Goal: Task Accomplishment & Management: Manage account settings

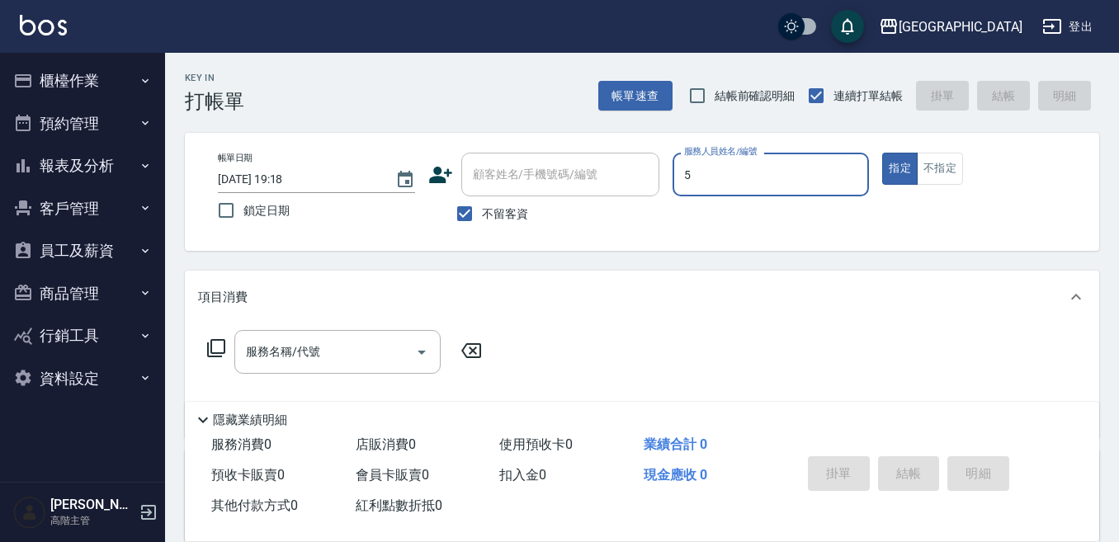
type input "5"
type button "true"
type input "中號-5"
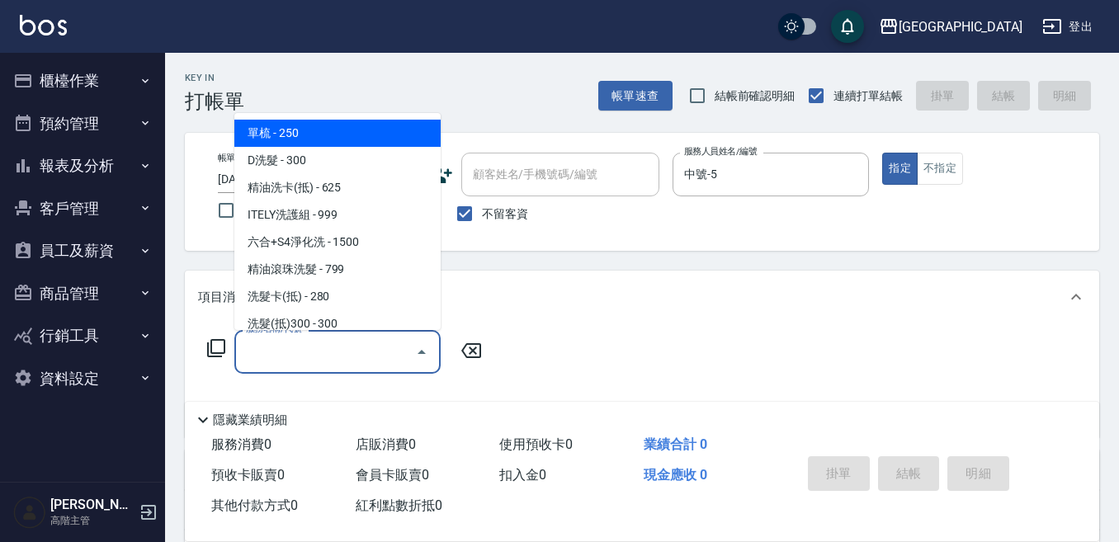
click at [324, 344] on input "服務名稱/代號" at bounding box center [325, 352] width 167 height 29
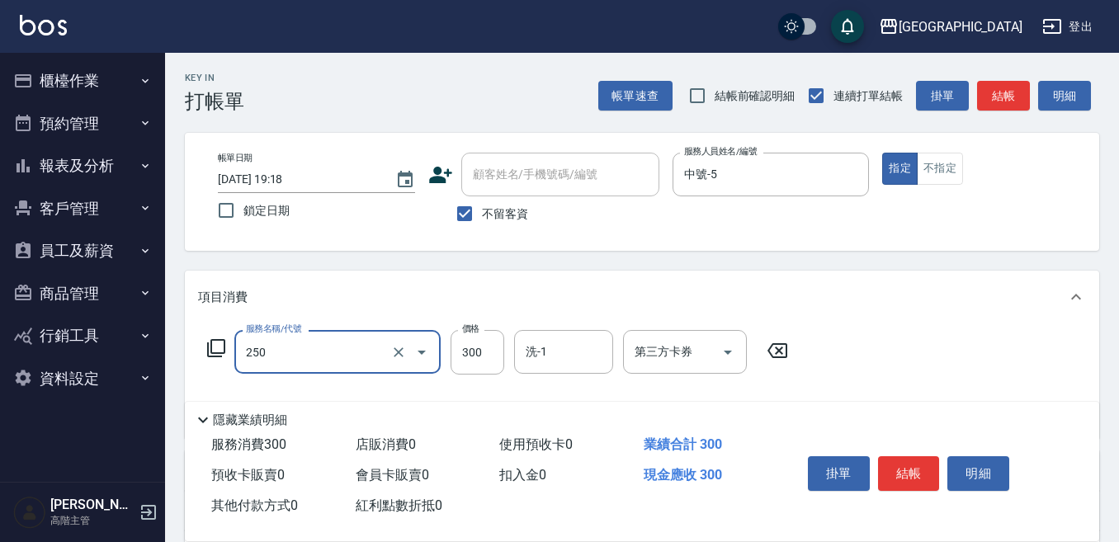
type input "日式洗髮(250)"
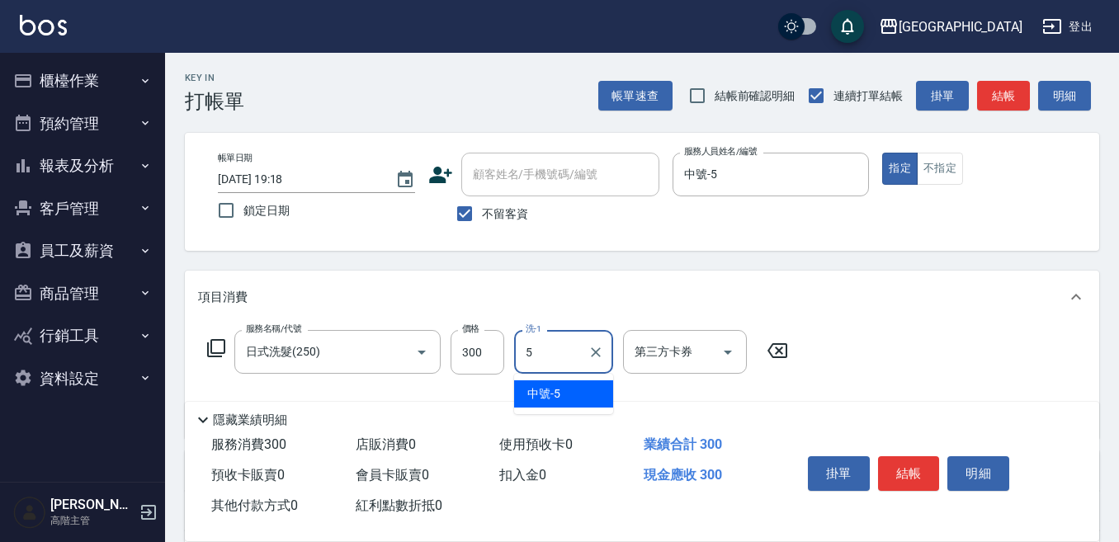
type input "中號-5"
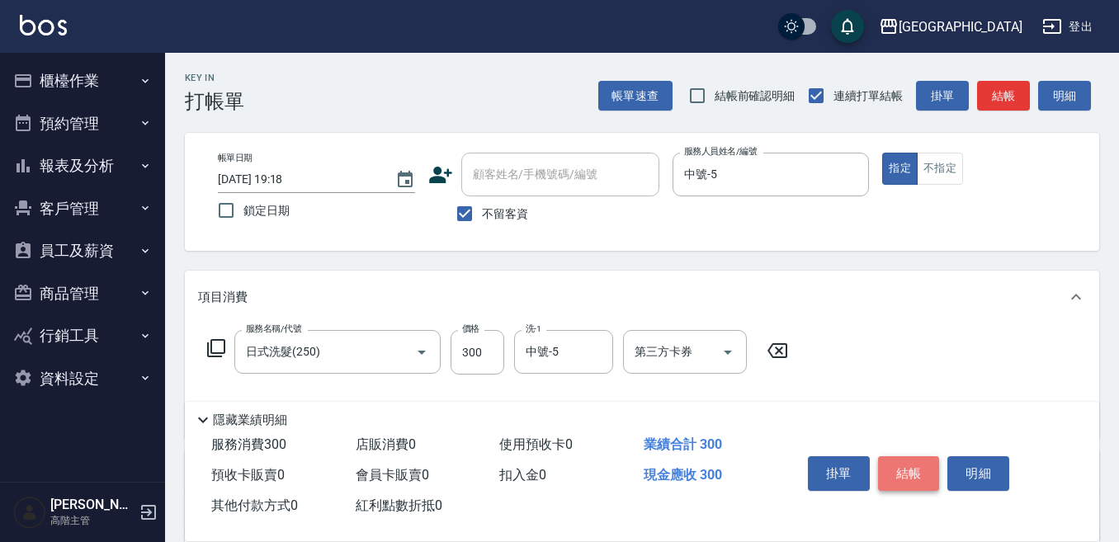
click at [924, 471] on button "結帳" at bounding box center [909, 473] width 62 height 35
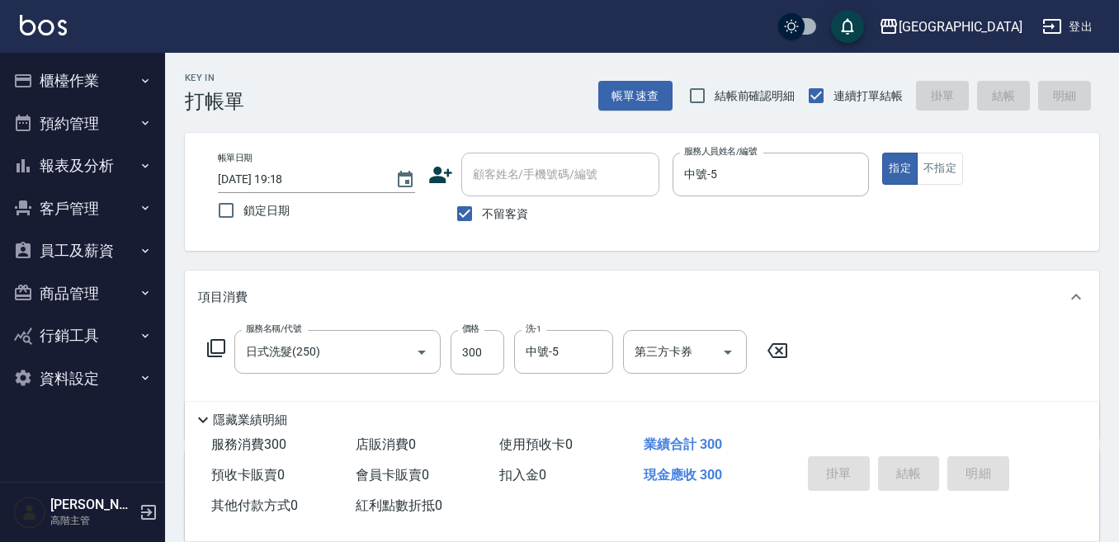
type input "[DATE] 19:19"
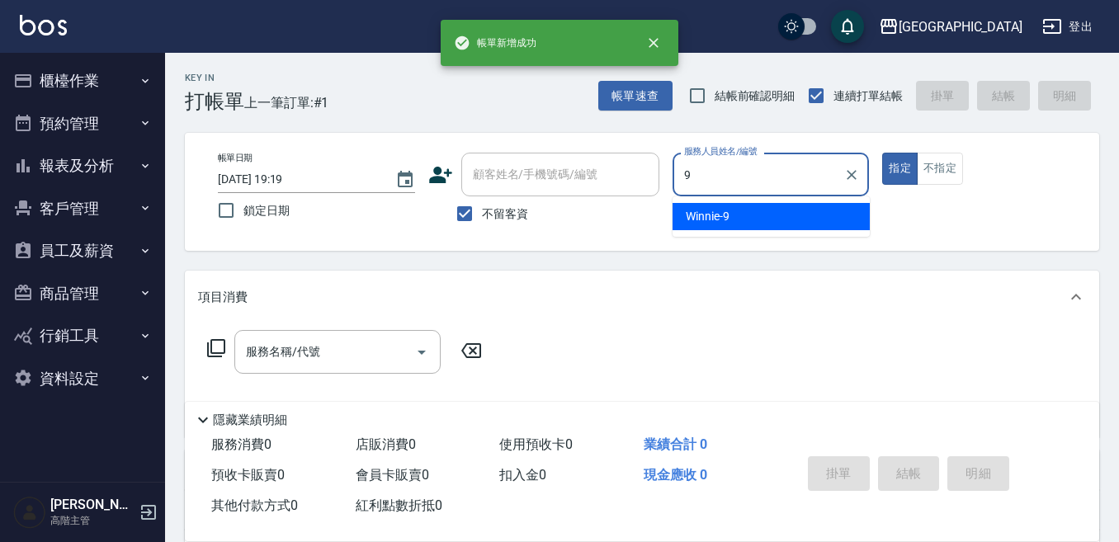
type input "Winnie-9"
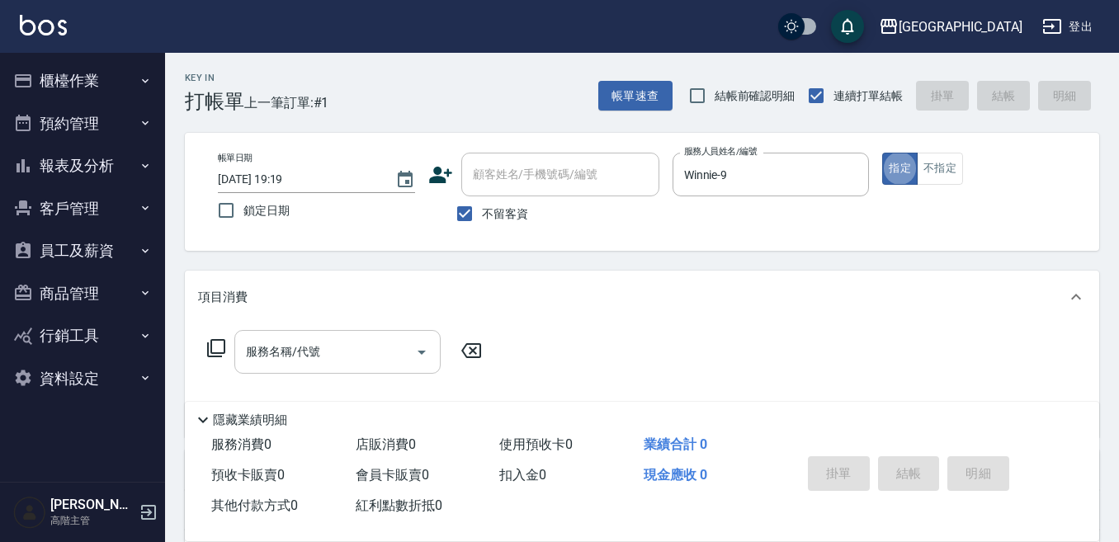
click at [362, 345] on input "服務名稱/代號" at bounding box center [325, 352] width 167 height 29
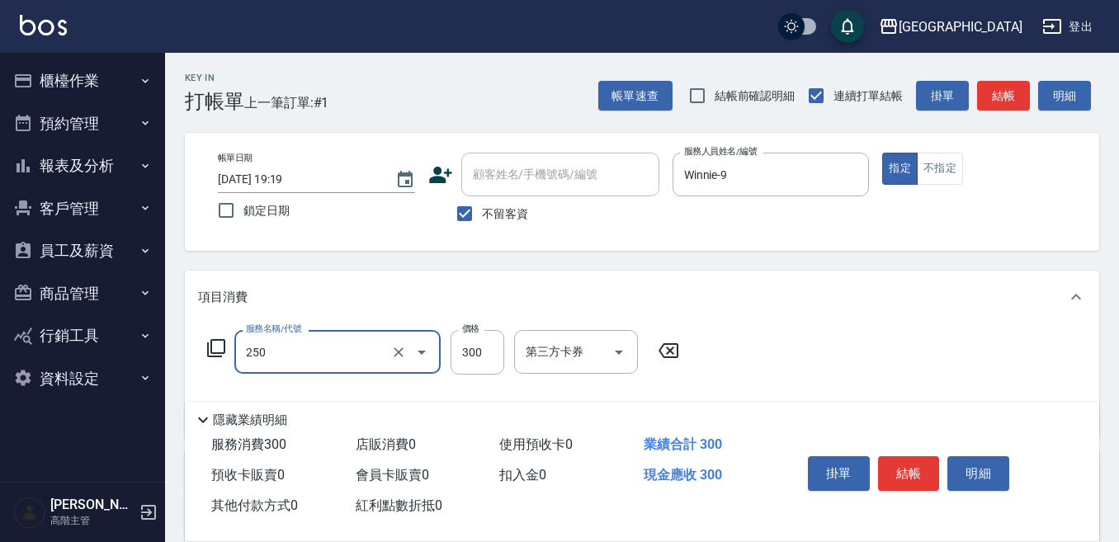
type input "日式洗髮(250)"
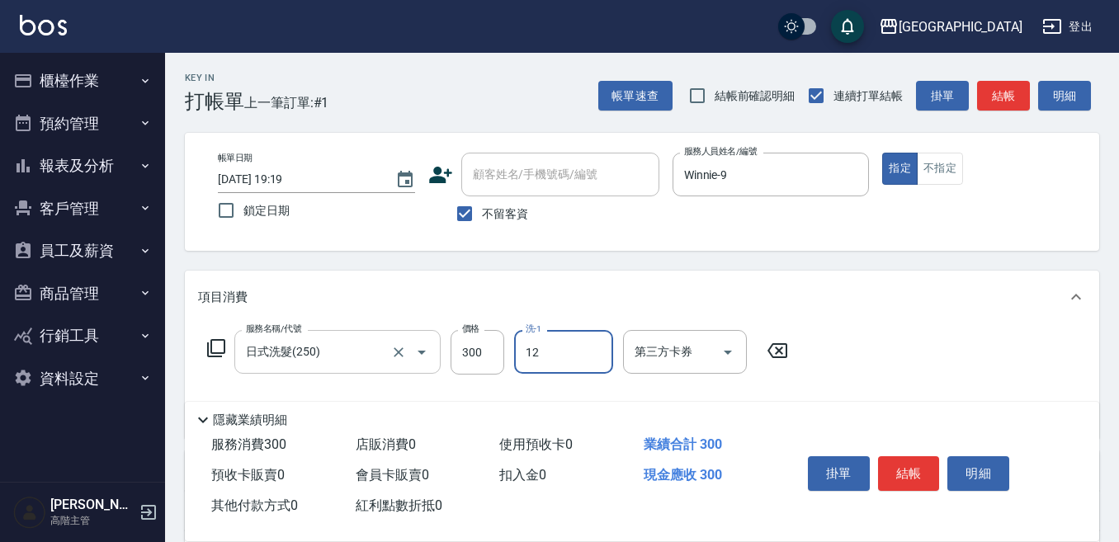
type input "[PERSON_NAME]-12"
click at [918, 461] on button "結帳" at bounding box center [909, 473] width 62 height 35
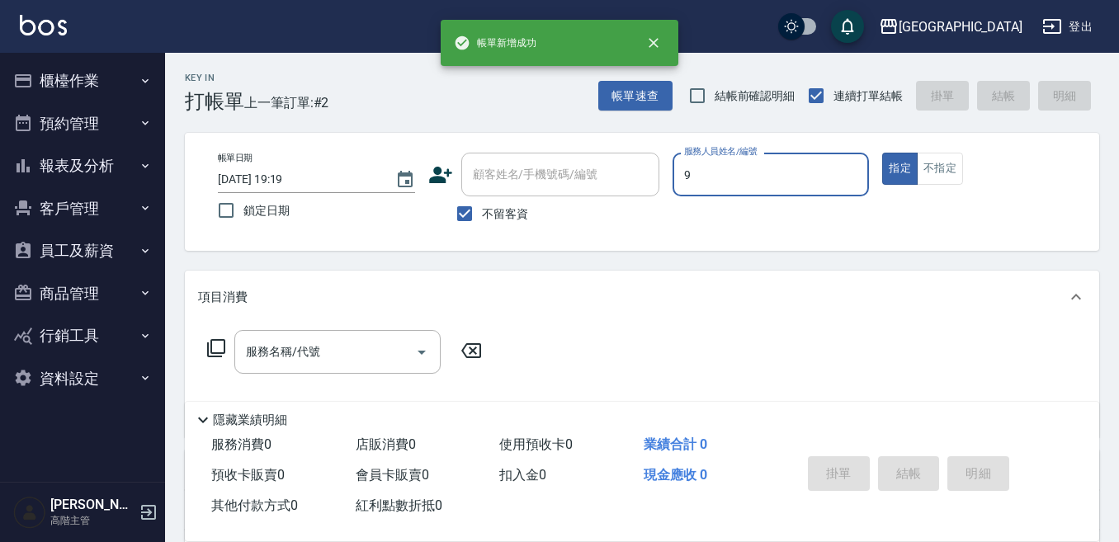
type input "Winnie-9"
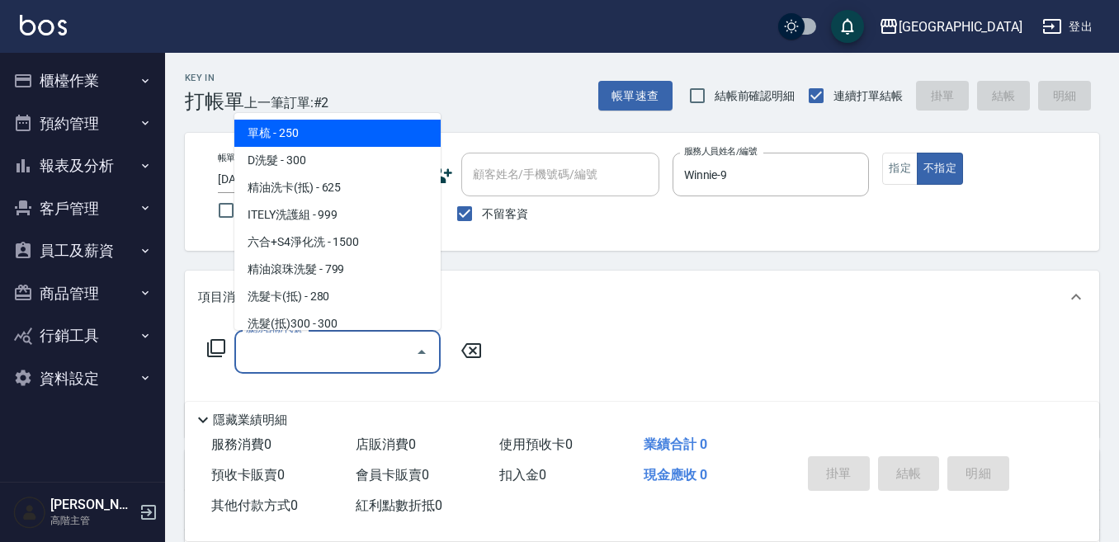
click at [358, 345] on input "服務名稱/代號" at bounding box center [325, 352] width 167 height 29
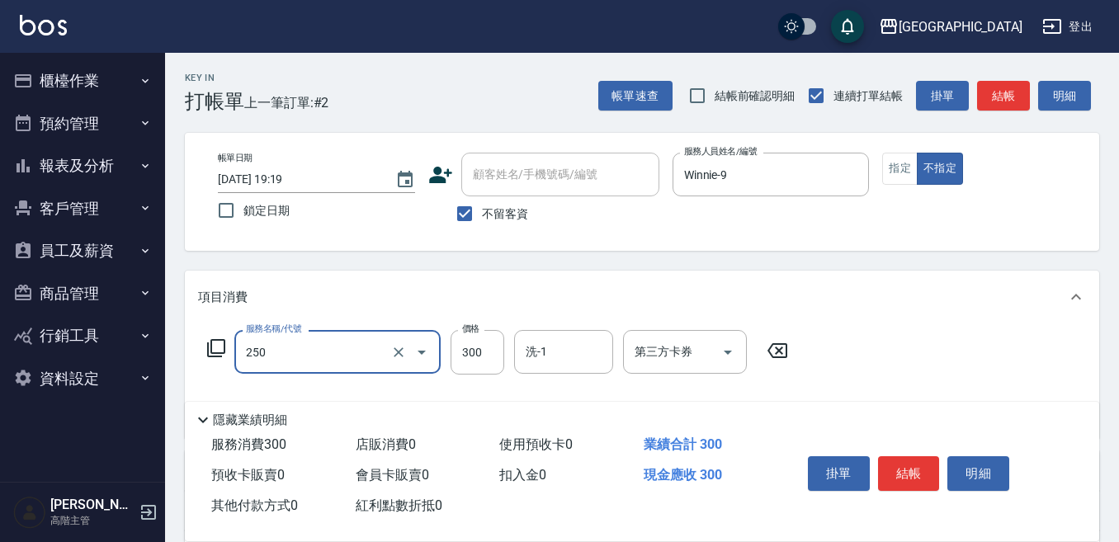
type input "日式洗髮(250)"
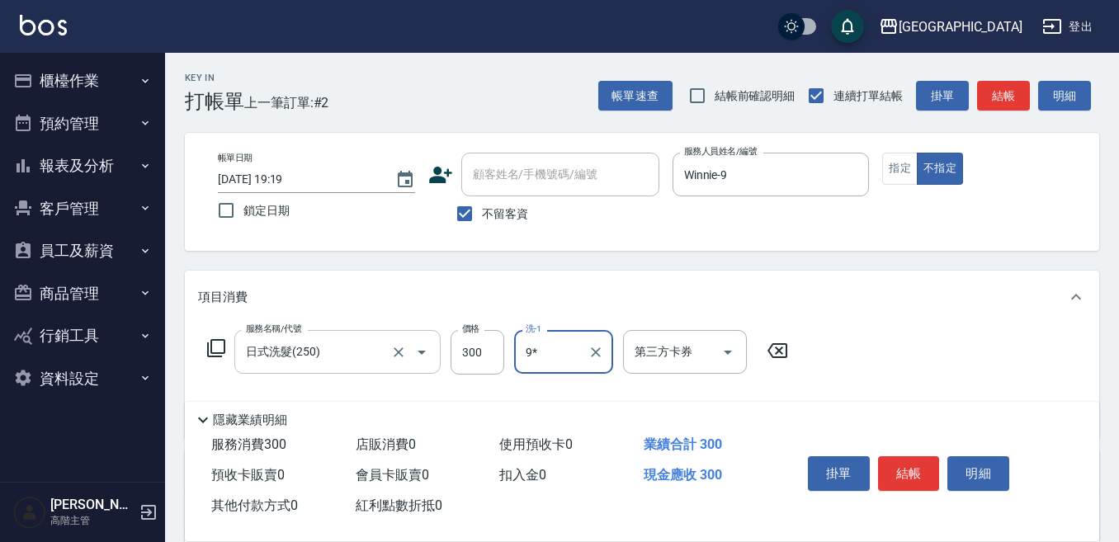
type input "9*"
type input "剪髮500(305)"
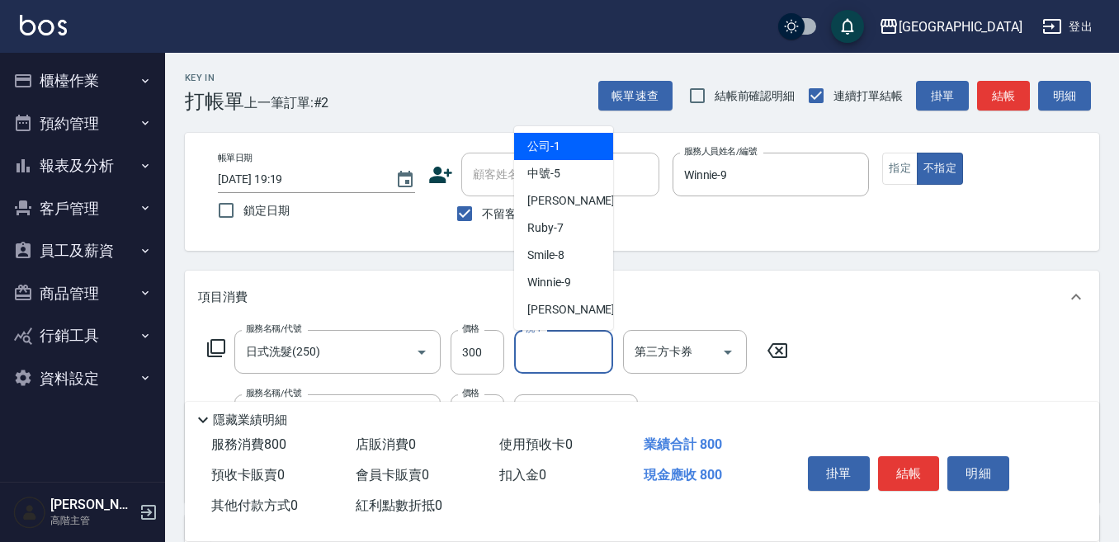
click at [584, 352] on input "洗-1" at bounding box center [564, 352] width 84 height 29
type input "Winnie-9"
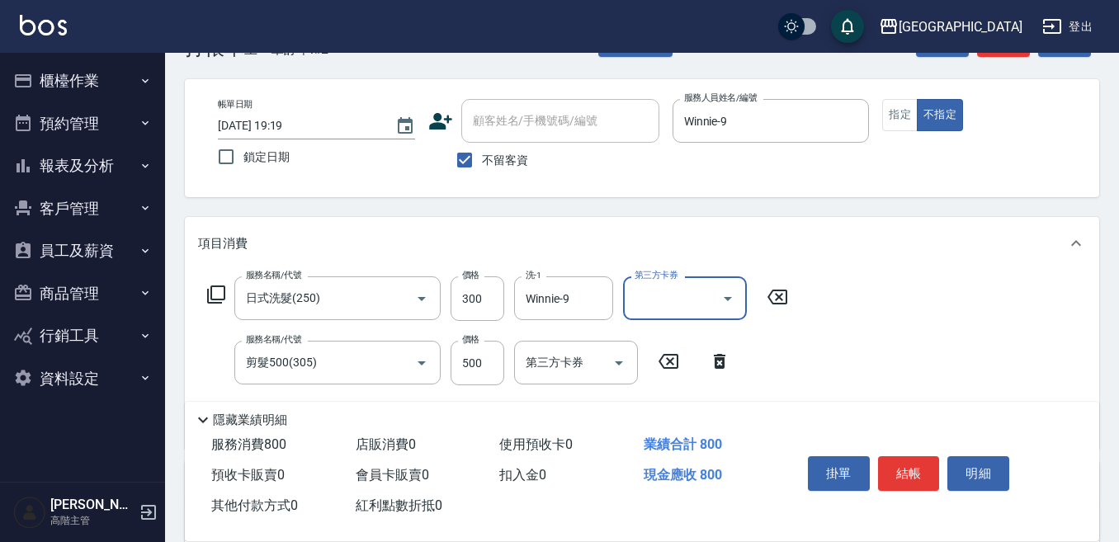
scroll to position [83, 0]
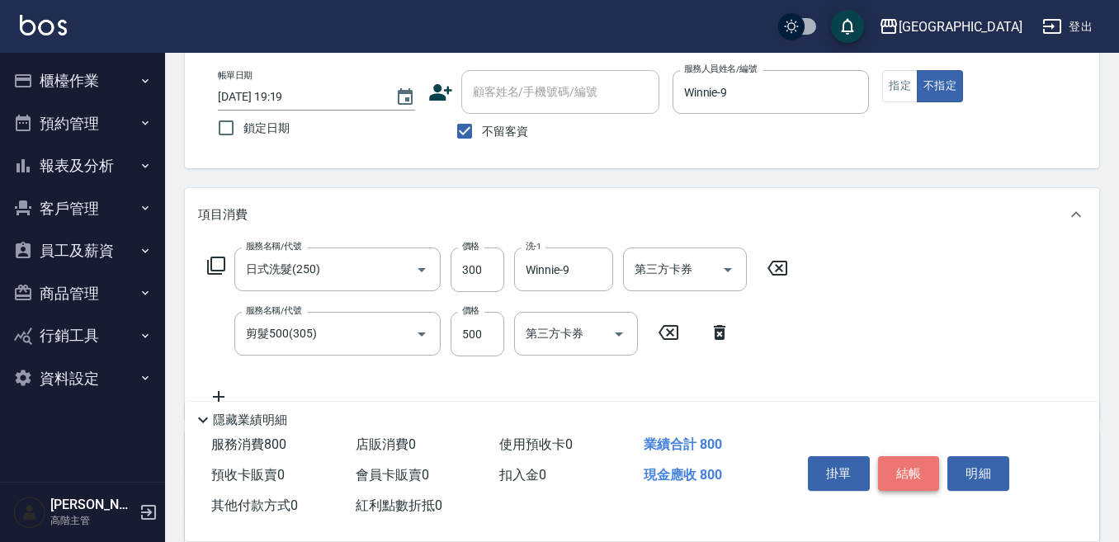
click at [924, 465] on button "結帳" at bounding box center [909, 473] width 62 height 35
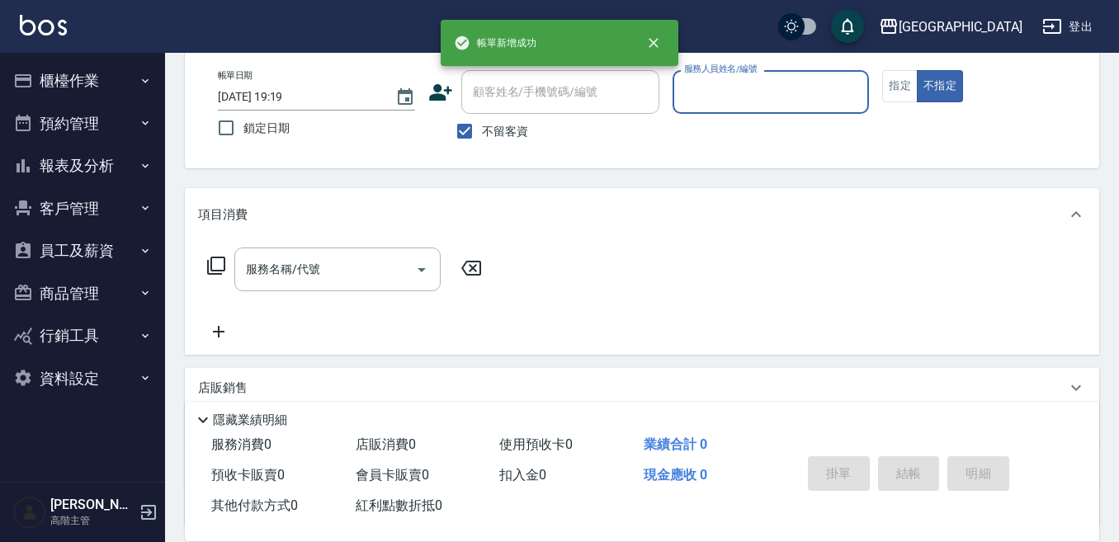
click at [740, 92] on input "服務人員姓名/編號" at bounding box center [771, 92] width 182 height 29
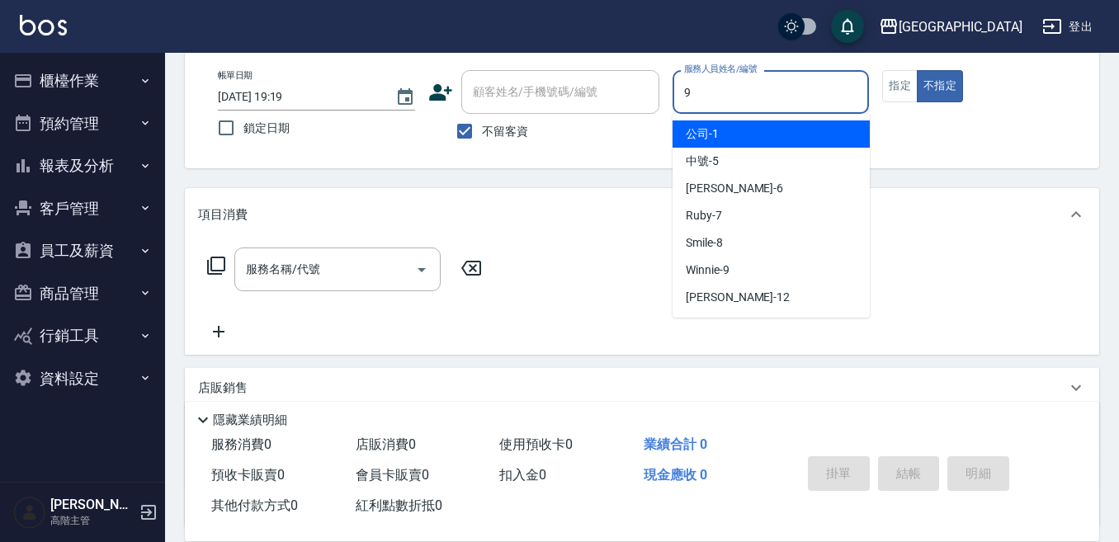
type input "Winnie-9"
type button "false"
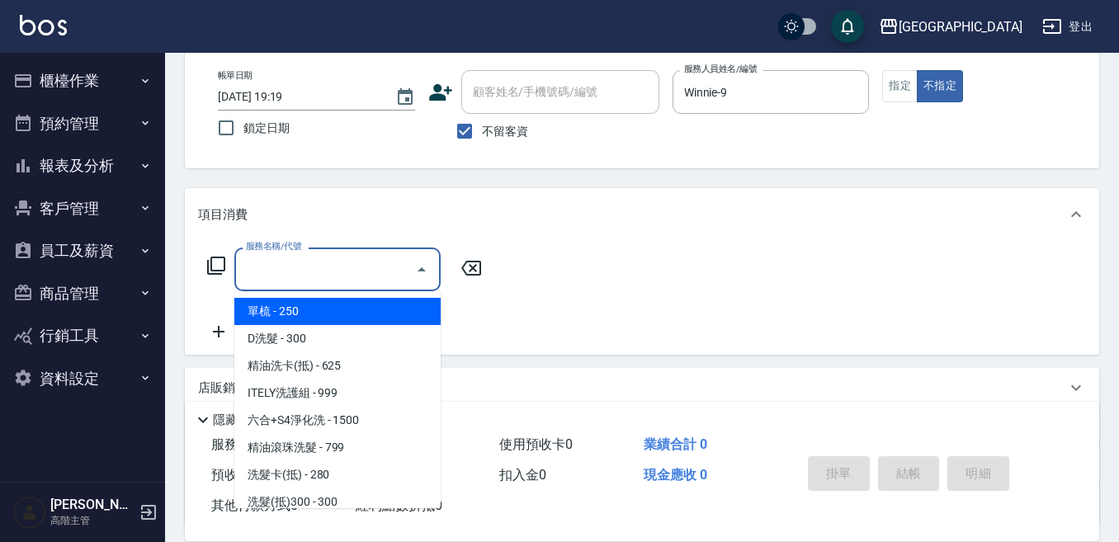
click at [363, 272] on input "服務名稱/代號" at bounding box center [325, 269] width 167 height 29
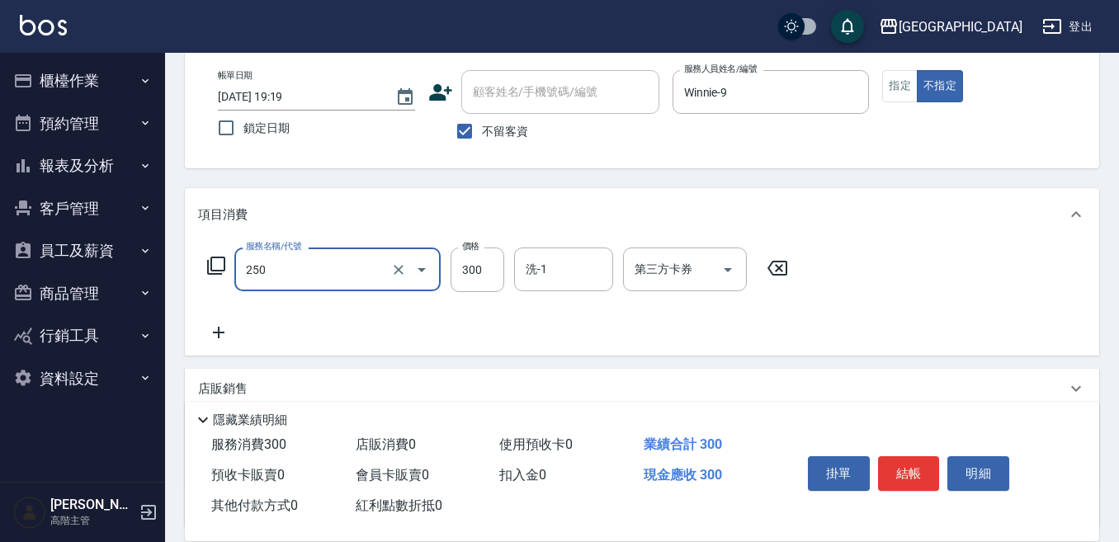
type input "日式洗髮(250)"
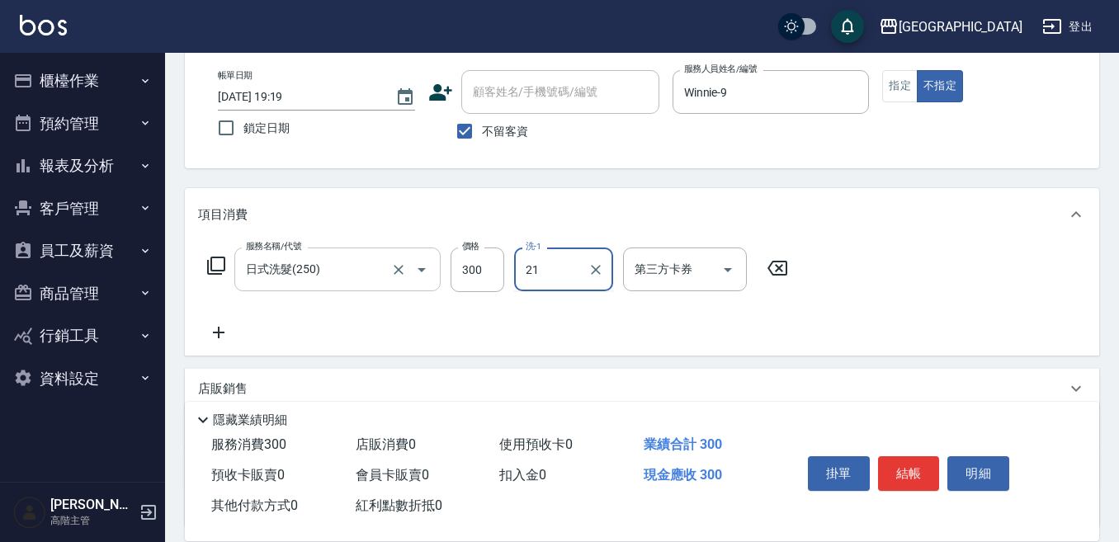
type input "2"
type input "[PERSON_NAME]-12"
click at [908, 461] on button "結帳" at bounding box center [909, 473] width 62 height 35
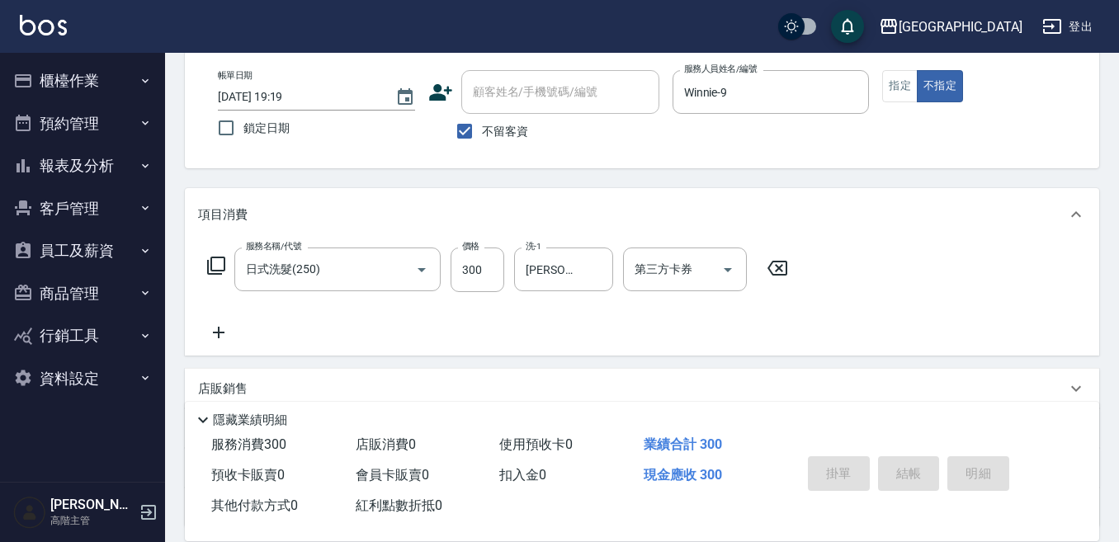
type input "[DATE] 19:20"
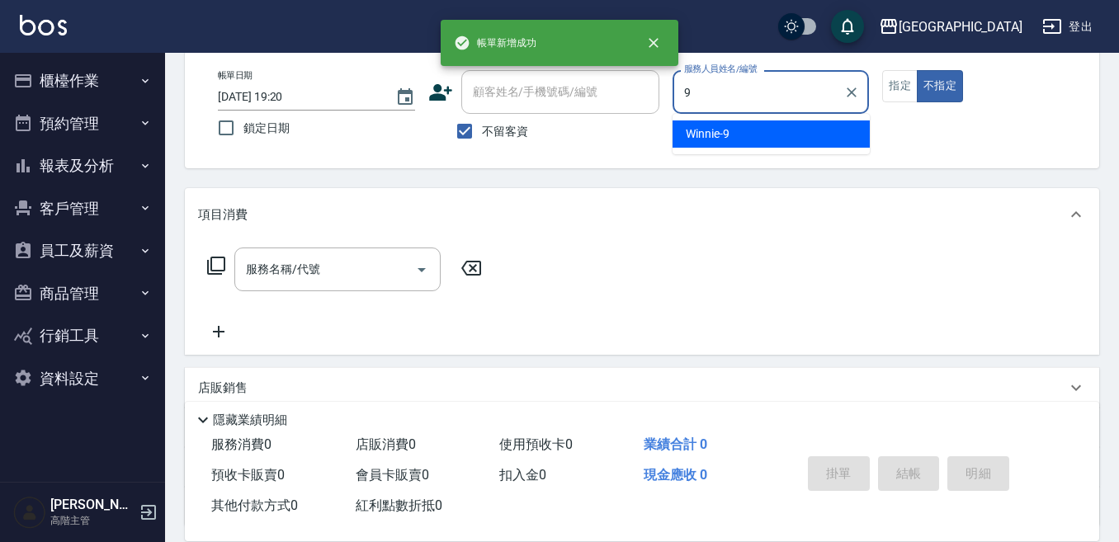
type input "Winnie-9"
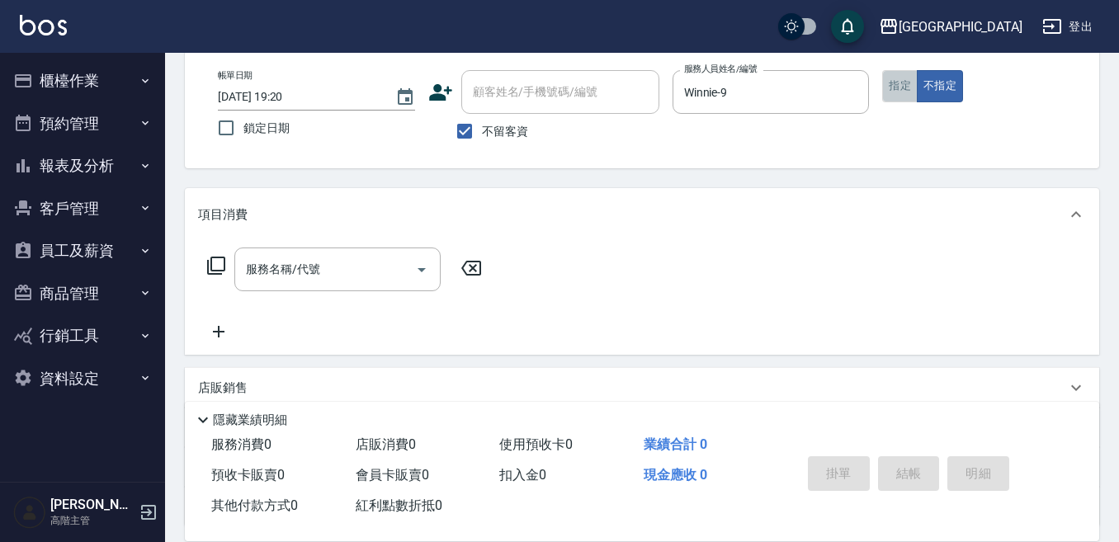
click at [900, 79] on button "指定" at bounding box center [899, 86] width 35 height 32
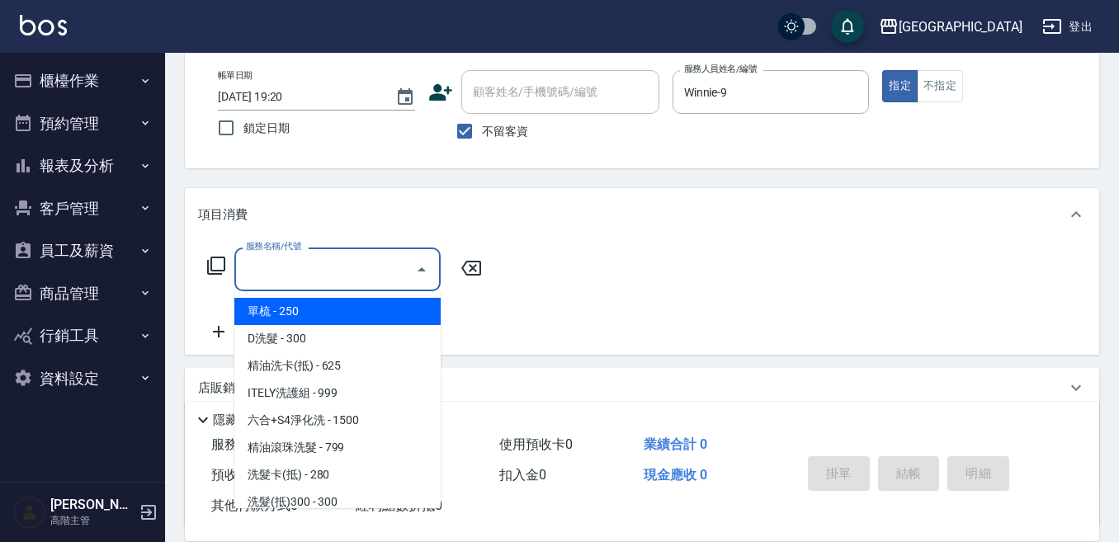
click at [291, 272] on input "服務名稱/代號" at bounding box center [325, 269] width 167 height 29
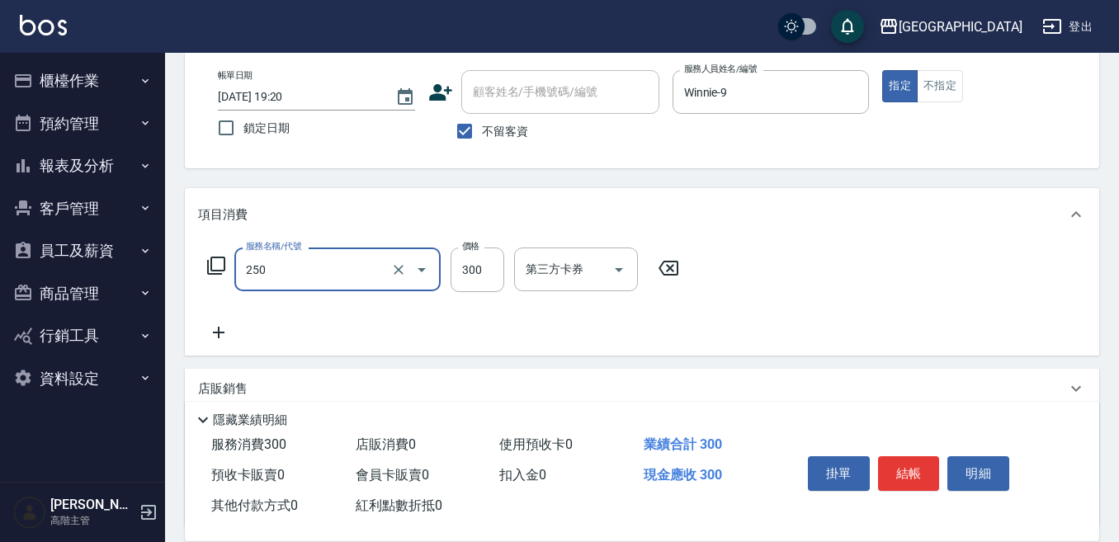
type input "日式洗髮(250)"
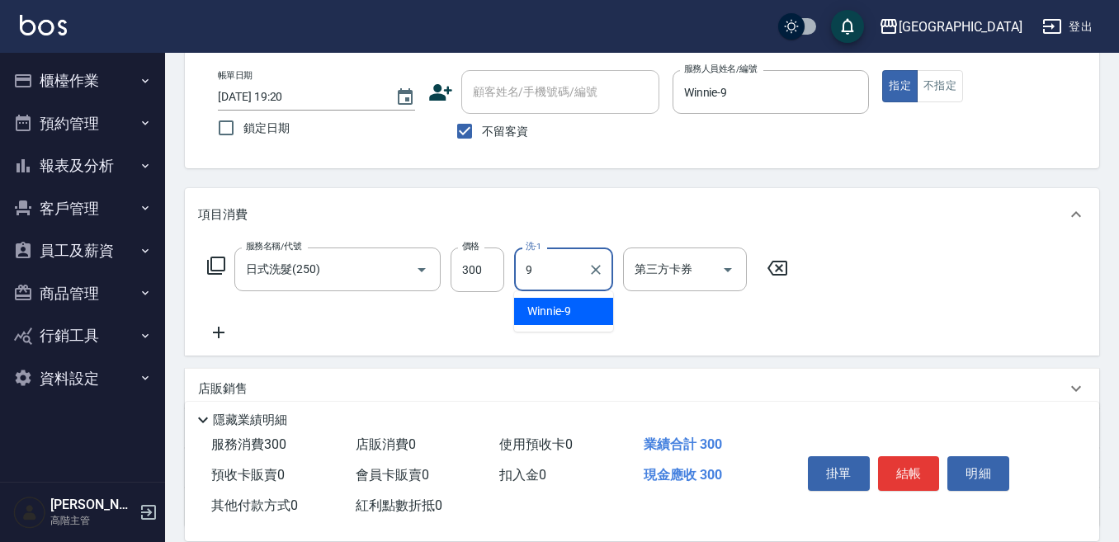
type input "Winnie-9"
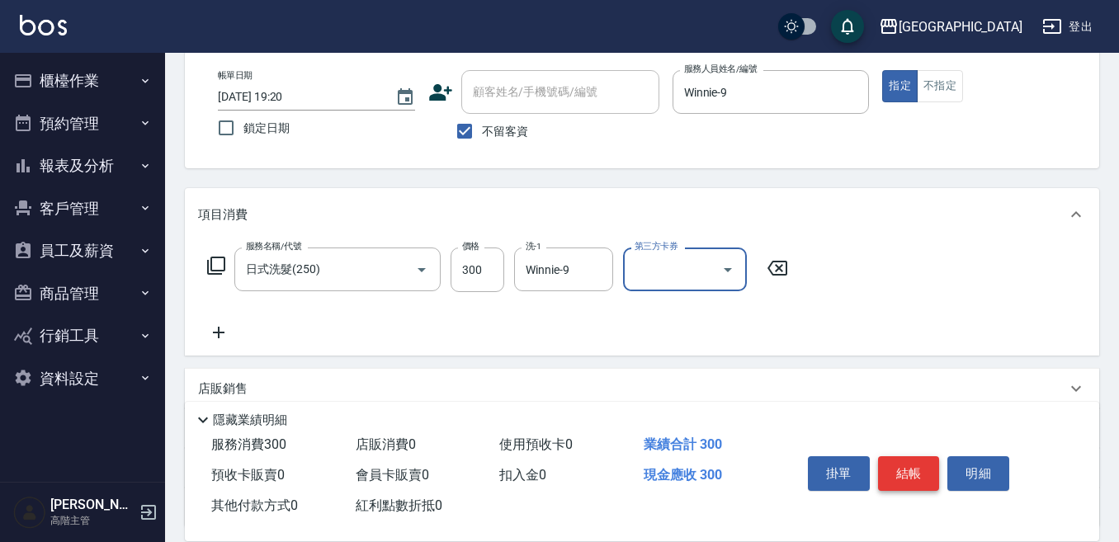
click at [919, 464] on button "結帳" at bounding box center [909, 473] width 62 height 35
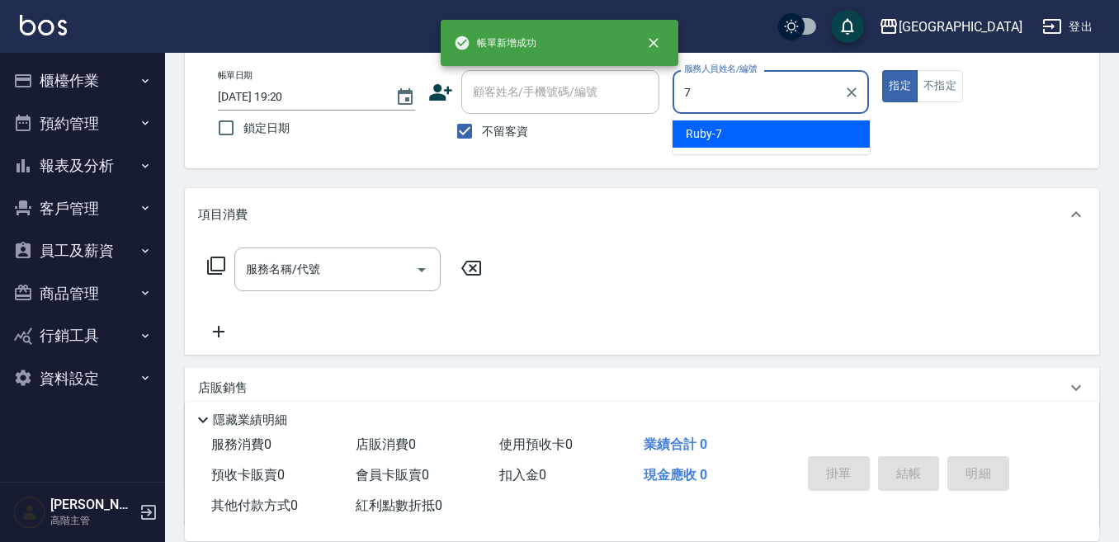
type input "Ruby-7"
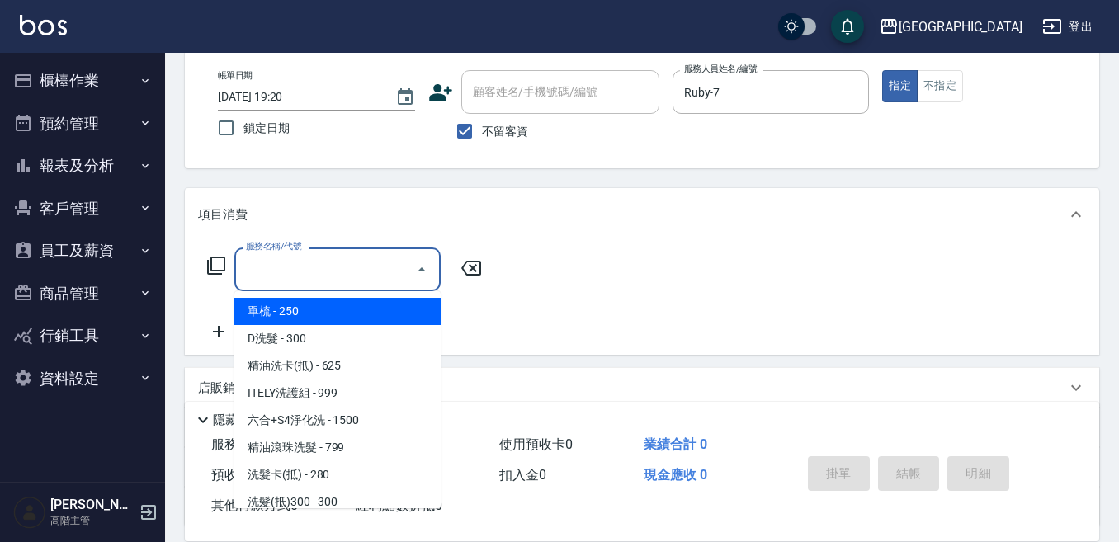
click at [275, 280] on input "服務名稱/代號" at bounding box center [325, 269] width 167 height 29
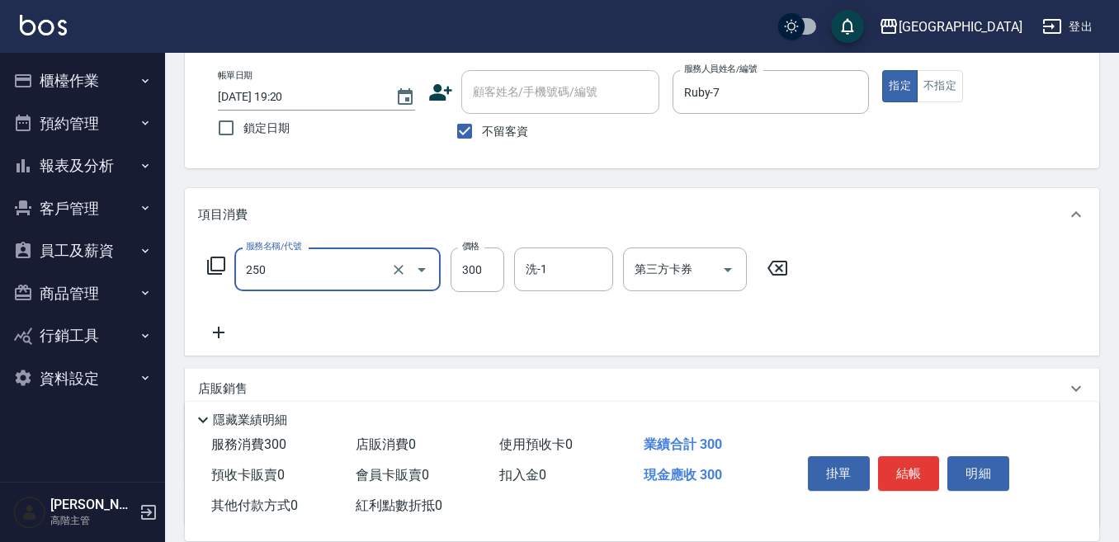
type input "日式洗髮(250)"
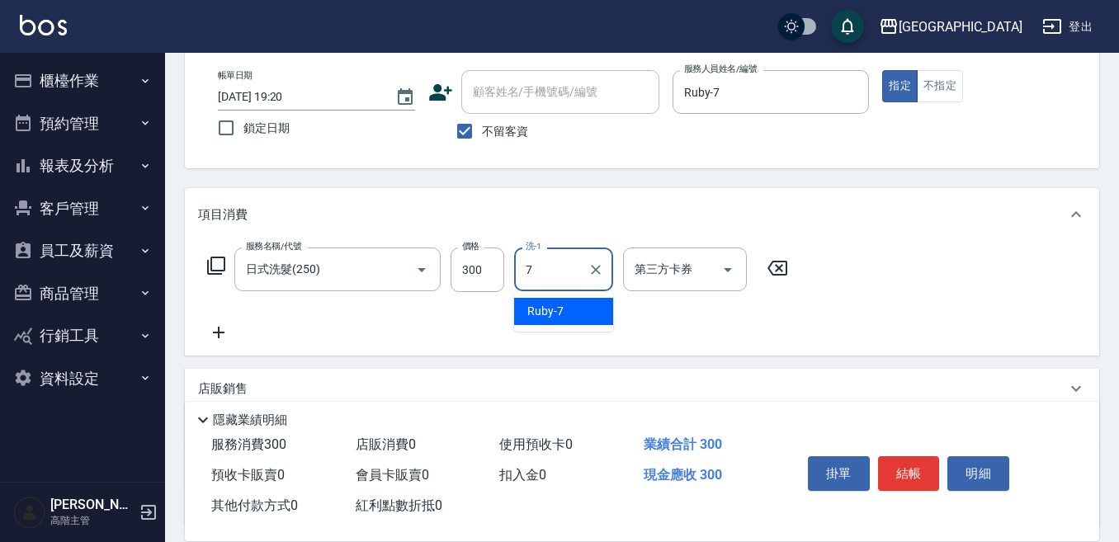
type input "Ruby-7"
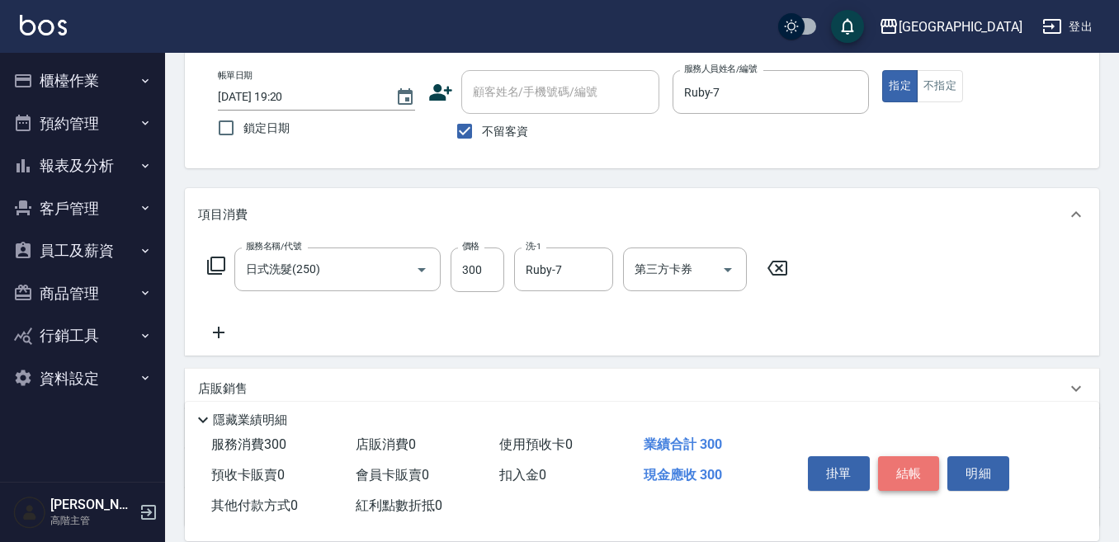
click at [905, 470] on button "結帳" at bounding box center [909, 473] width 62 height 35
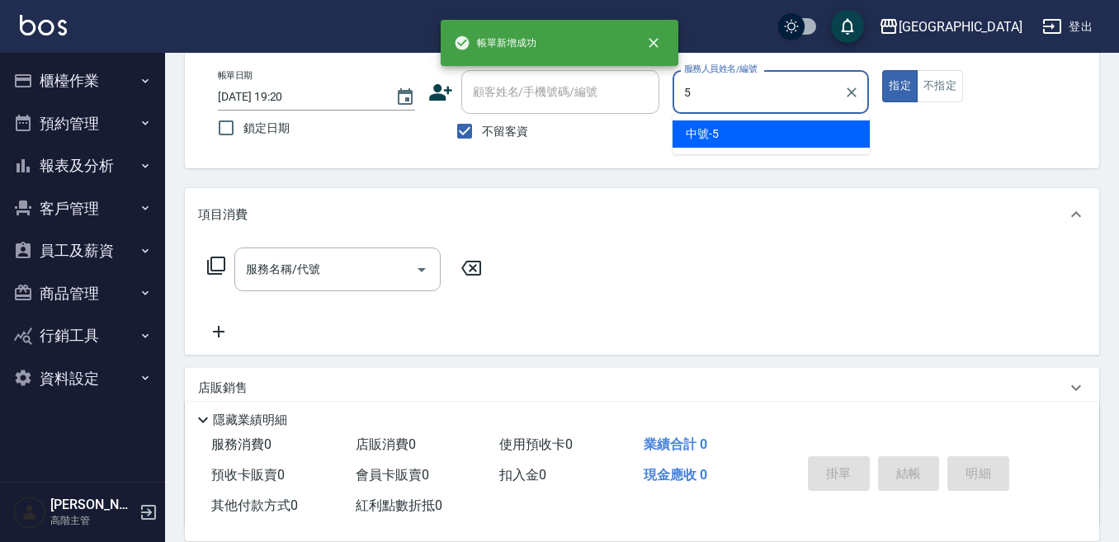
type input "中號-5"
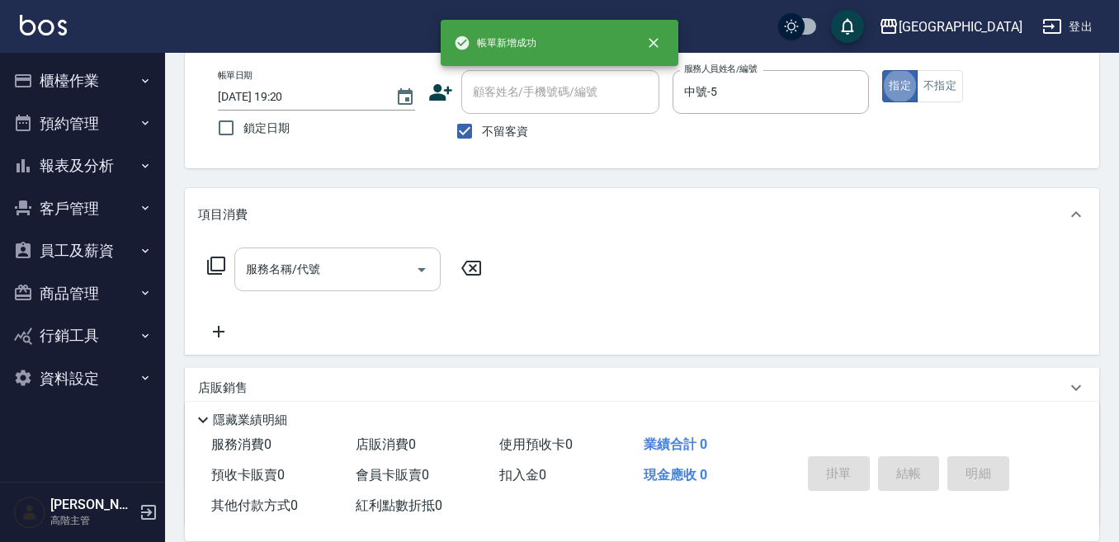
click at [338, 248] on div "服務名稱/代號" at bounding box center [337, 270] width 206 height 44
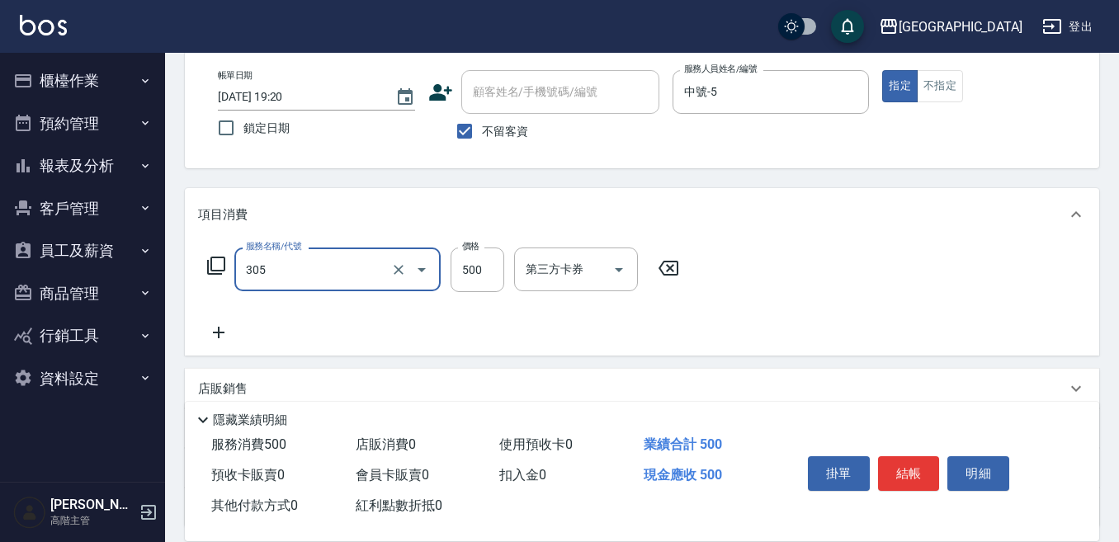
type input "剪髮500(305)"
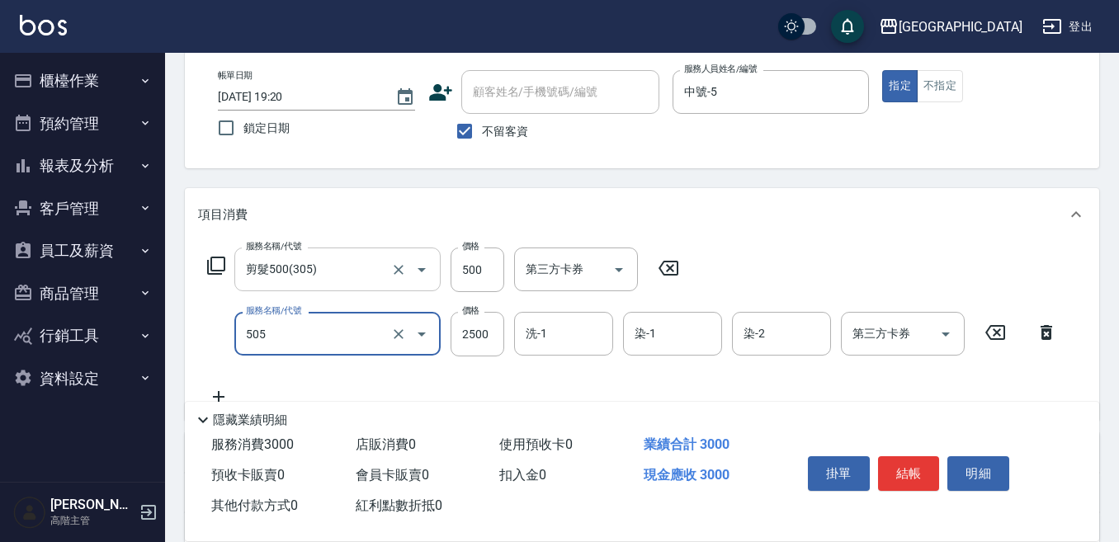
type input "染髮(2500)(505)"
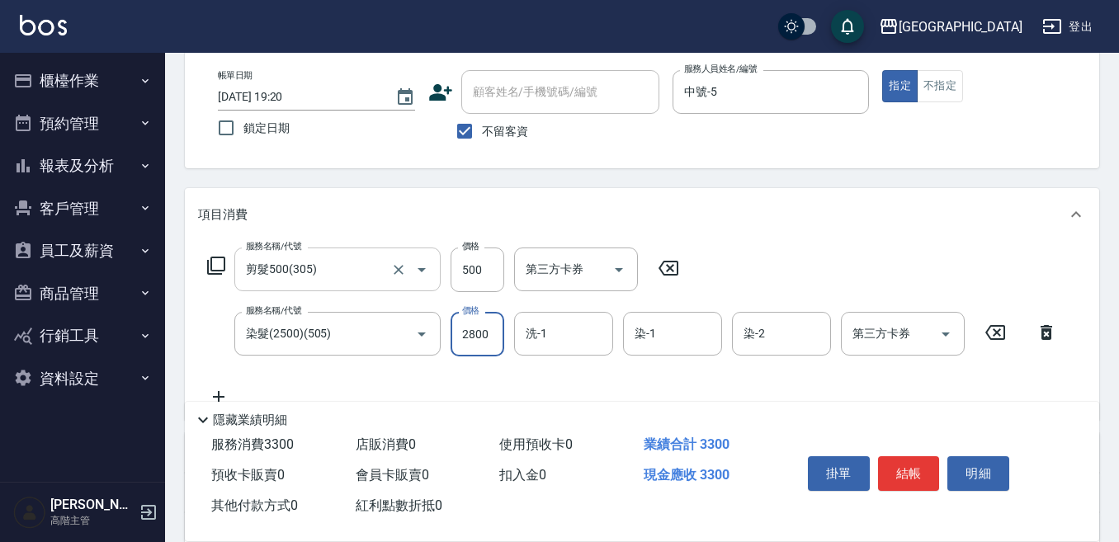
type input "2800"
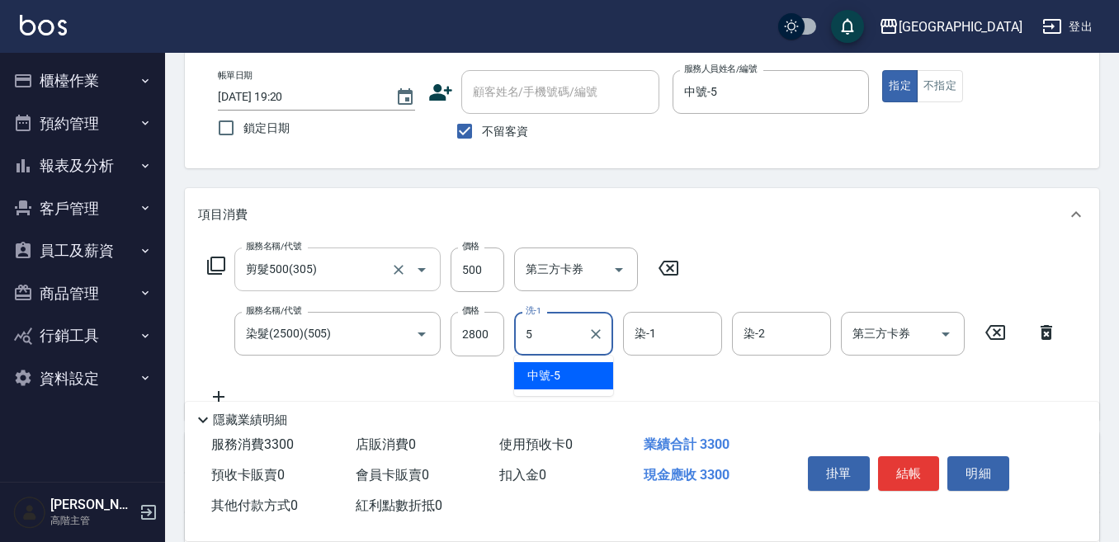
type input "中號-5"
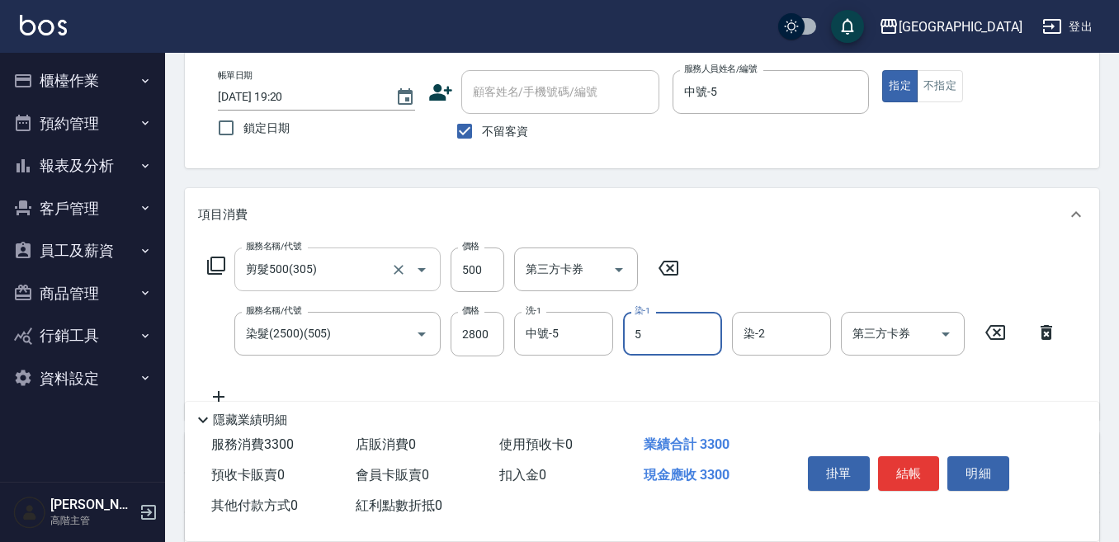
type input "中號-5"
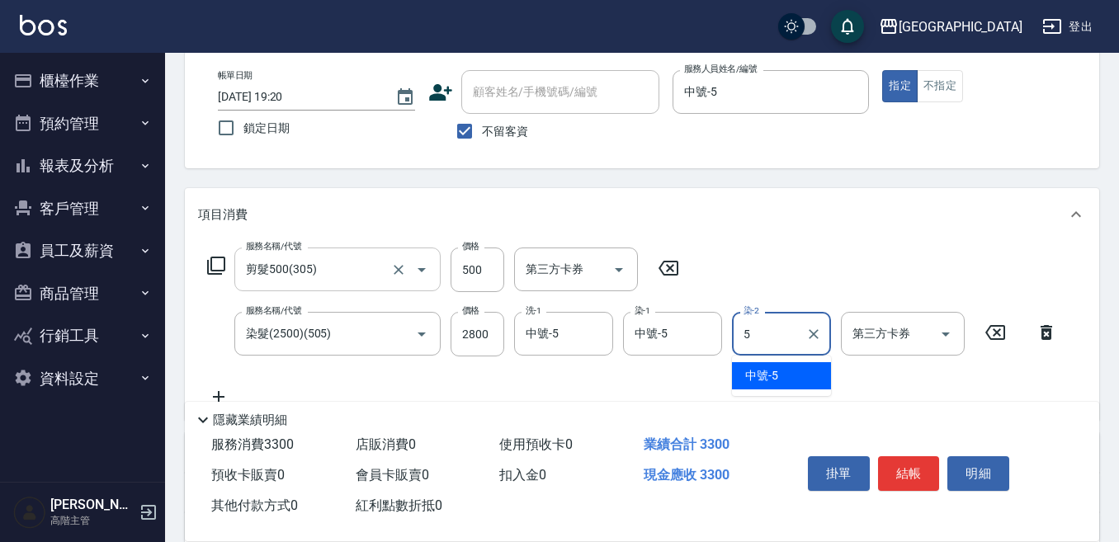
type input "中號-5"
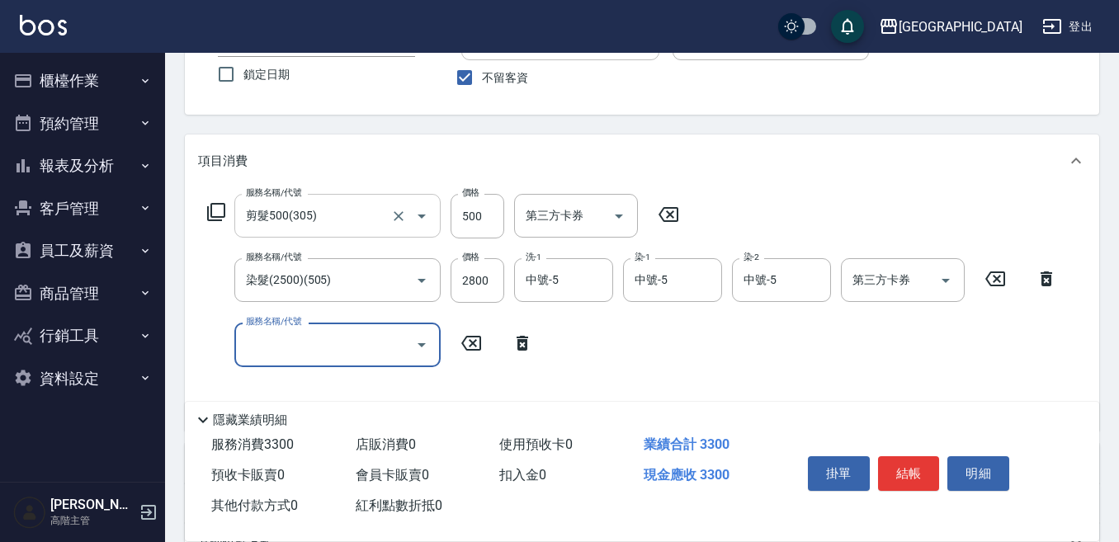
scroll to position [165, 0]
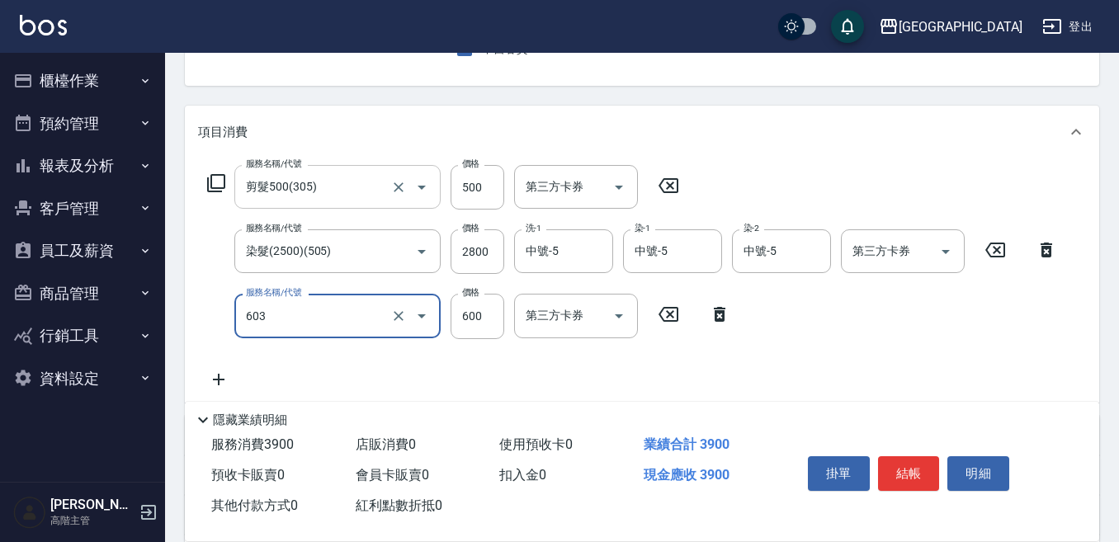
type input "DP水導素(603)"
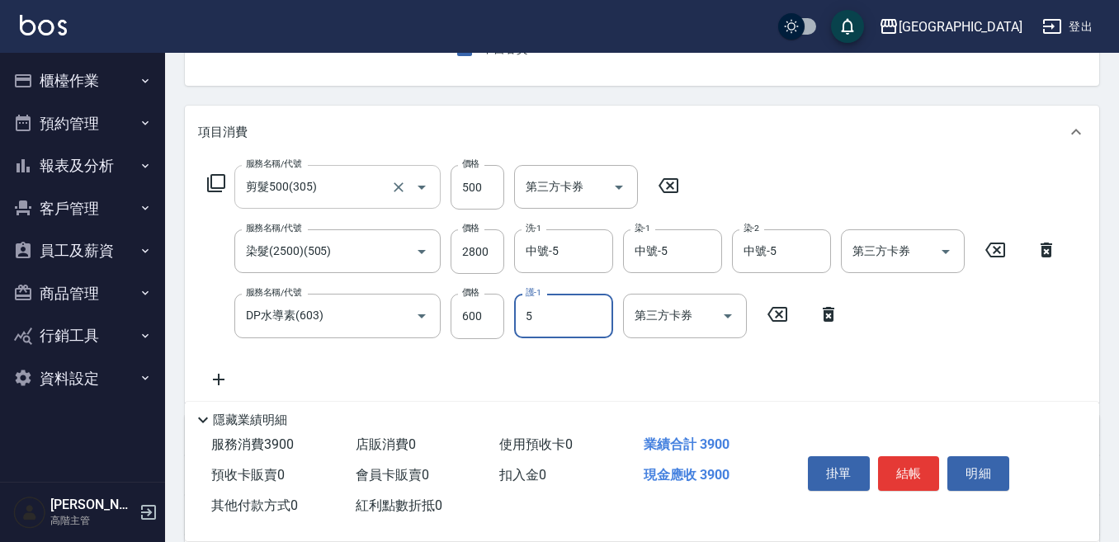
type input "中號-5"
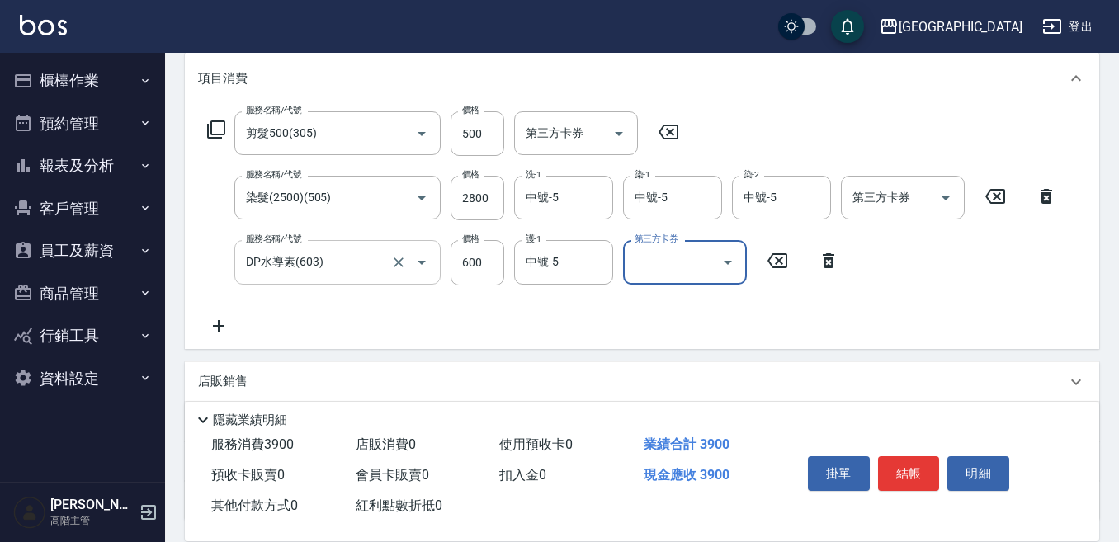
scroll to position [248, 0]
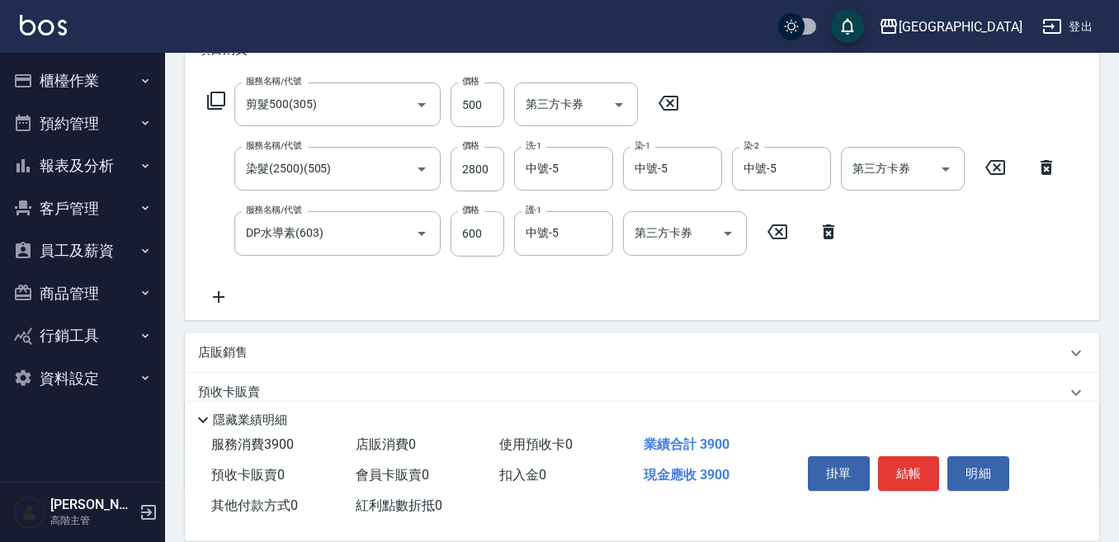
click at [281, 346] on div "店販銷售" at bounding box center [632, 352] width 868 height 17
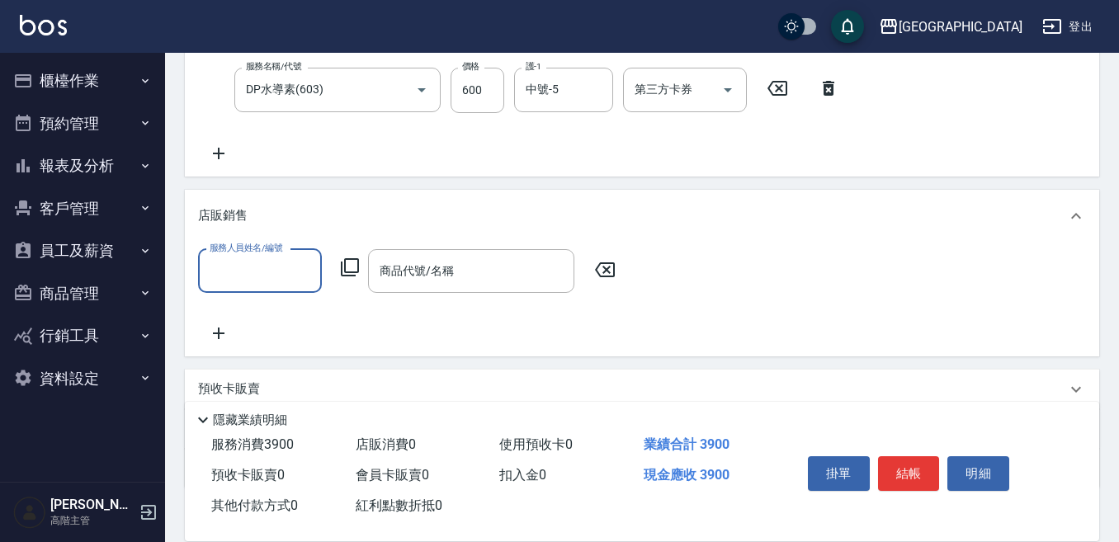
scroll to position [0, 0]
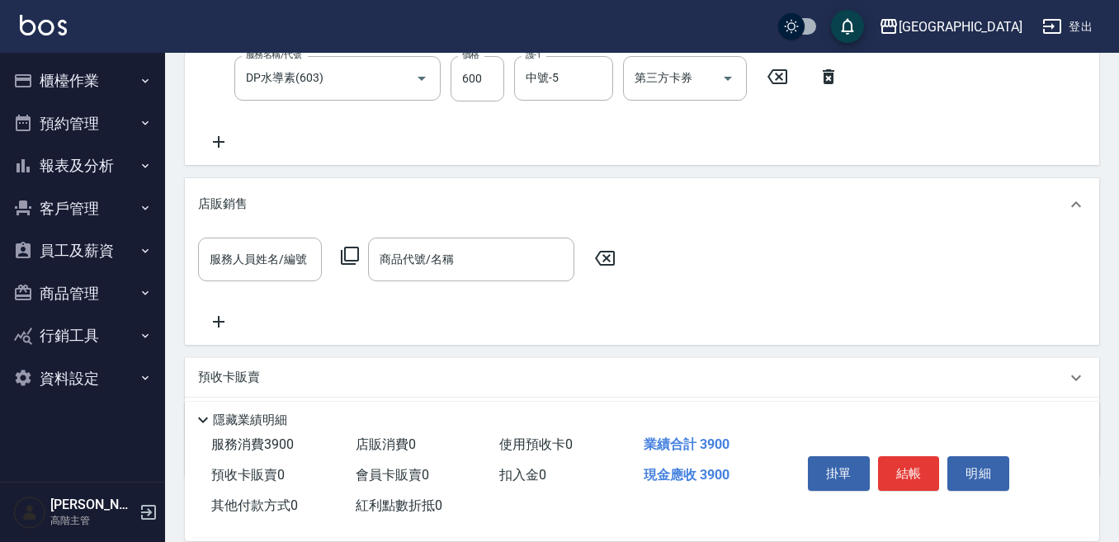
click at [352, 254] on icon at bounding box center [350, 256] width 20 height 20
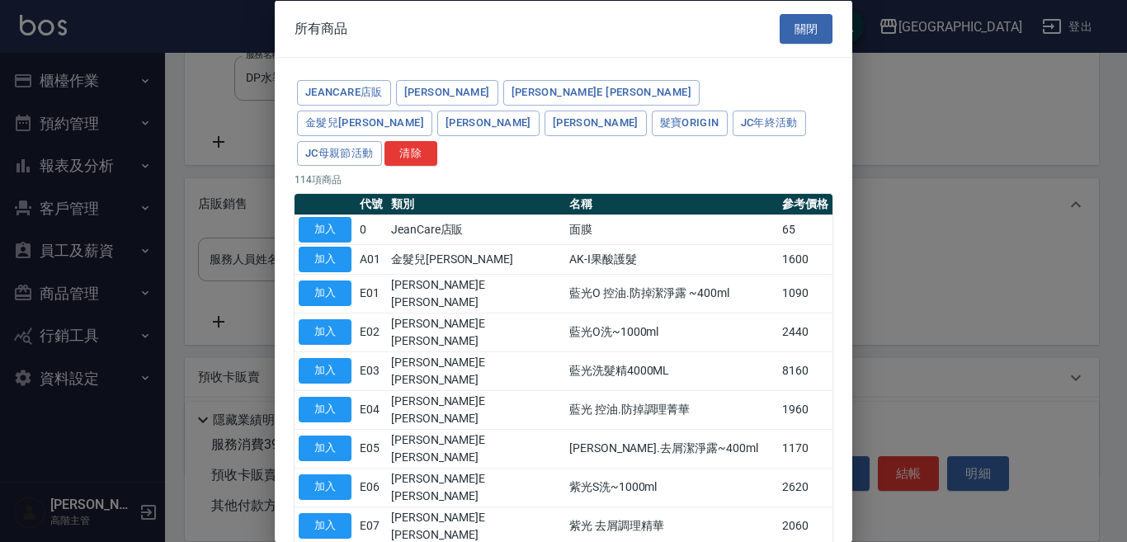
type input "[PERSON_NAME]防護精華-10ml"
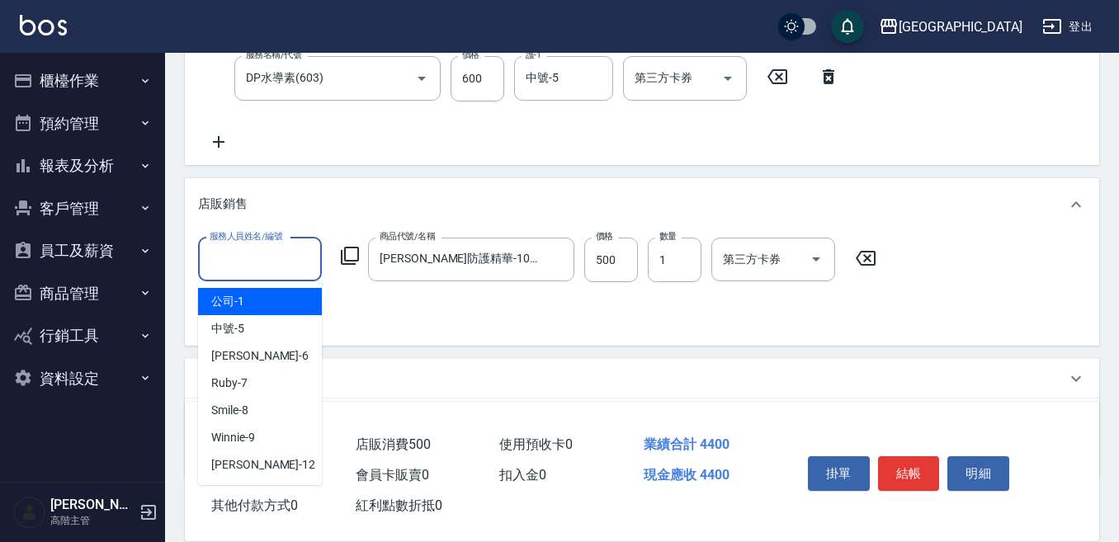
click at [253, 267] on input "服務人員姓名/編號" at bounding box center [260, 259] width 109 height 29
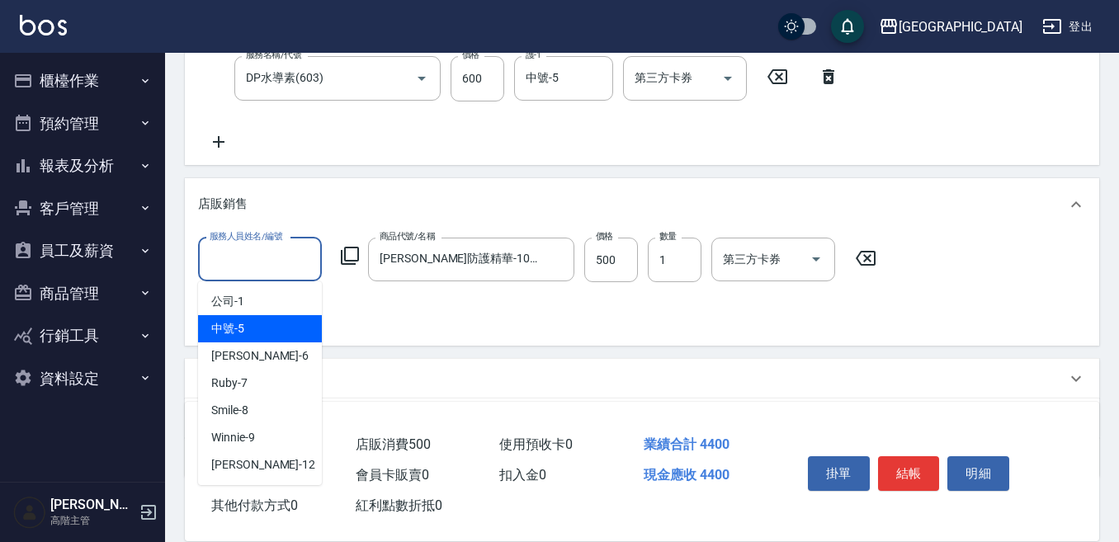
drag, startPoint x: 255, startPoint y: 328, endPoint x: 939, endPoint y: 264, distance: 687.2
click at [256, 328] on div "中號 -5" at bounding box center [260, 328] width 124 height 27
type input "中號-5"
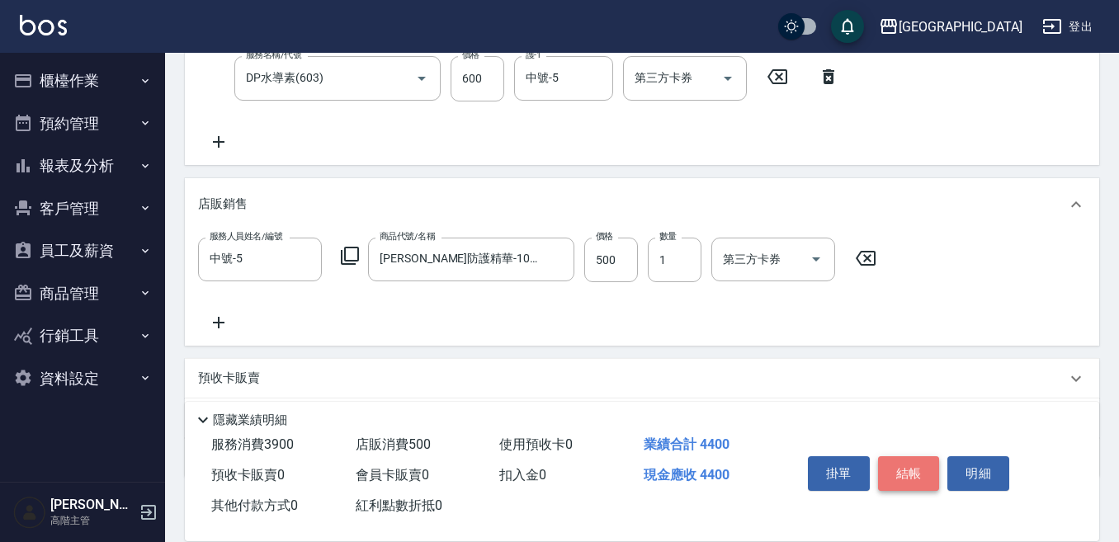
click at [921, 458] on button "結帳" at bounding box center [909, 473] width 62 height 35
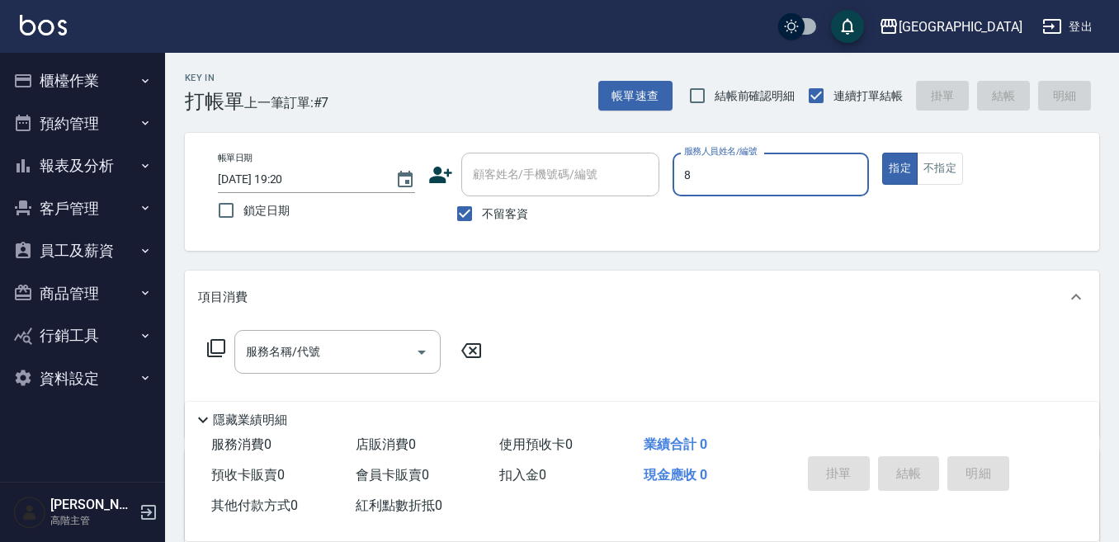
type input "Smile-8"
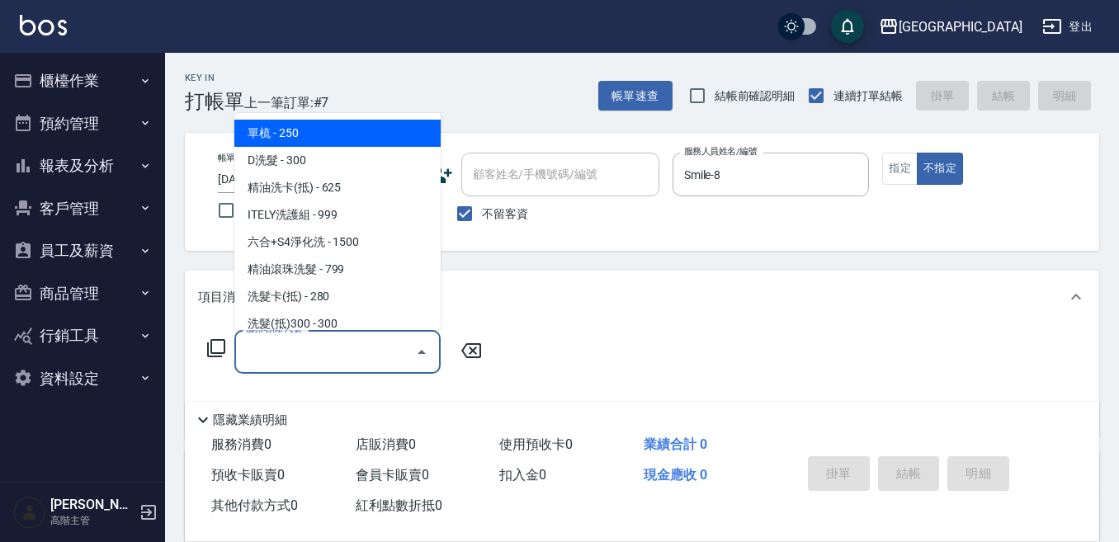
click at [337, 361] on input "服務名稱/代號" at bounding box center [325, 352] width 167 height 29
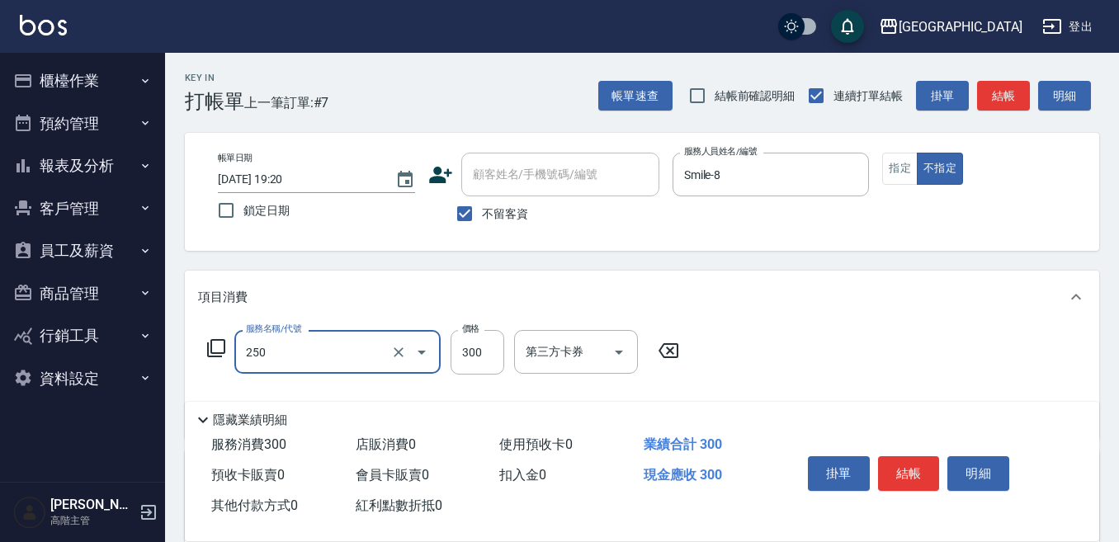
type input "日式洗髮(250)"
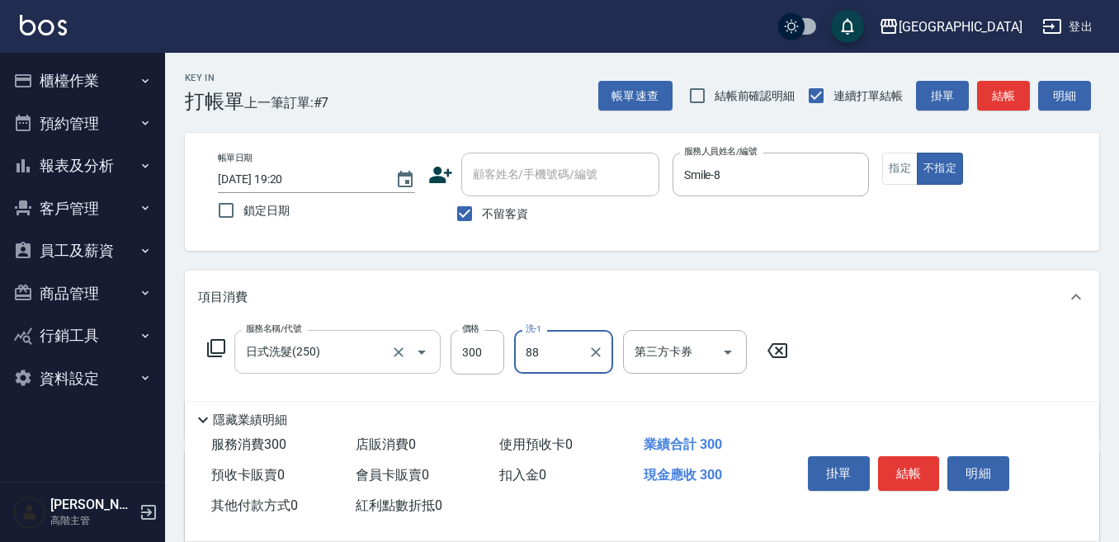
type input "88"
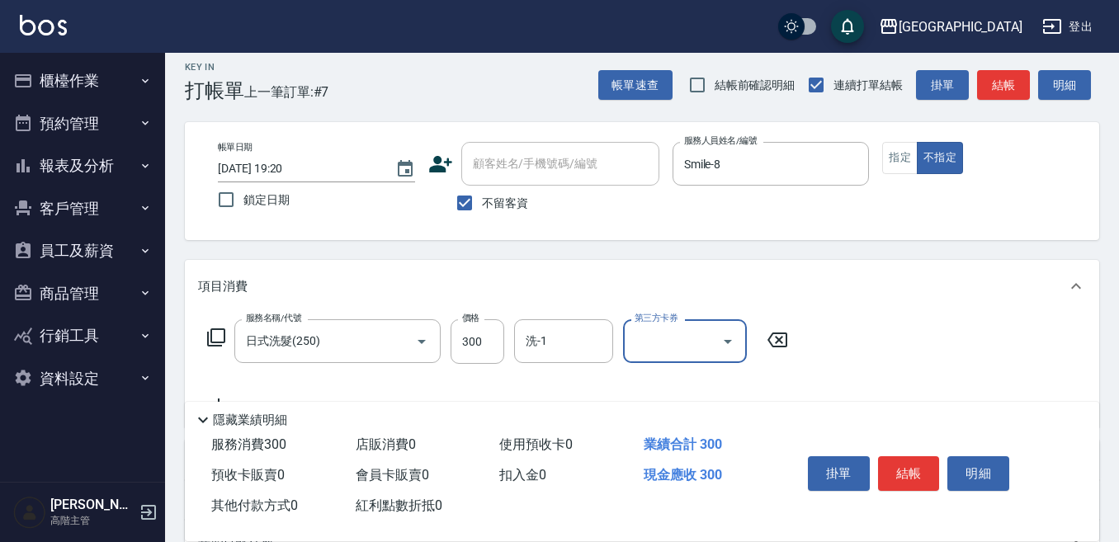
scroll to position [83, 0]
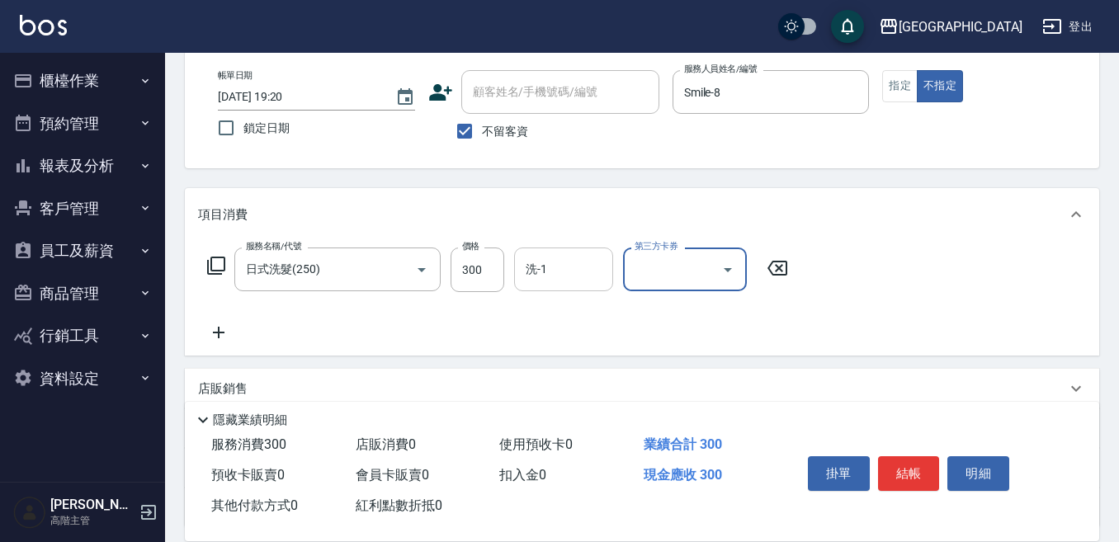
click at [545, 266] on input "洗-1" at bounding box center [564, 269] width 84 height 29
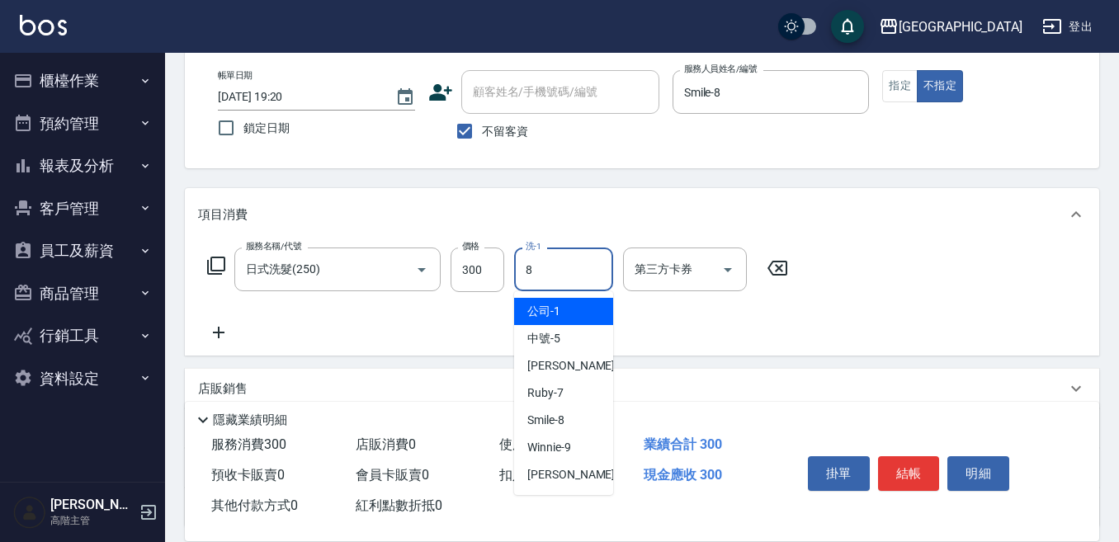
type input "Smile-8"
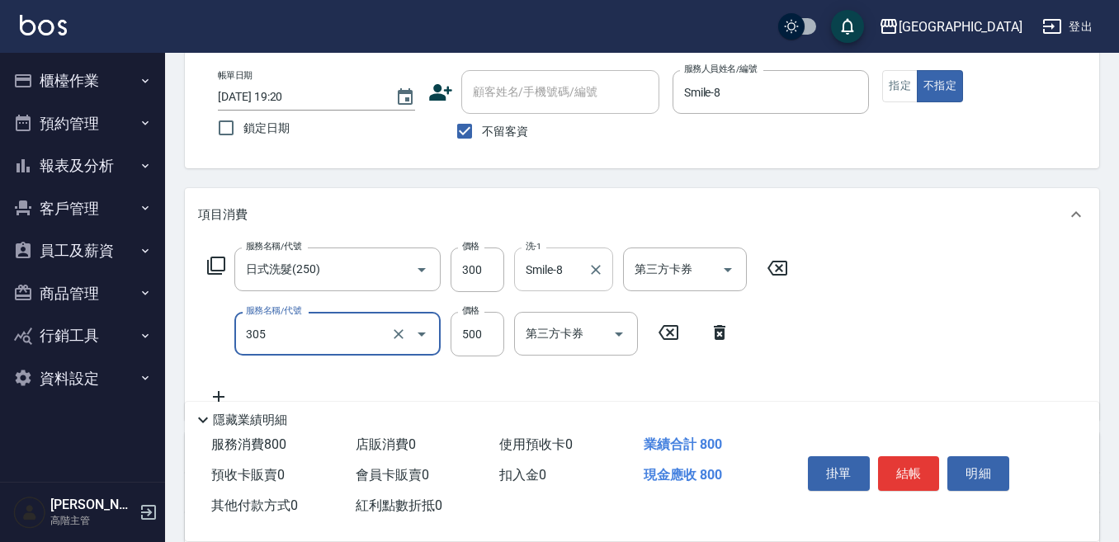
type input "剪髮500(305)"
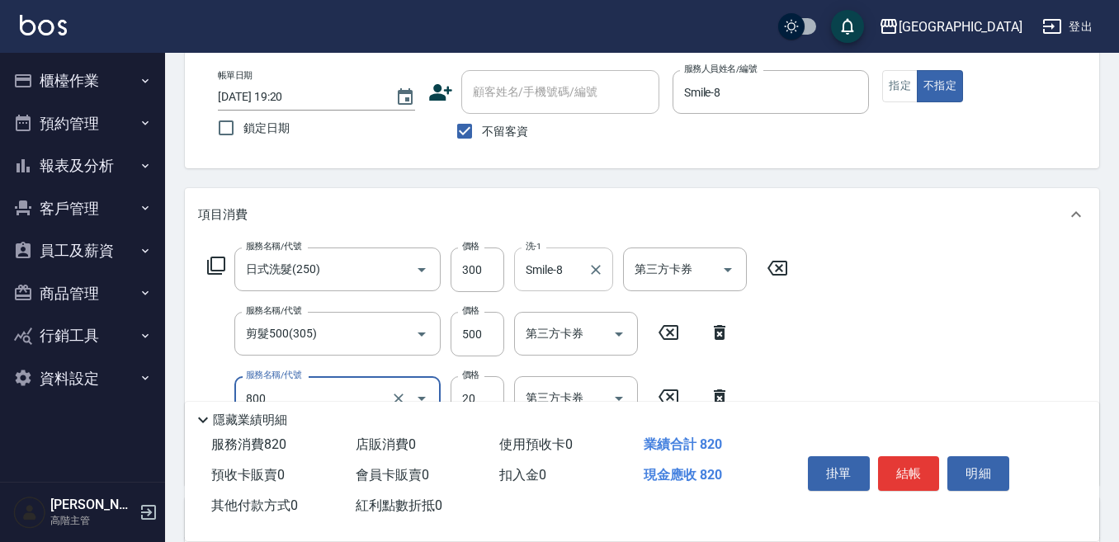
type input "潤絲精(800)"
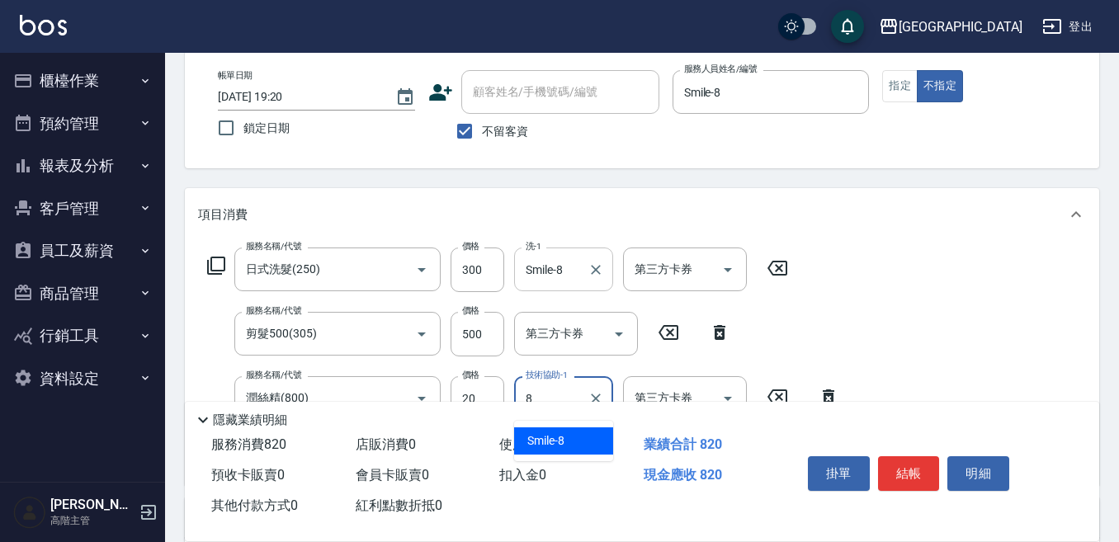
type input "Smile-8"
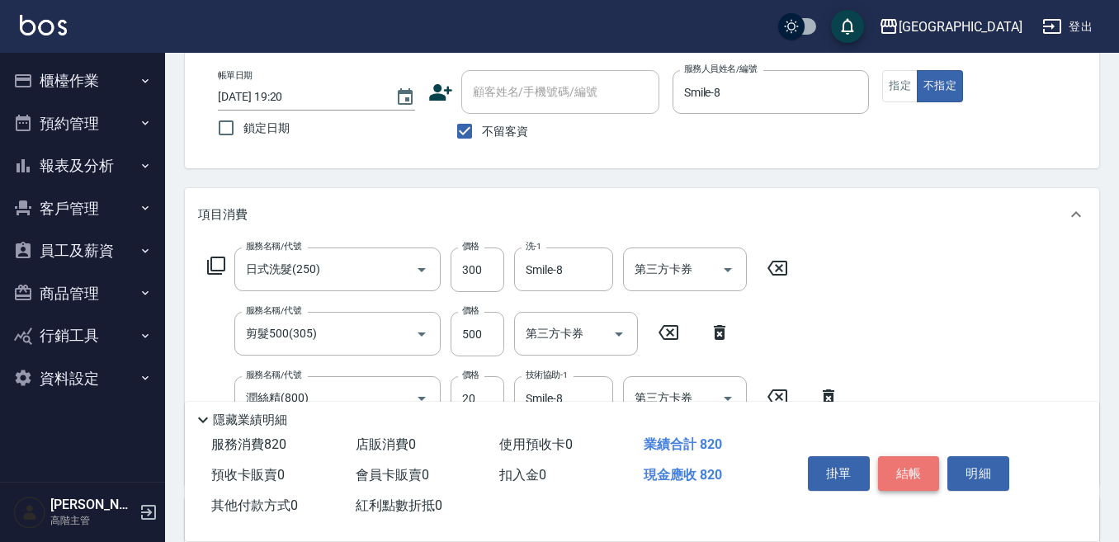
click at [899, 471] on button "結帳" at bounding box center [909, 473] width 62 height 35
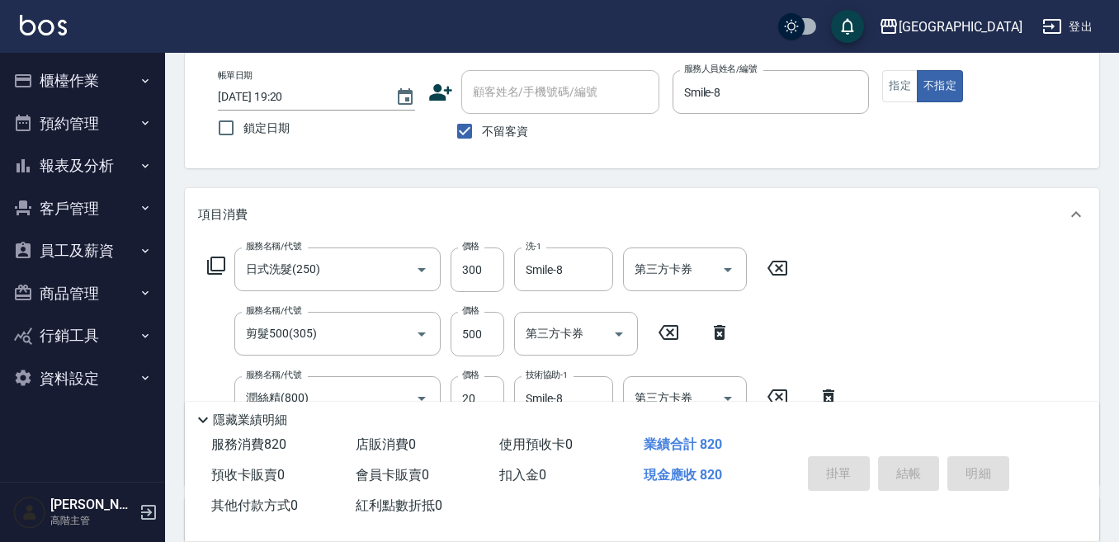
type input "[DATE] 19:21"
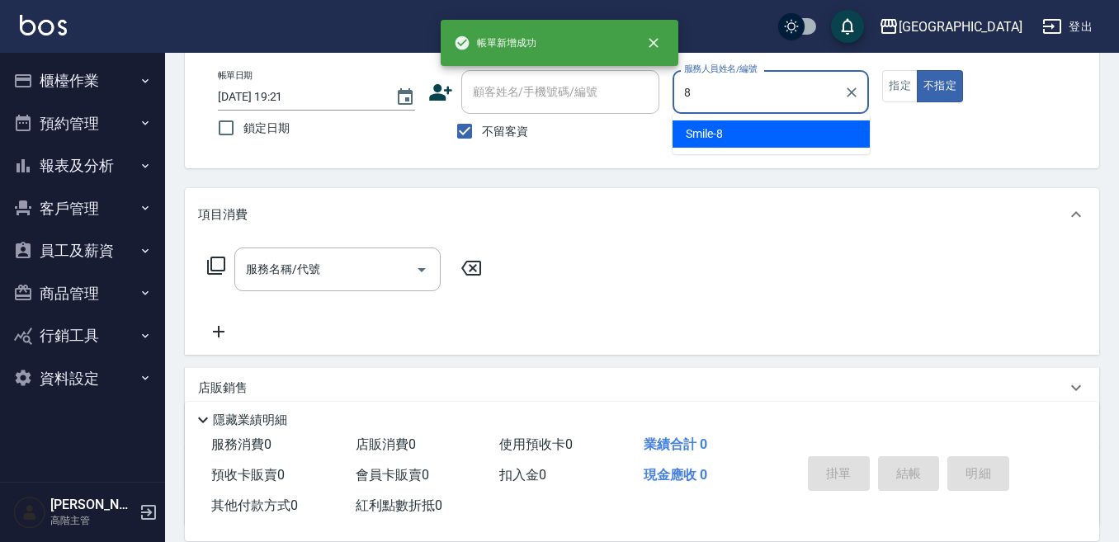
type input "Smile-8"
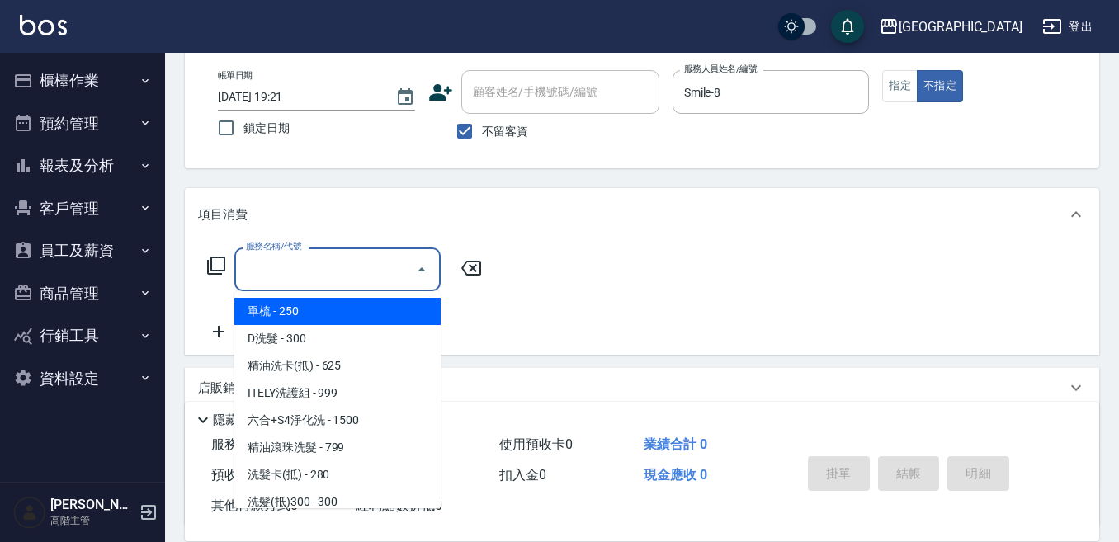
click at [300, 260] on div "服務名稱/代號 服務名稱/代號" at bounding box center [337, 270] width 206 height 44
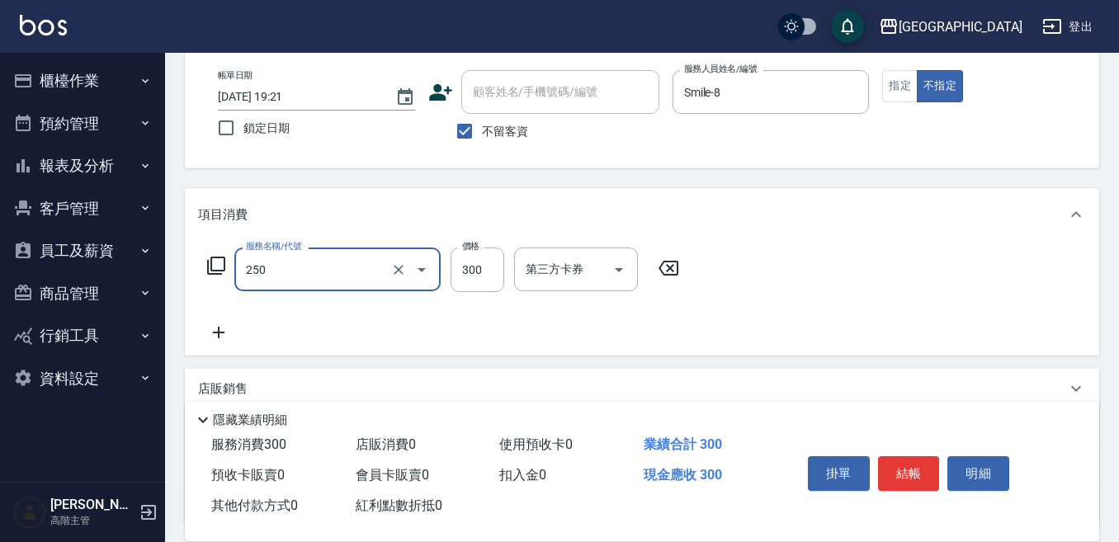
type input "日式洗髮(250)"
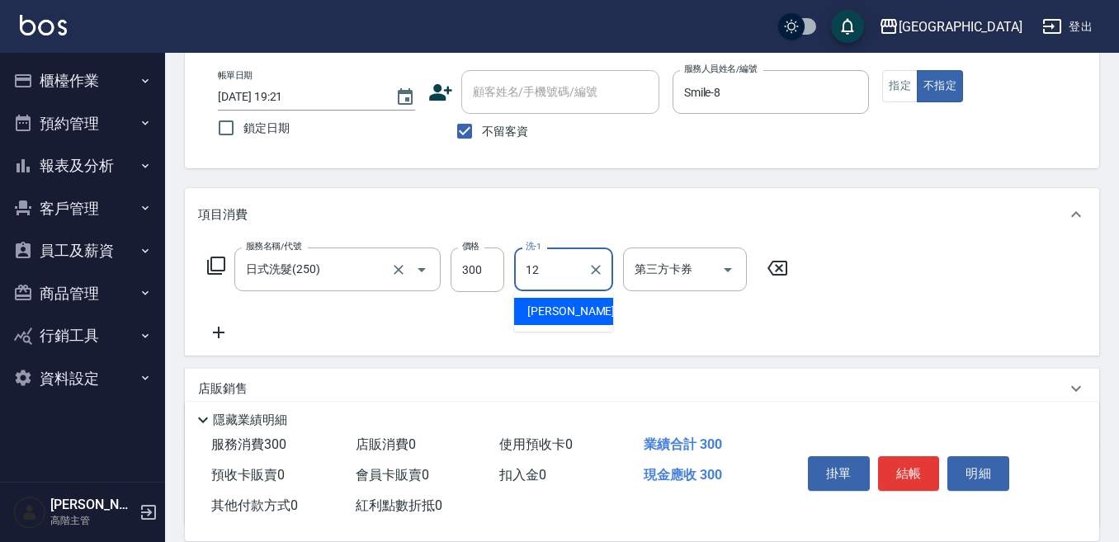
type input "[PERSON_NAME]-12"
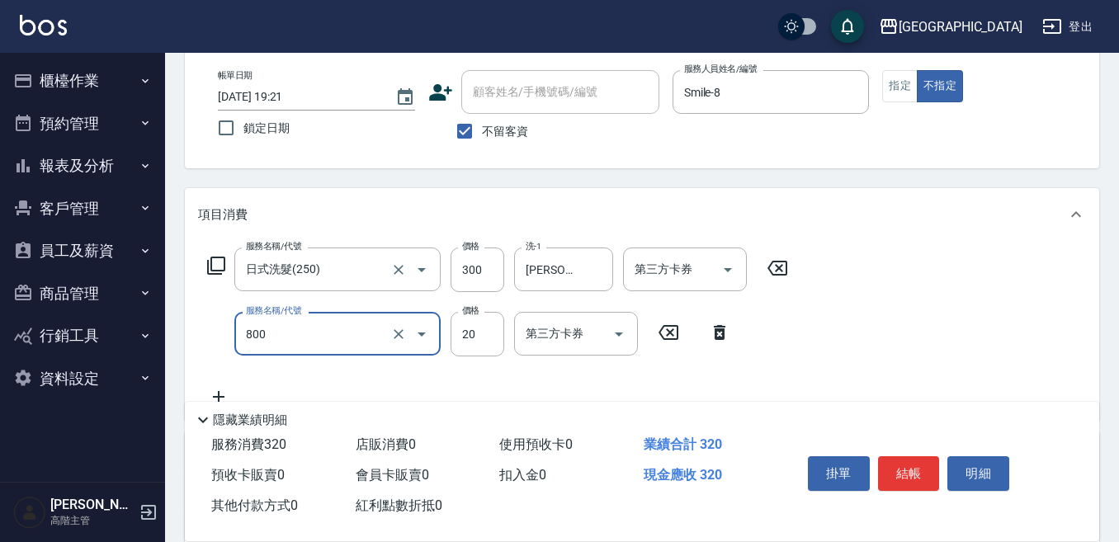
type input "潤絲精(800)"
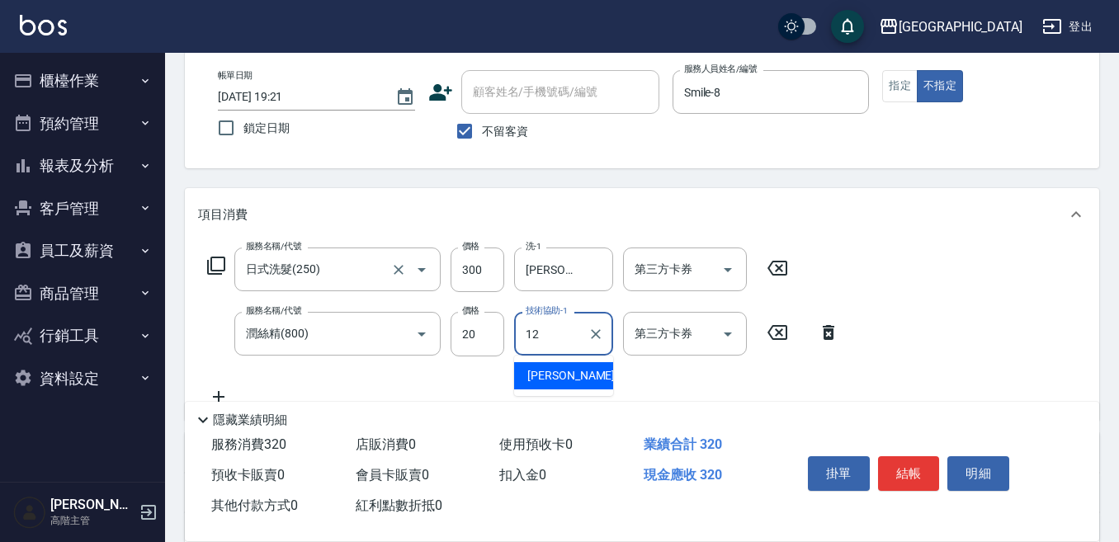
type input "[PERSON_NAME]-12"
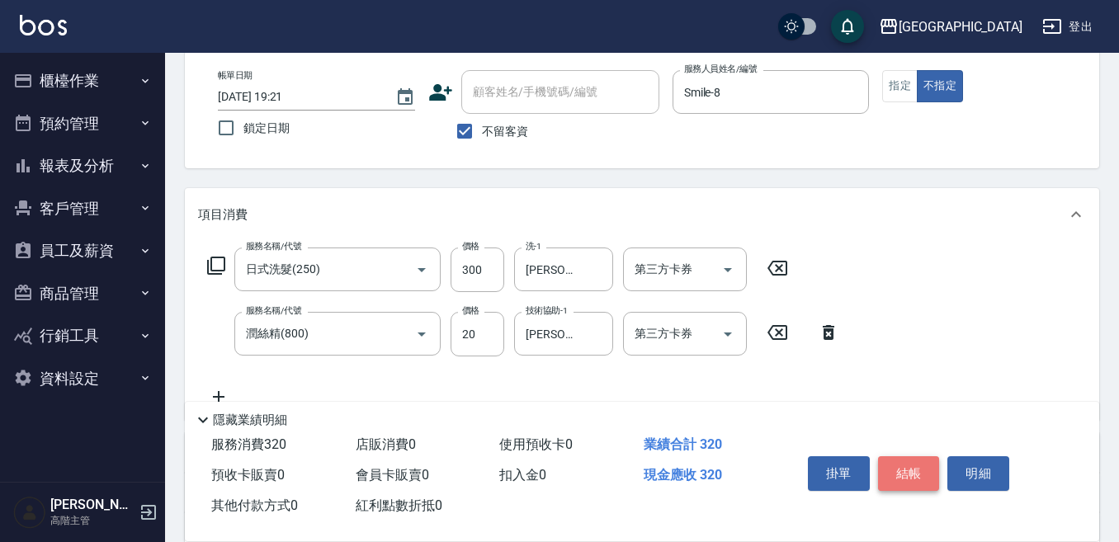
click at [906, 456] on button "結帳" at bounding box center [909, 473] width 62 height 35
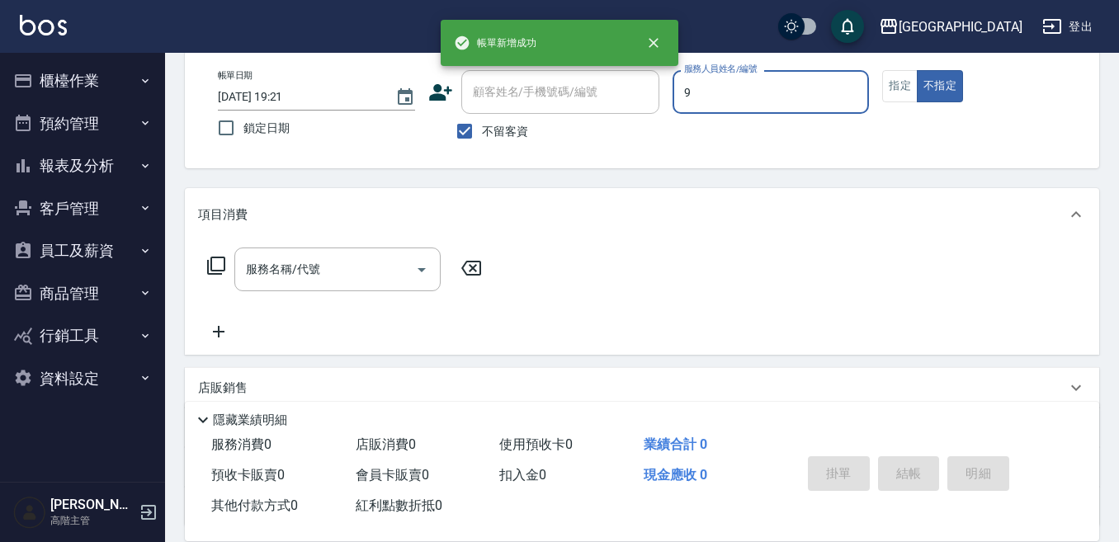
type input "Winnie-9"
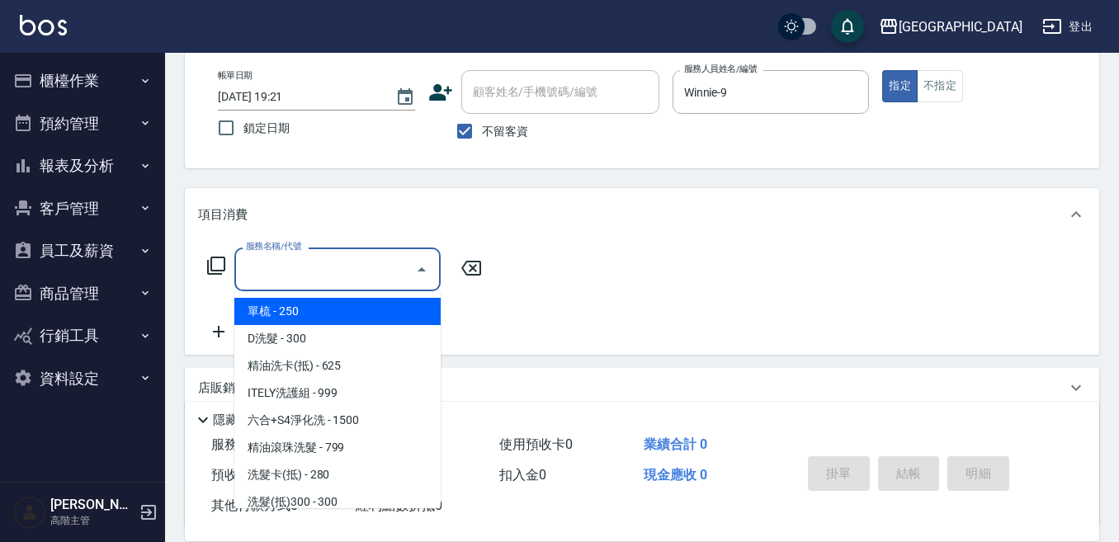
click at [299, 268] on input "服務名稱/代號" at bounding box center [325, 269] width 167 height 29
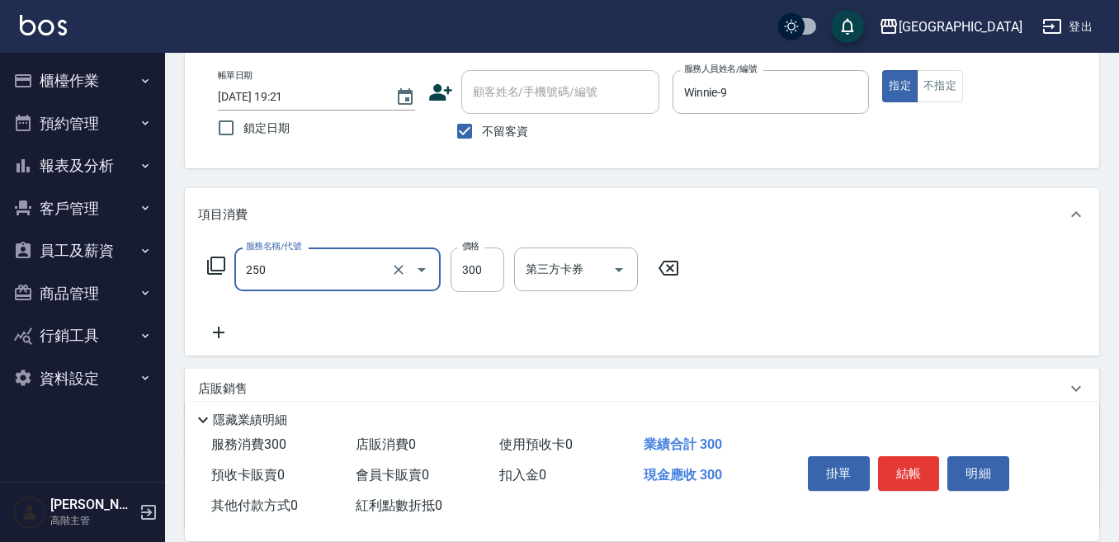
type input "日式洗髮(250)"
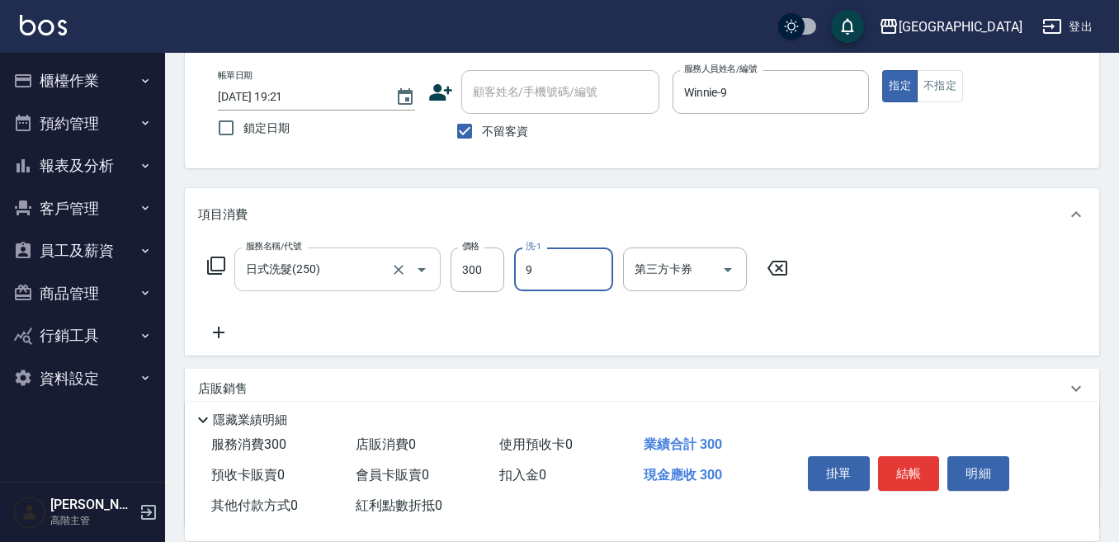
type input "Winnie-9"
click at [914, 470] on button "結帳" at bounding box center [909, 473] width 62 height 35
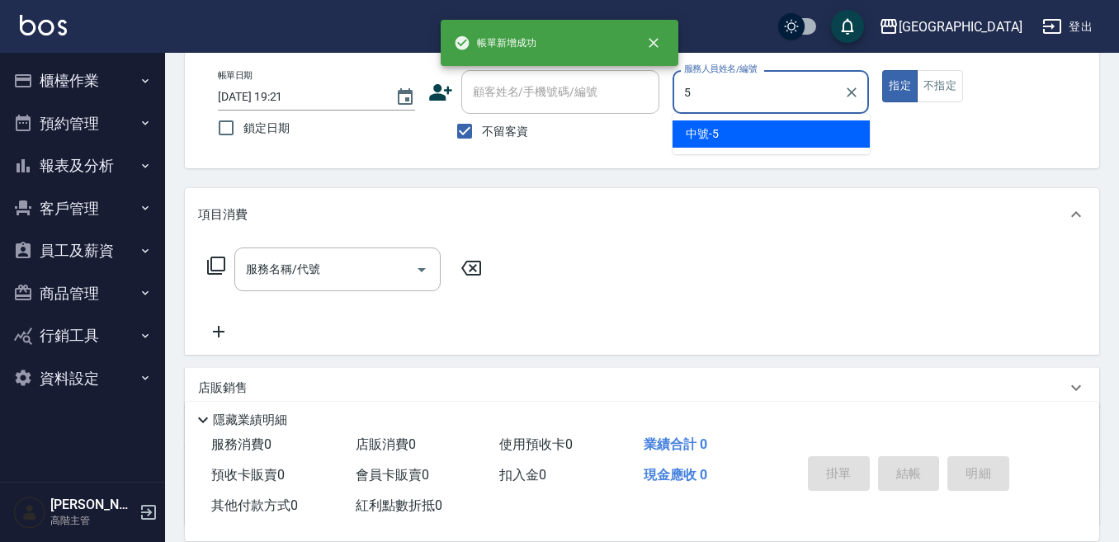
type input "中號-5"
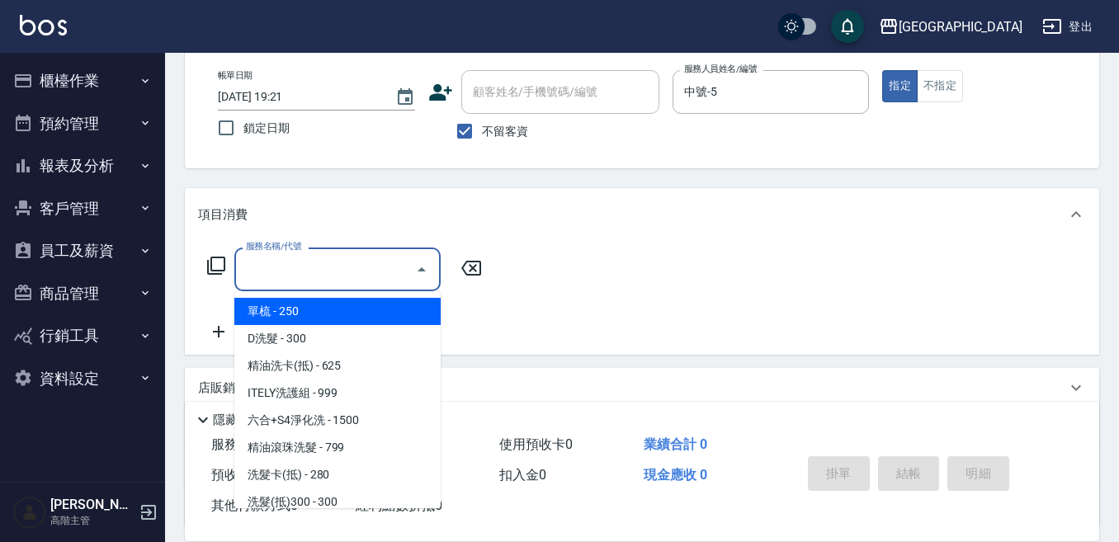
drag, startPoint x: 283, startPoint y: 279, endPoint x: 276, endPoint y: 284, distance: 8.9
click at [281, 279] on input "服務名稱/代號" at bounding box center [325, 269] width 167 height 29
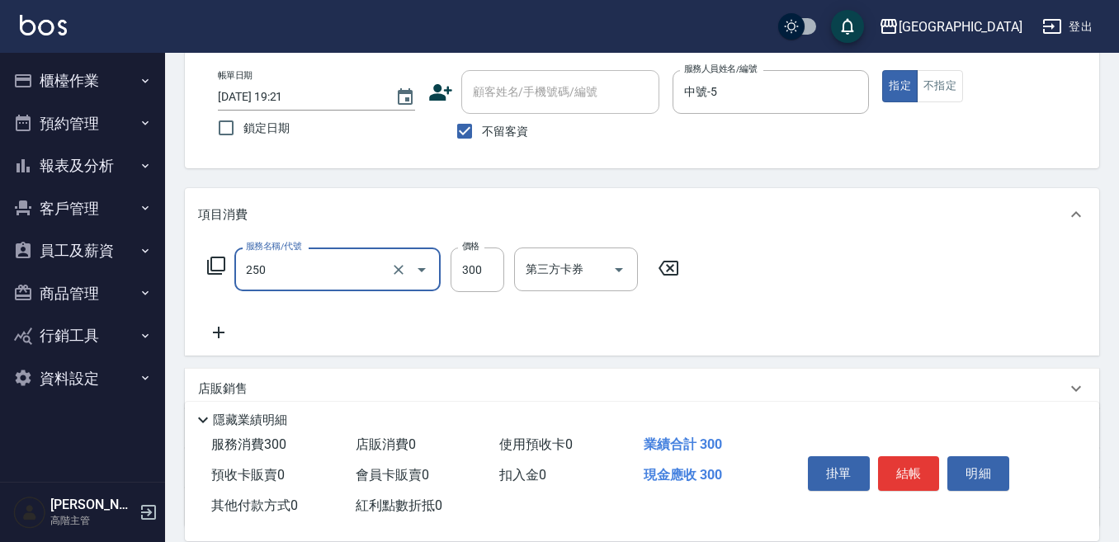
type input "日式洗髮(250)"
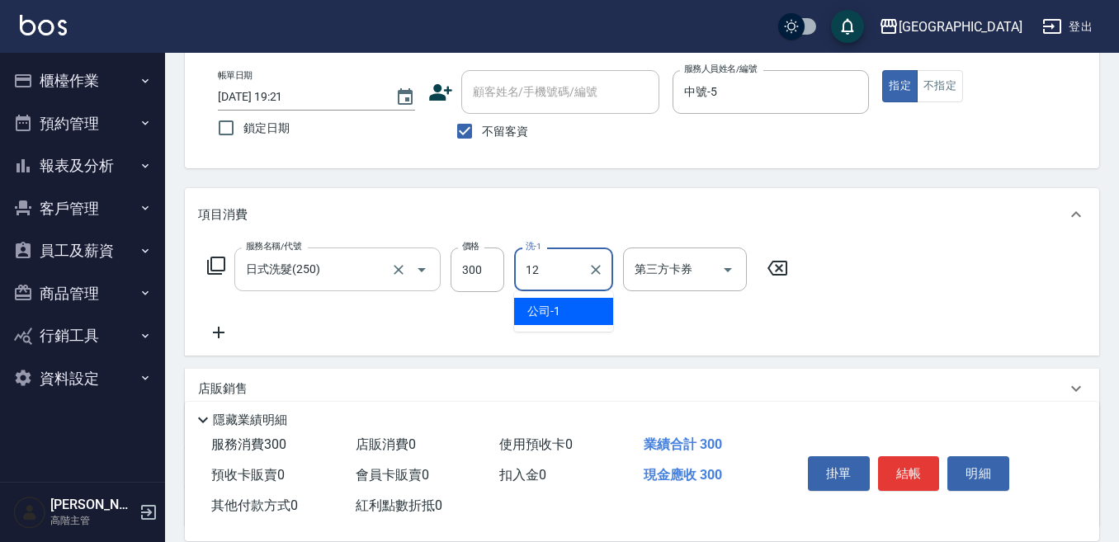
type input "[PERSON_NAME]-12"
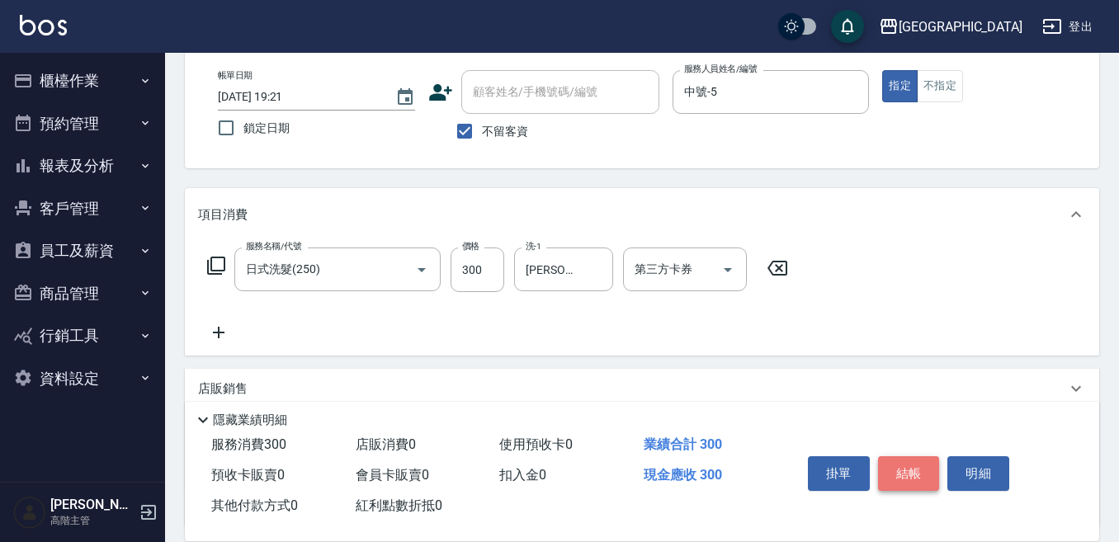
click at [924, 456] on button "結帳" at bounding box center [909, 473] width 62 height 35
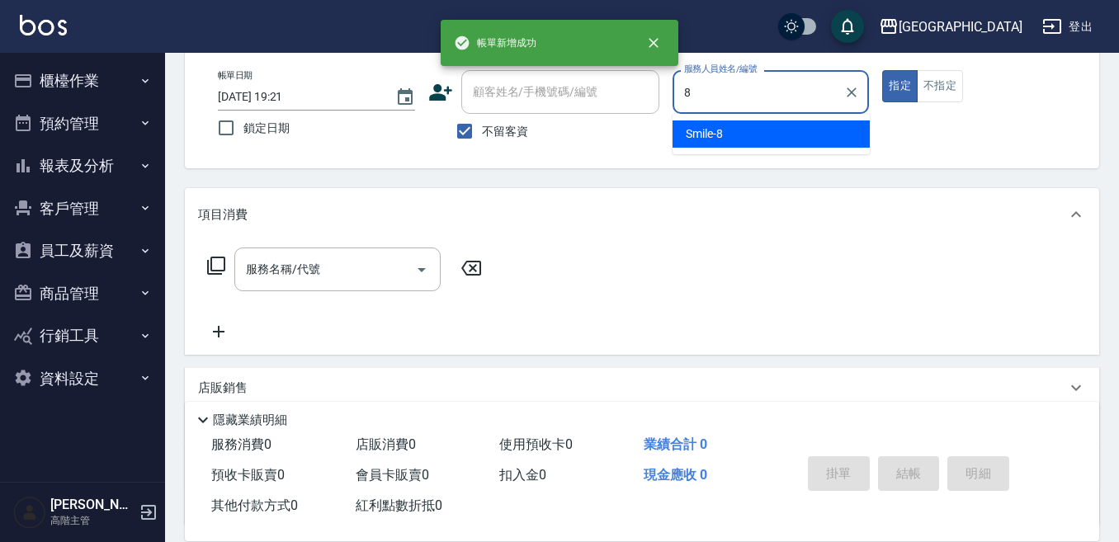
type input "Smile-8"
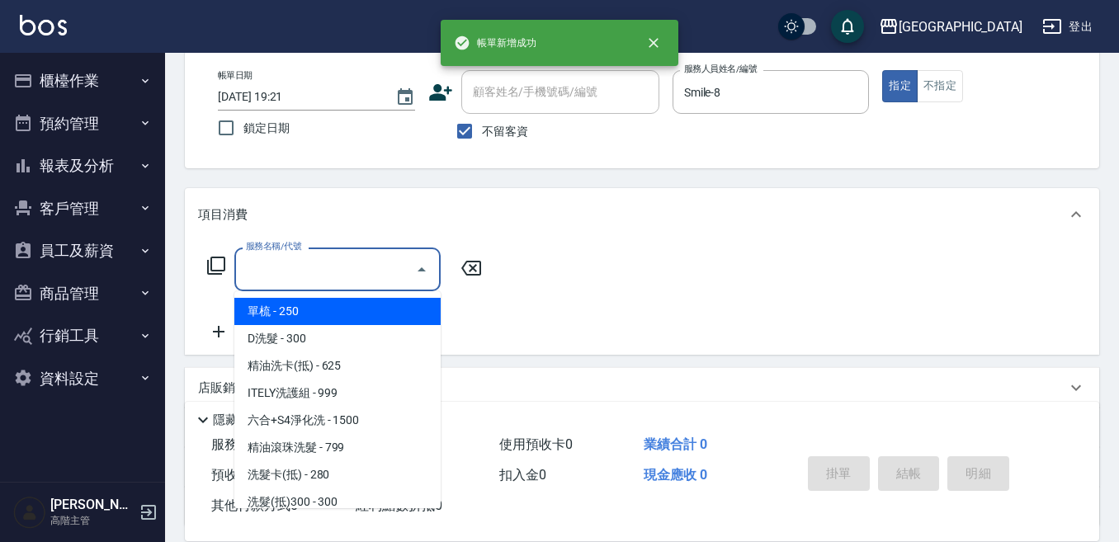
click at [296, 272] on input "服務名稱/代號" at bounding box center [325, 269] width 167 height 29
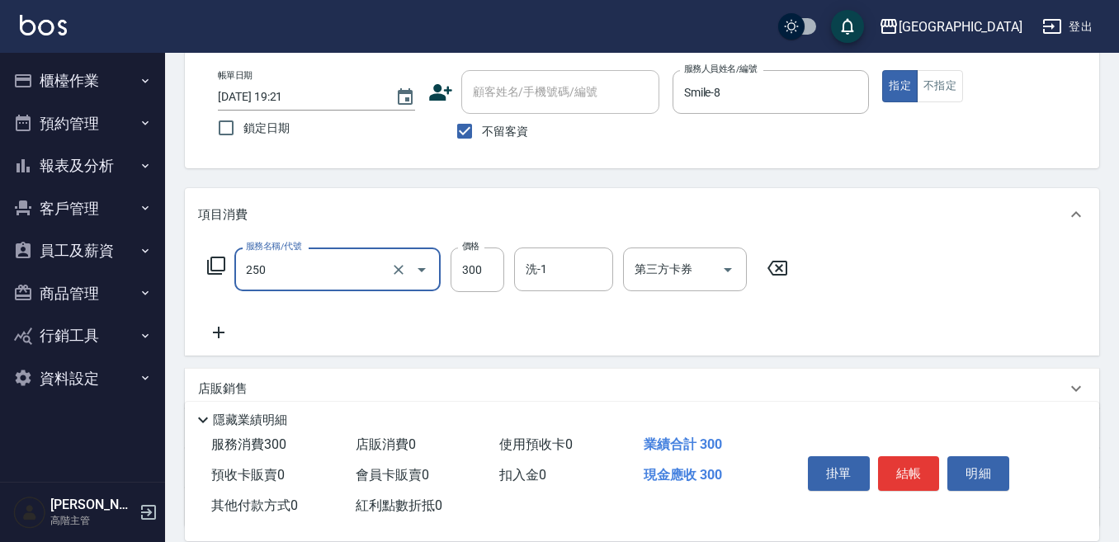
type input "日式洗髮(250)"
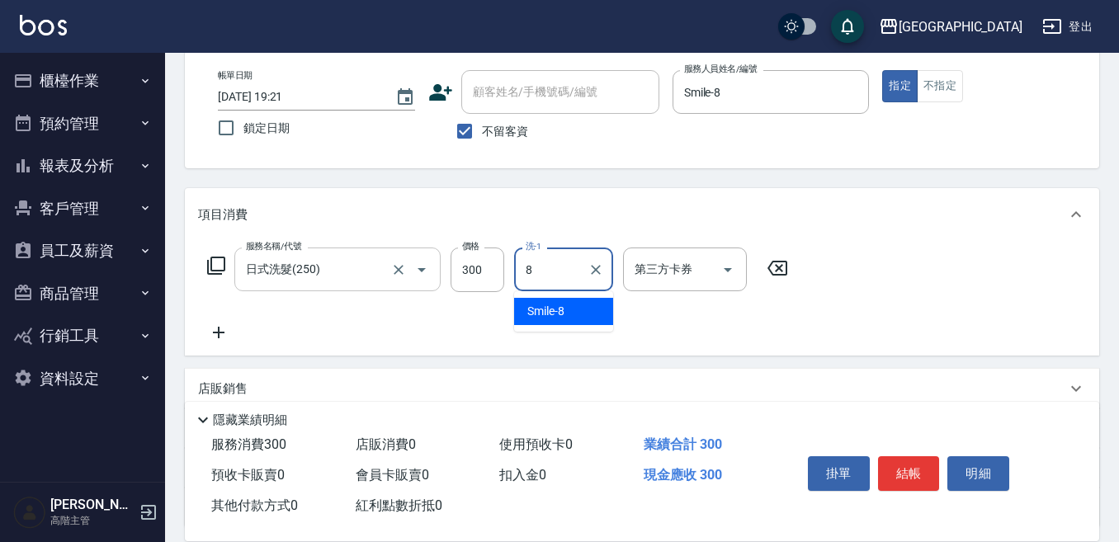
type input "Smile-8"
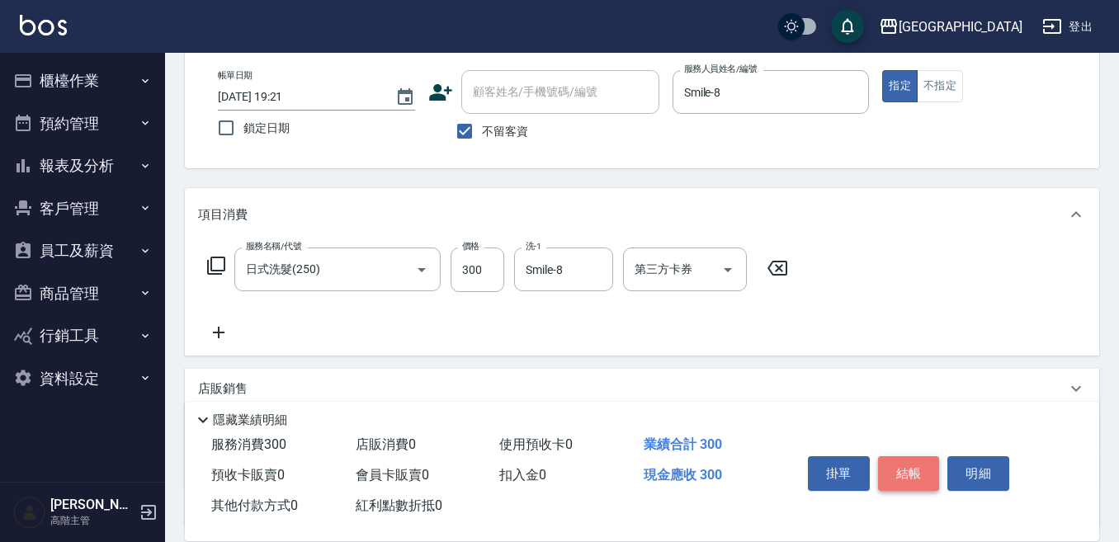
click at [896, 460] on button "結帳" at bounding box center [909, 473] width 62 height 35
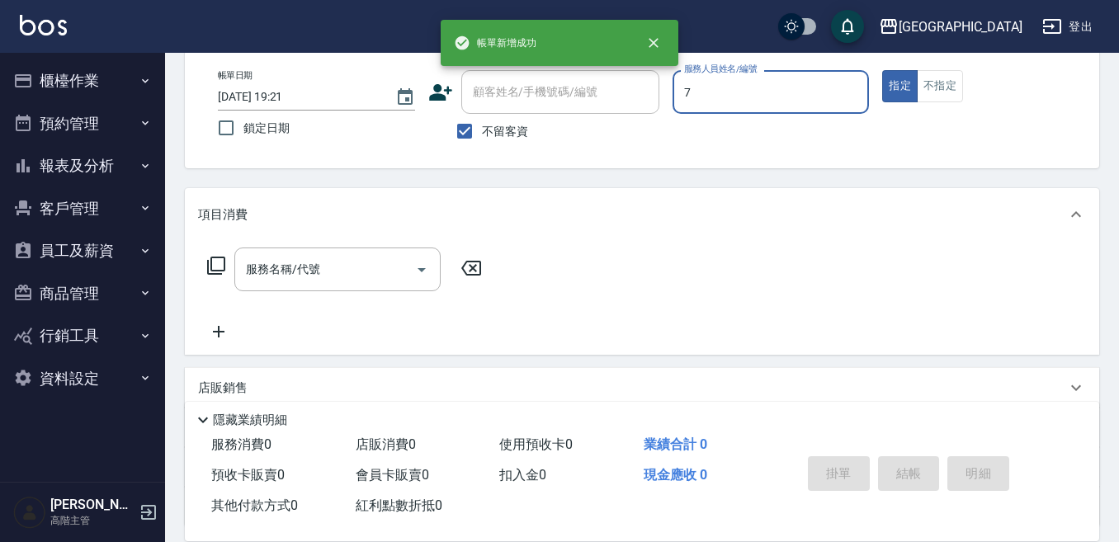
type input "Ruby-7"
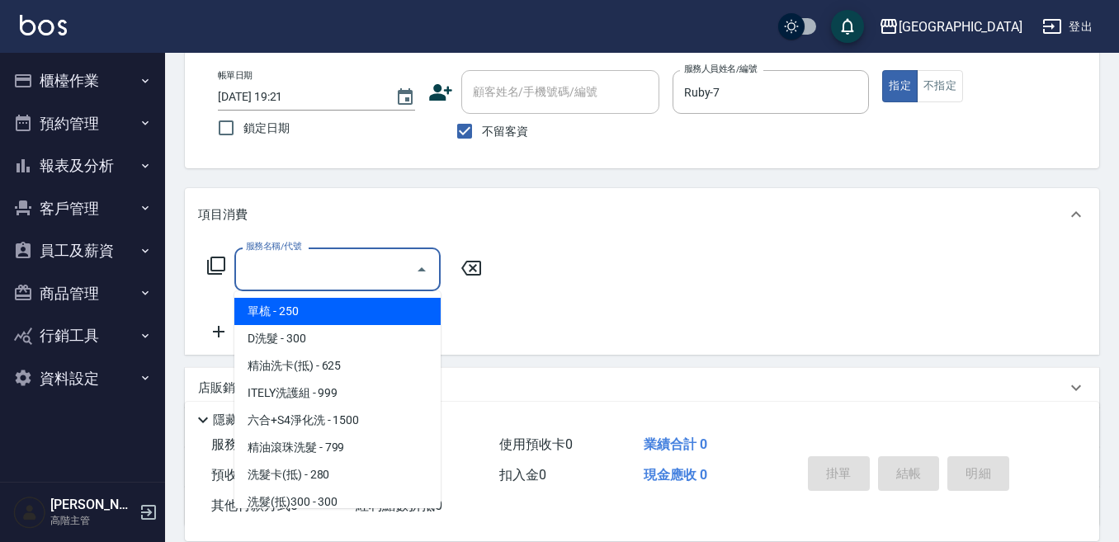
click at [353, 262] on input "服務名稱/代號" at bounding box center [325, 269] width 167 height 29
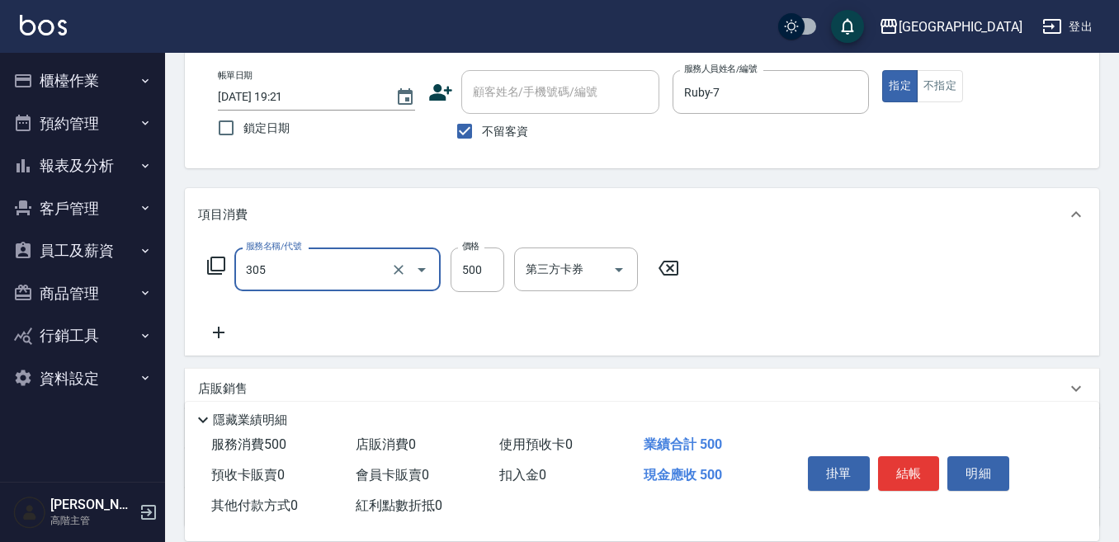
type input "剪髮500(305)"
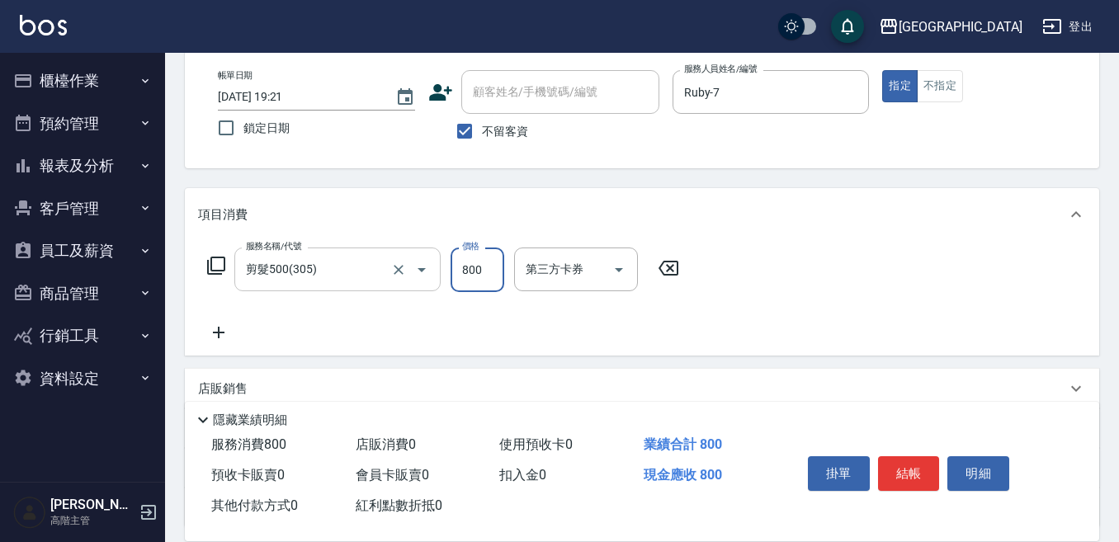
type input "800"
click at [905, 473] on button "結帳" at bounding box center [909, 473] width 62 height 35
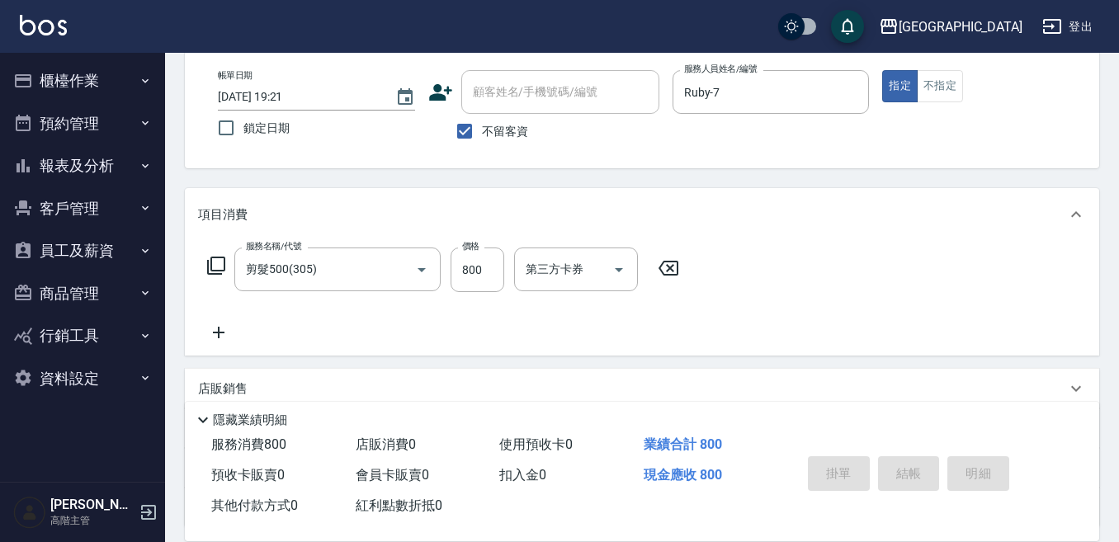
type input "[DATE] 19:22"
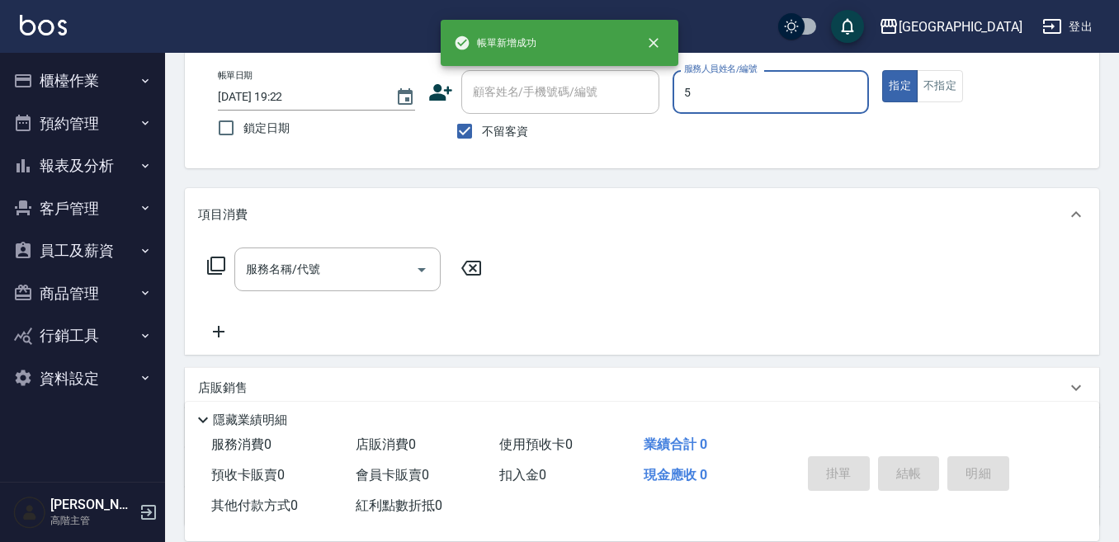
type input "中號-5"
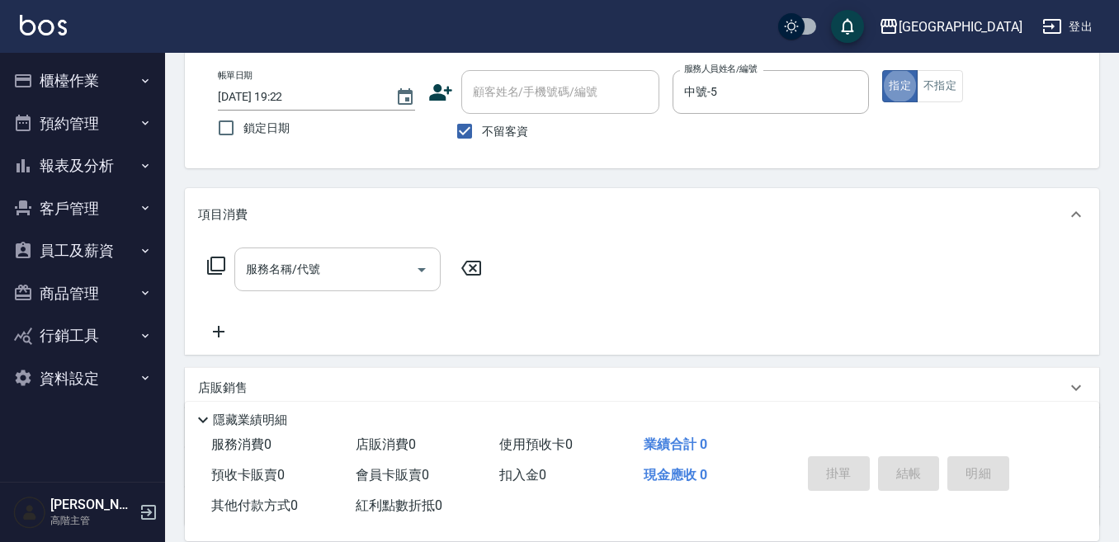
click at [315, 285] on div "服務名稱/代號" at bounding box center [337, 270] width 206 height 44
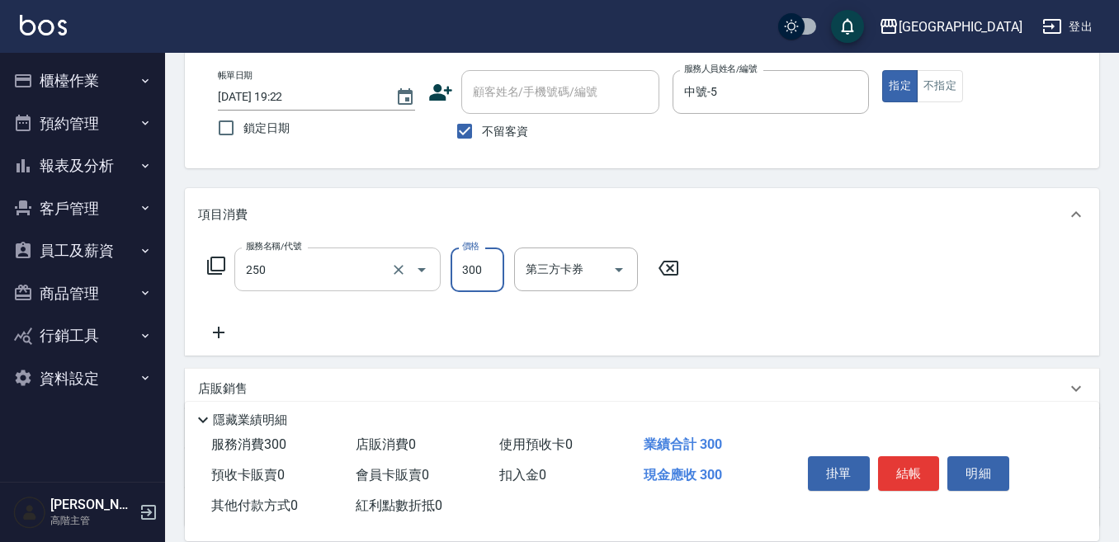
type input "日式洗髮(250)"
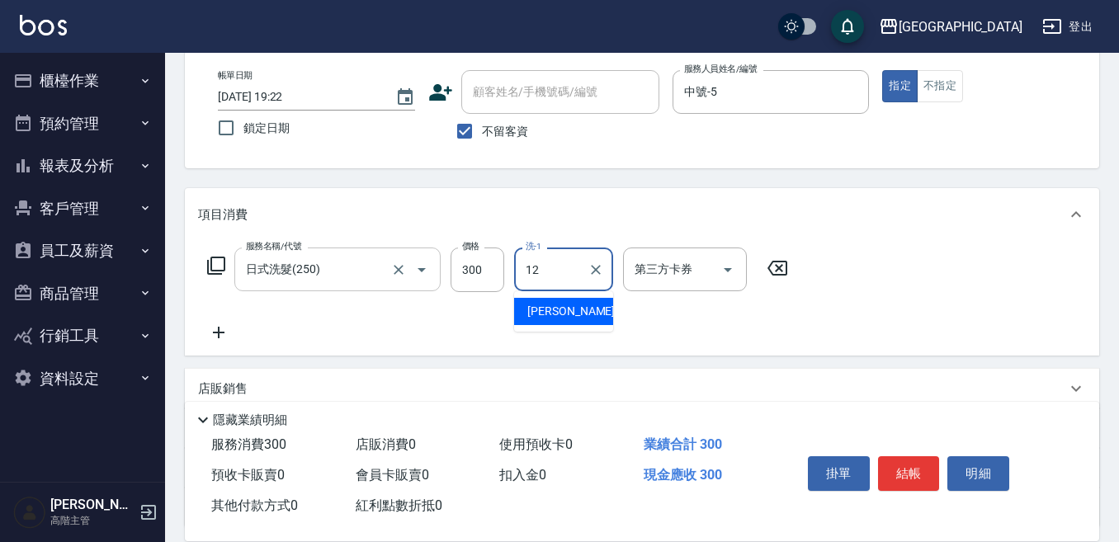
type input "[PERSON_NAME]-12"
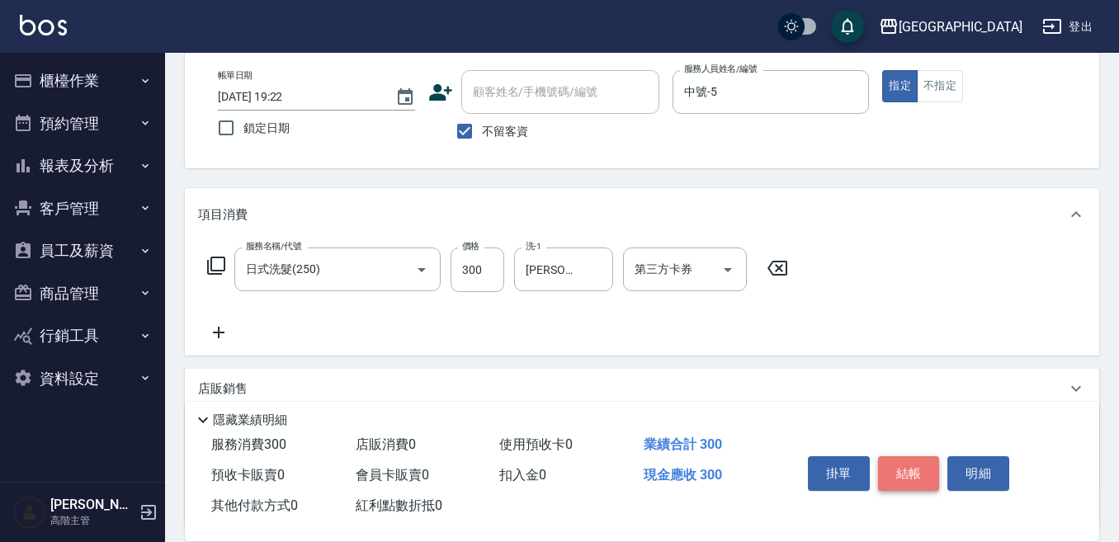
click at [925, 464] on button "結帳" at bounding box center [909, 473] width 62 height 35
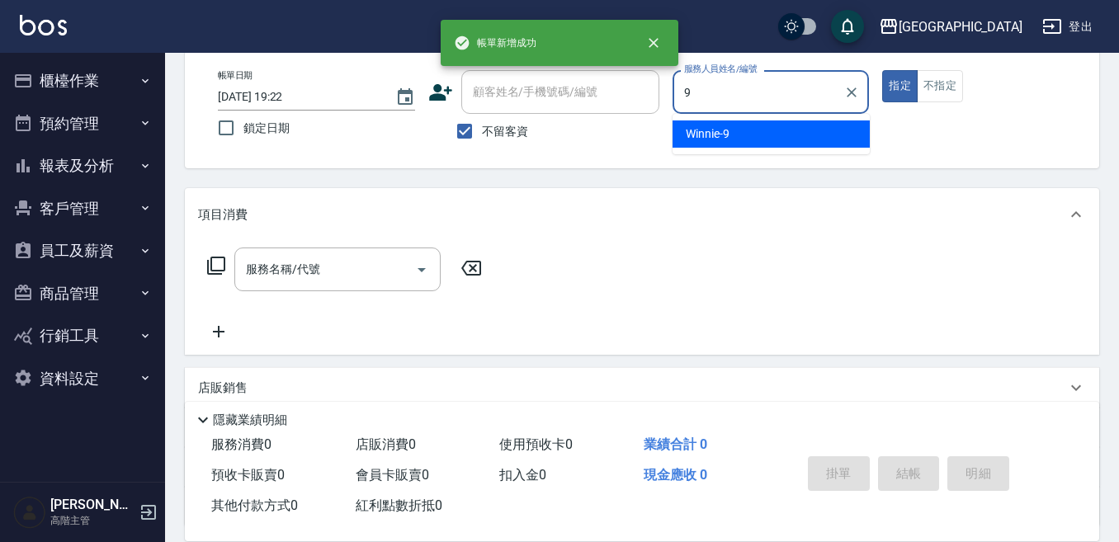
type input "Winnie-9"
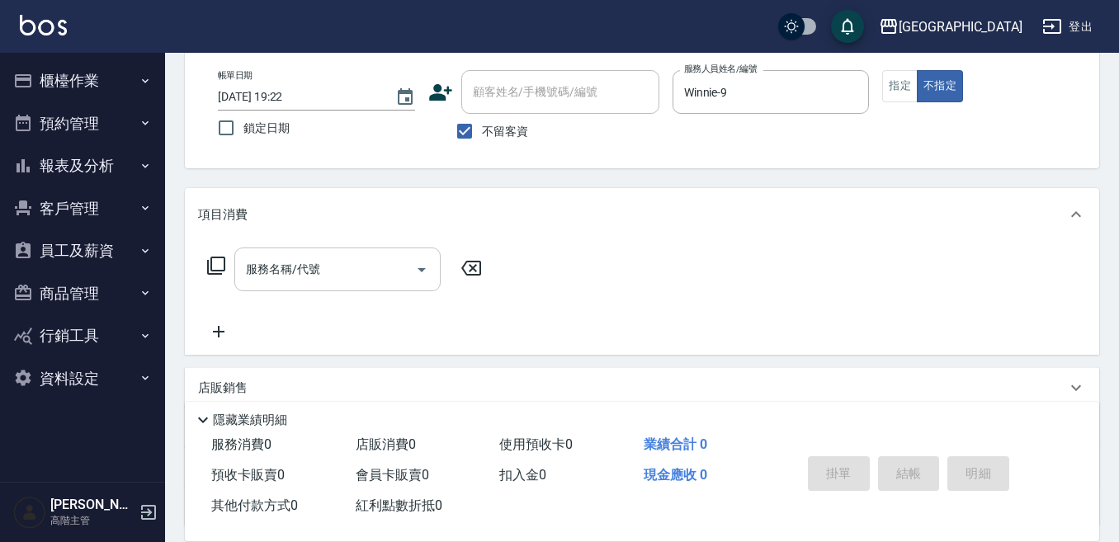
click at [356, 279] on input "服務名稱/代號" at bounding box center [325, 269] width 167 height 29
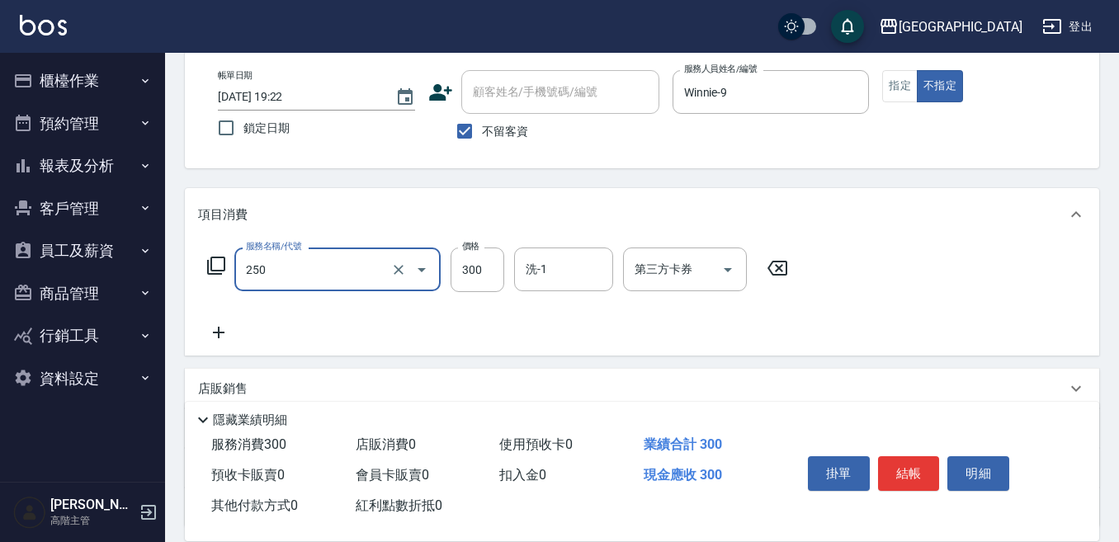
type input "日式洗髮(250)"
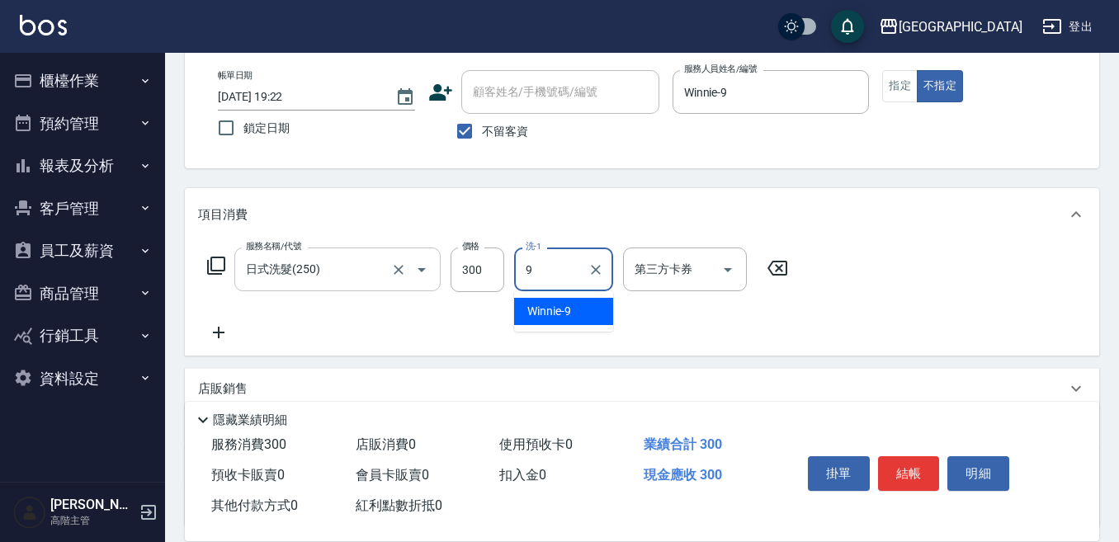
type input "Winnie-9"
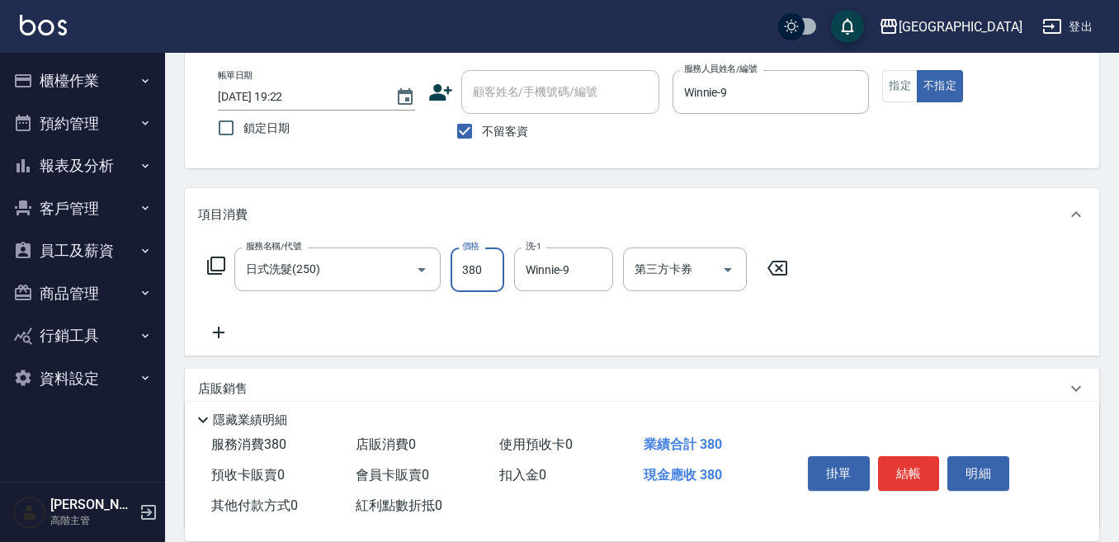
type input "380"
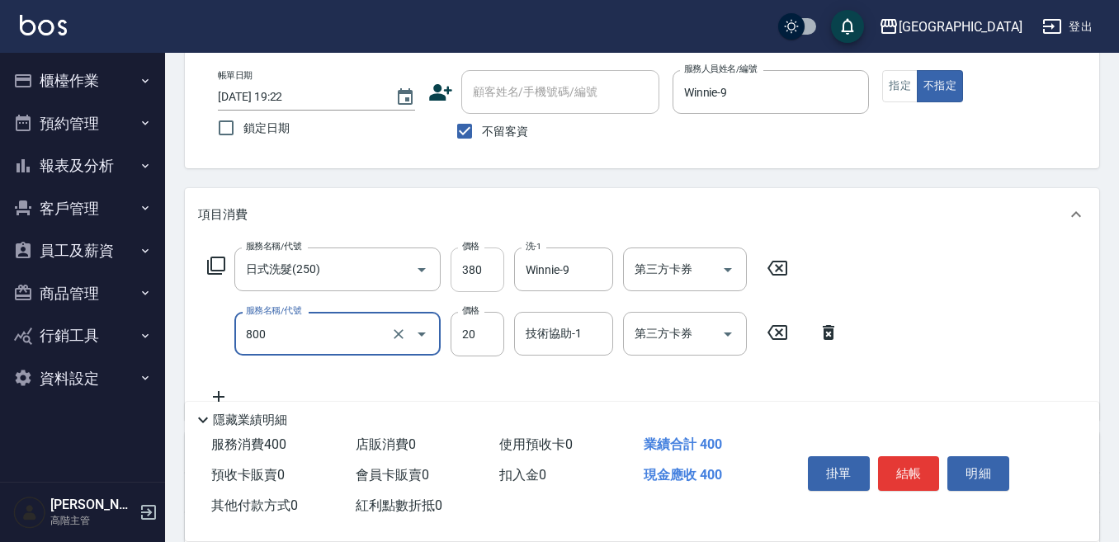
type input "潤絲精(800)"
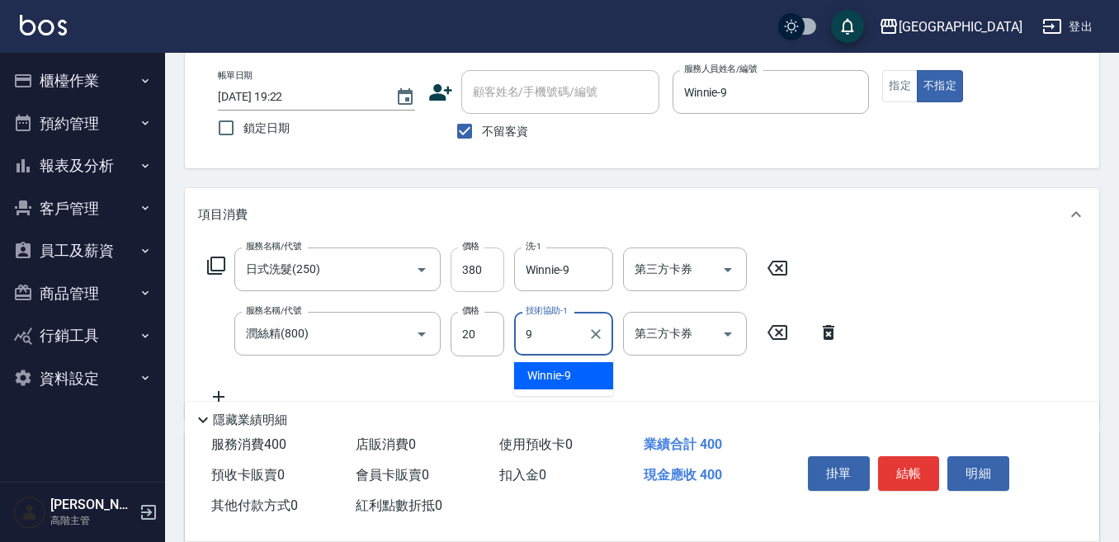
type input "Winnie-9"
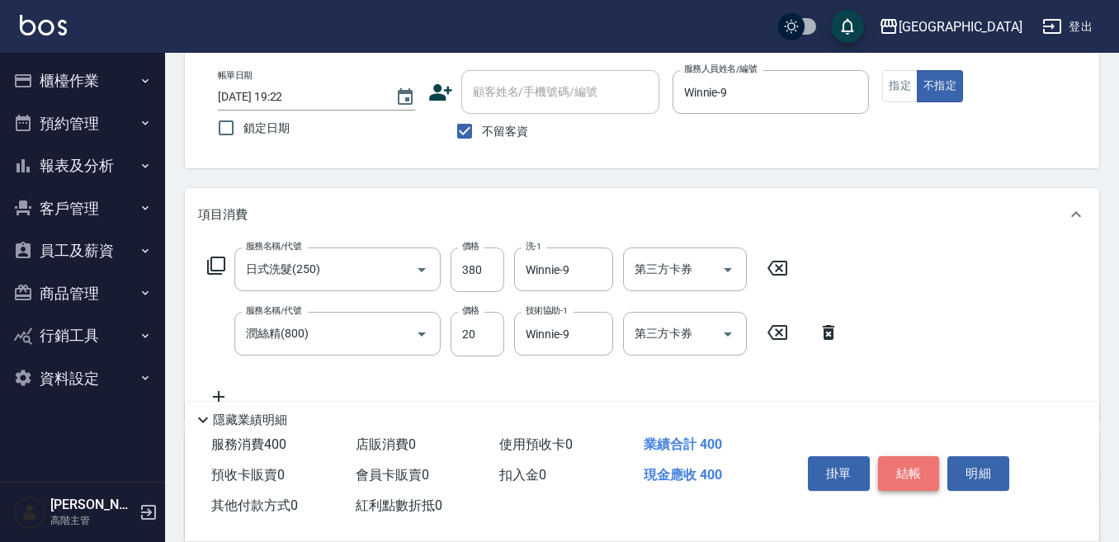
click at [917, 464] on button "結帳" at bounding box center [909, 473] width 62 height 35
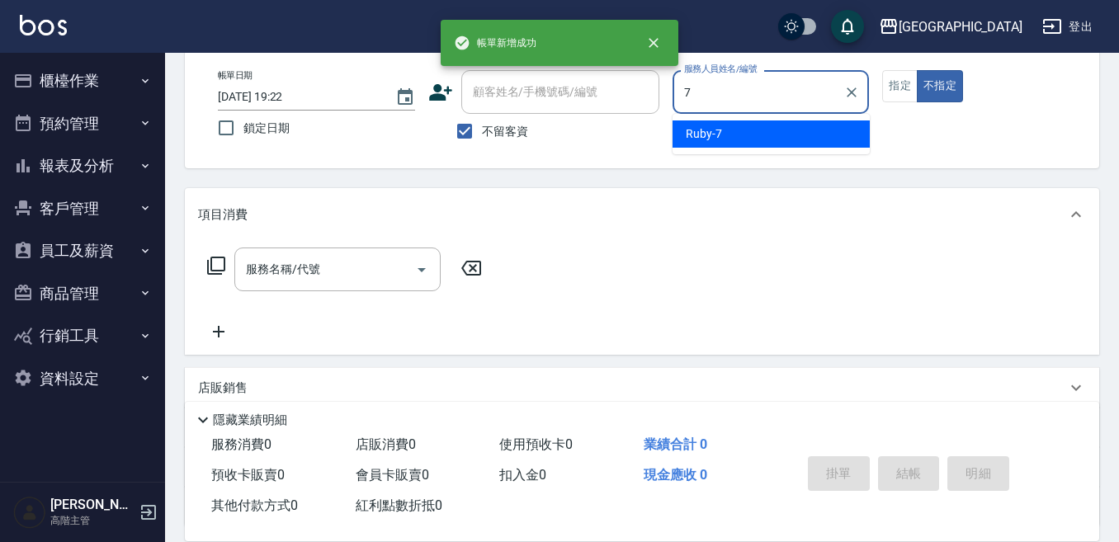
type input "Ruby-7"
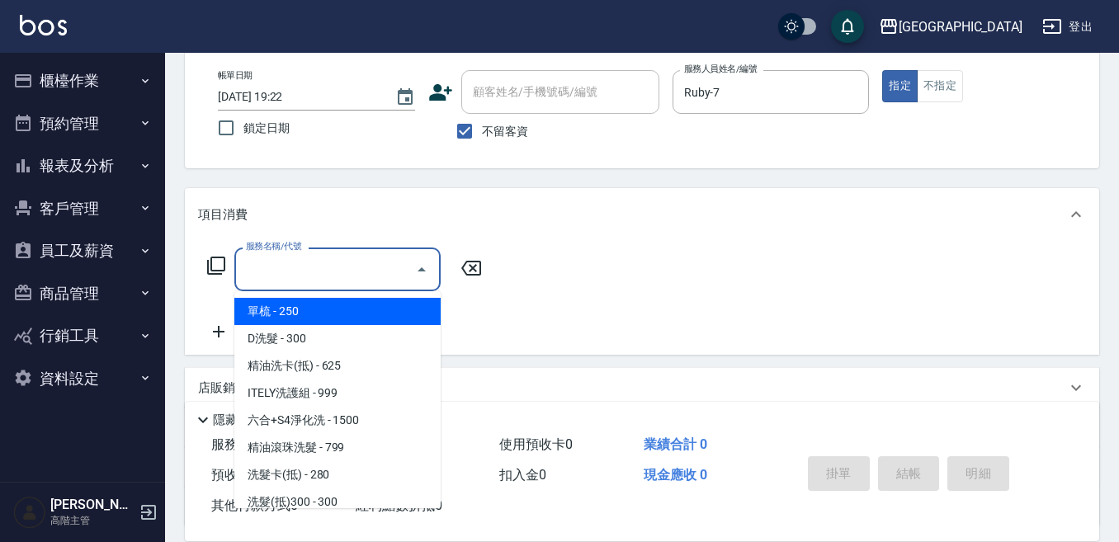
click at [338, 276] on input "服務名稱/代號" at bounding box center [325, 269] width 167 height 29
type input "5"
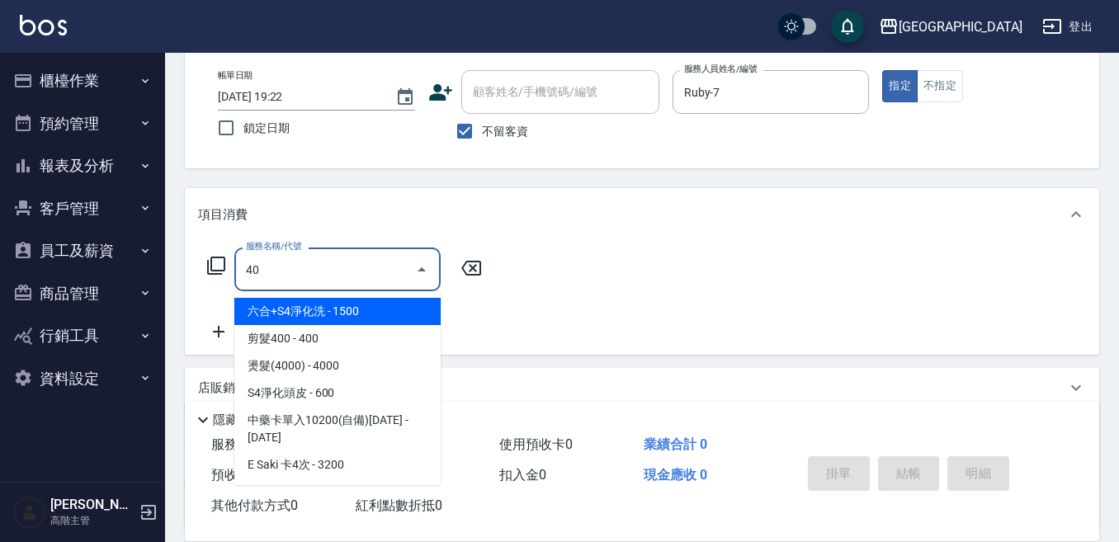
type input "405"
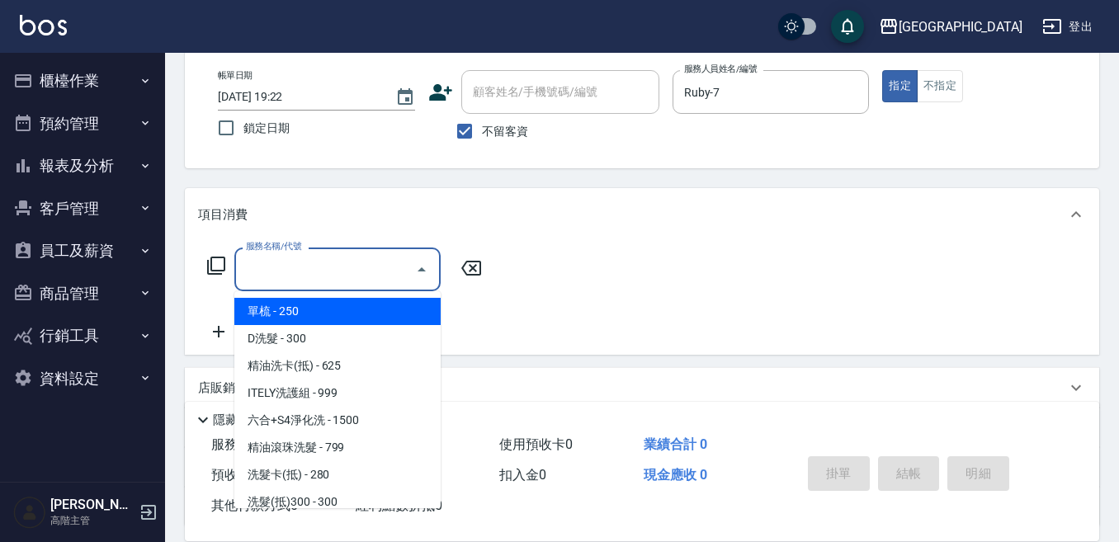
type input "6"
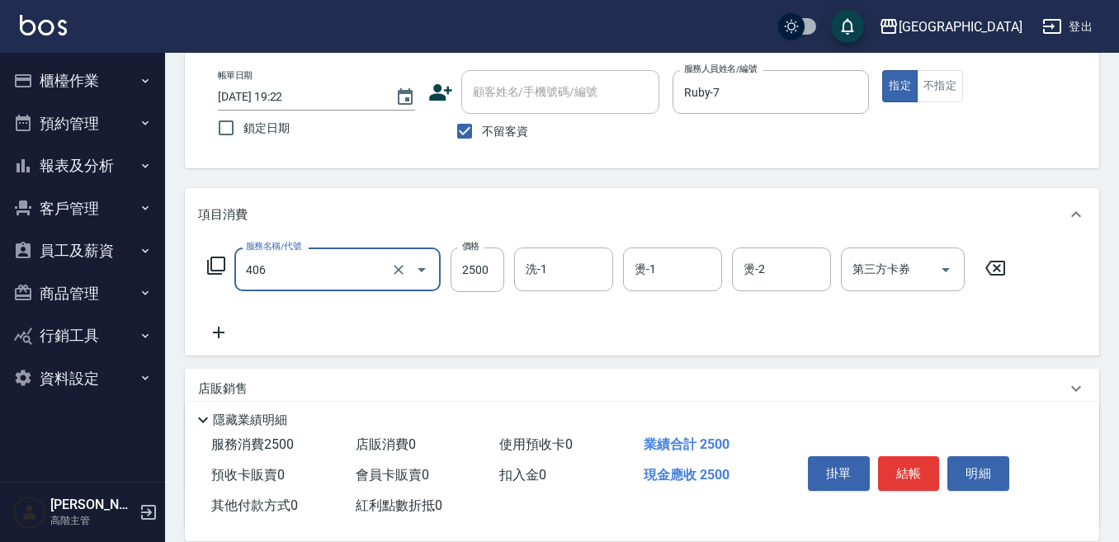
type input "燙髮(2500)(406)"
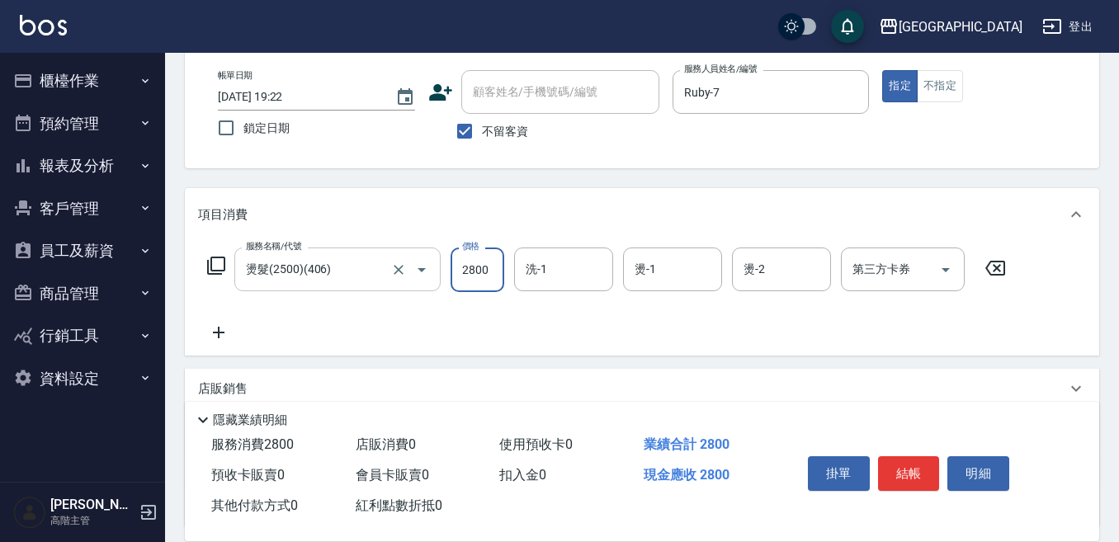
type input "2800"
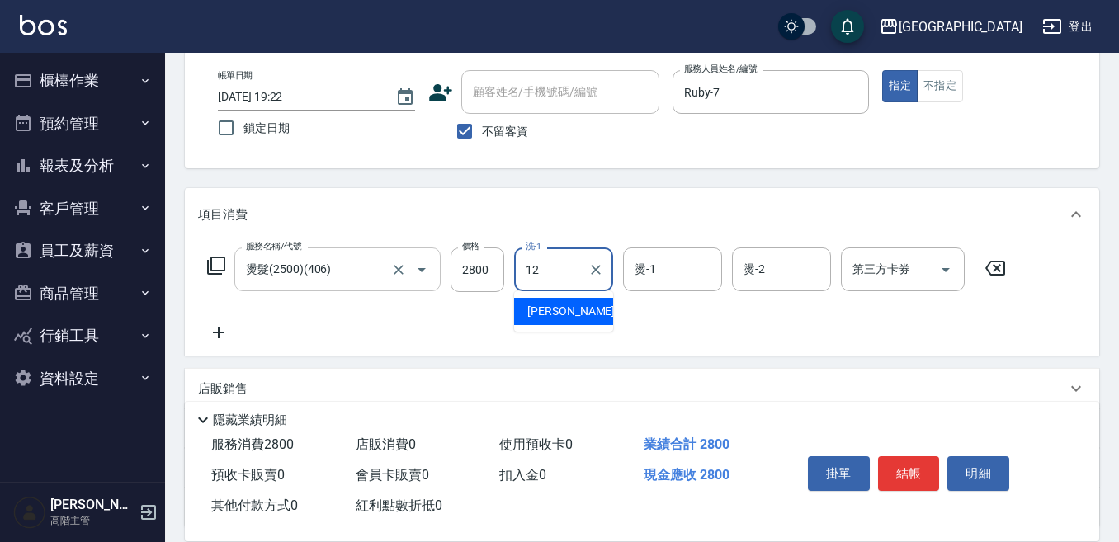
type input "[PERSON_NAME]-12"
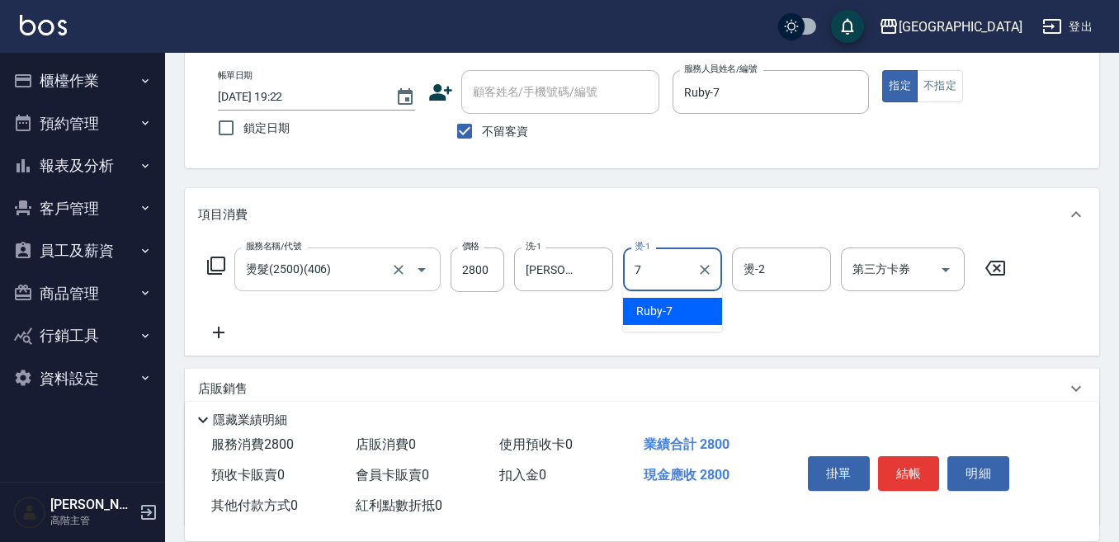
type input "Ruby-7"
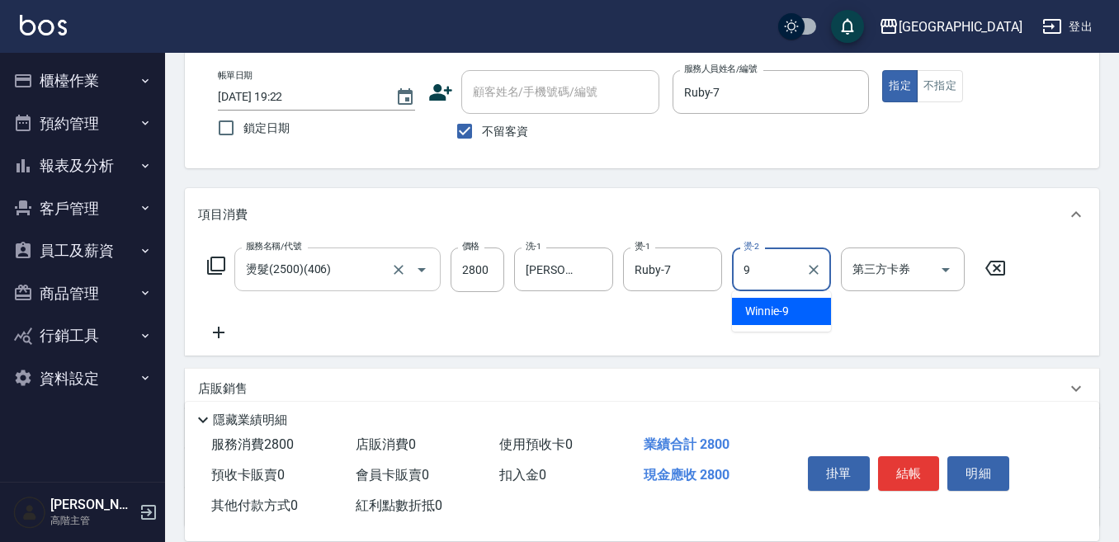
type input "Winnie-9"
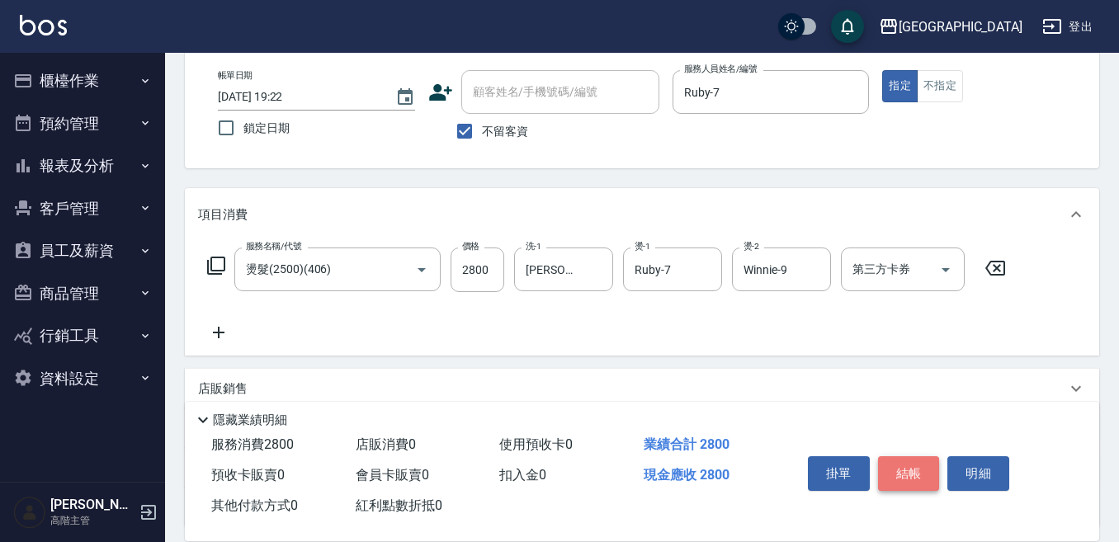
click at [899, 468] on button "結帳" at bounding box center [909, 473] width 62 height 35
type input "[DATE] 19:23"
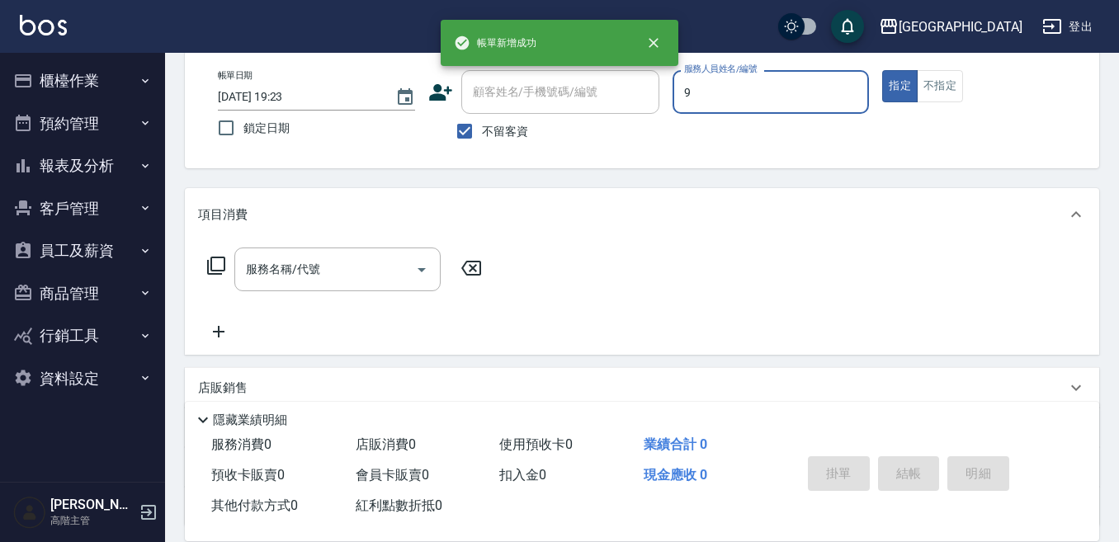
type input "Winnie-9"
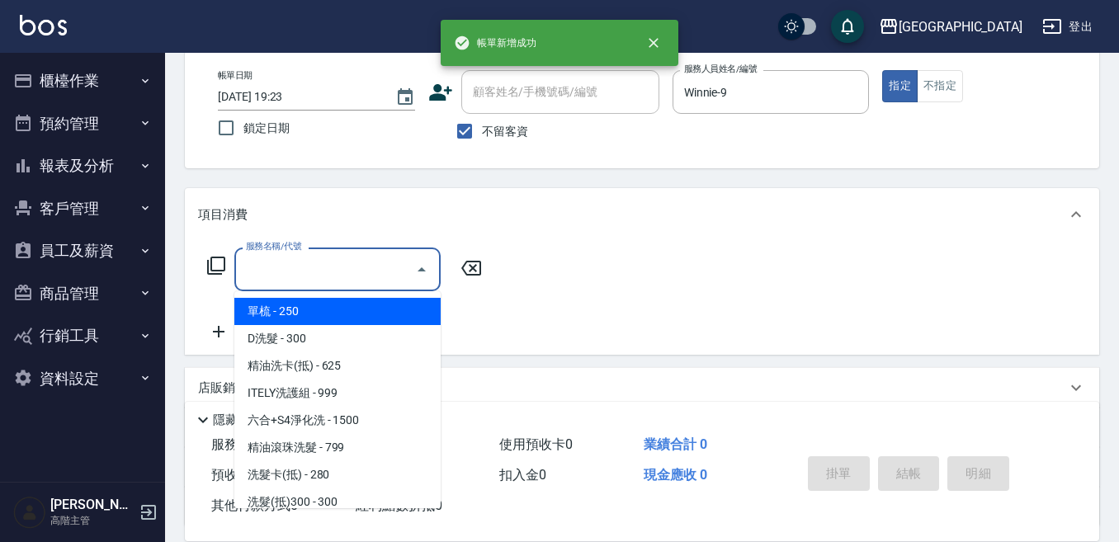
click at [292, 265] on input "服務名稱/代號" at bounding box center [325, 269] width 167 height 29
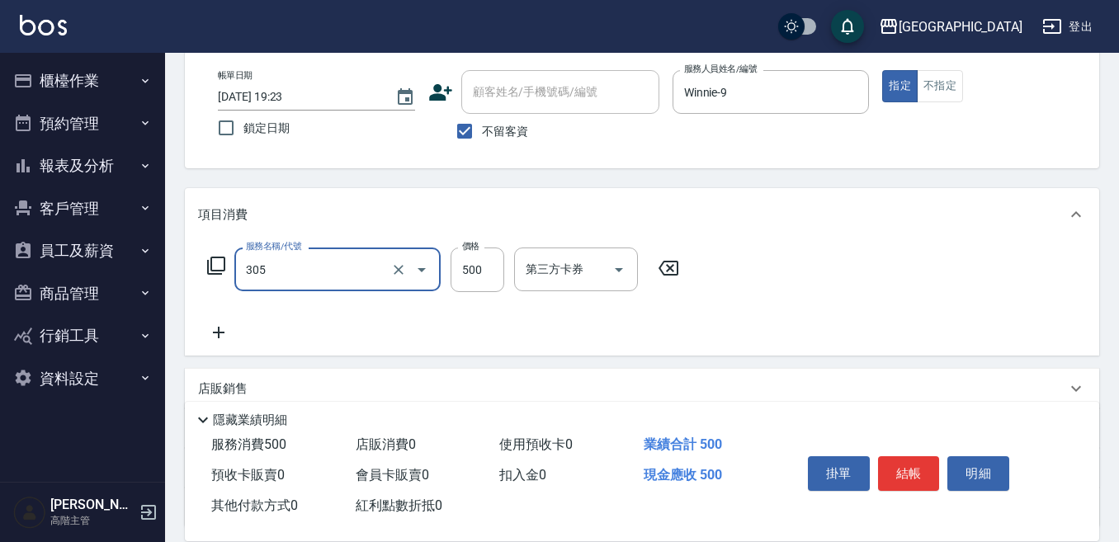
type input "剪髮500(305)"
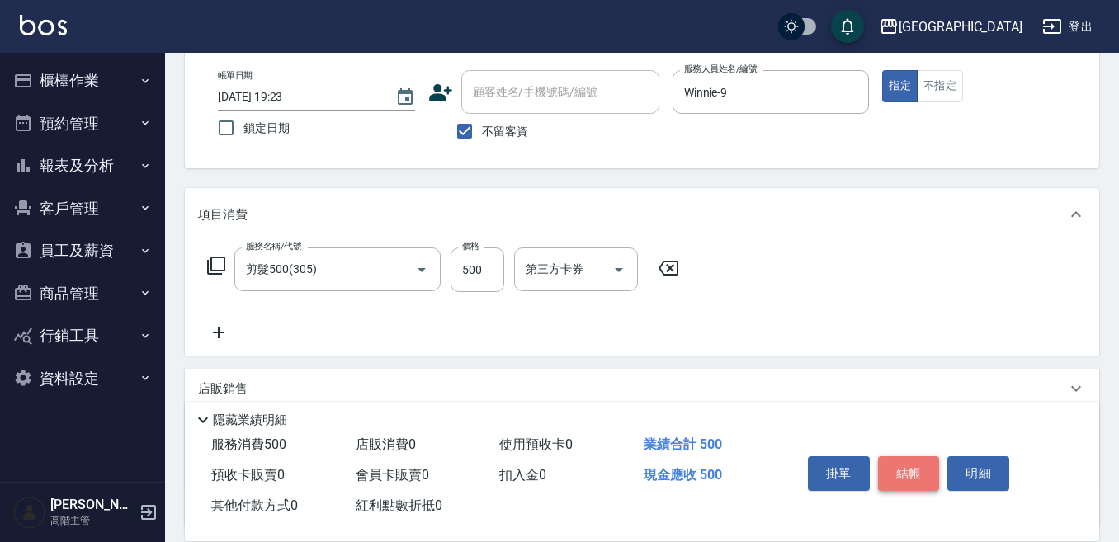
click at [915, 461] on button "結帳" at bounding box center [909, 473] width 62 height 35
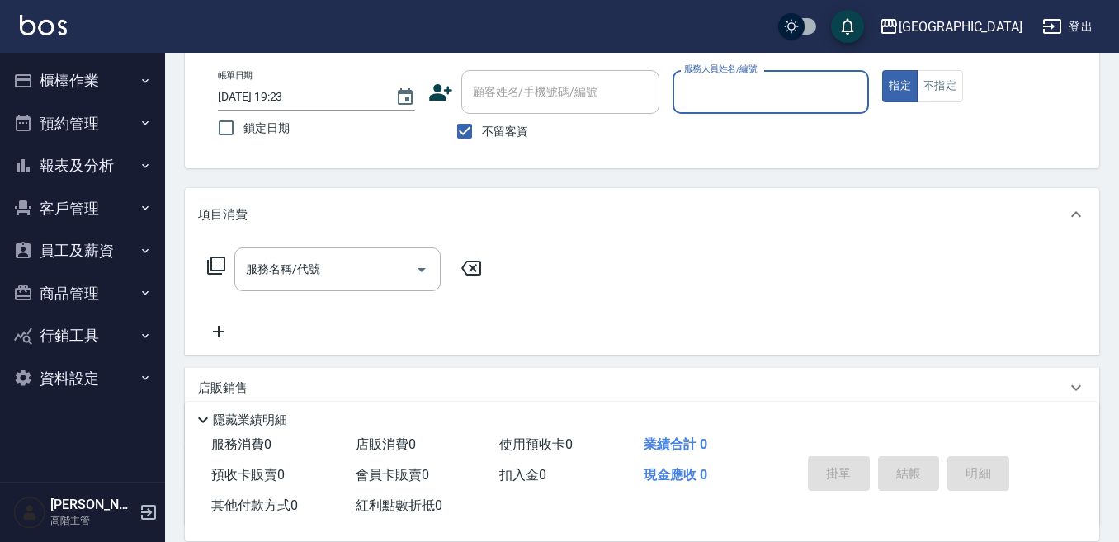
click at [882, 70] on button "指定" at bounding box center [899, 86] width 35 height 32
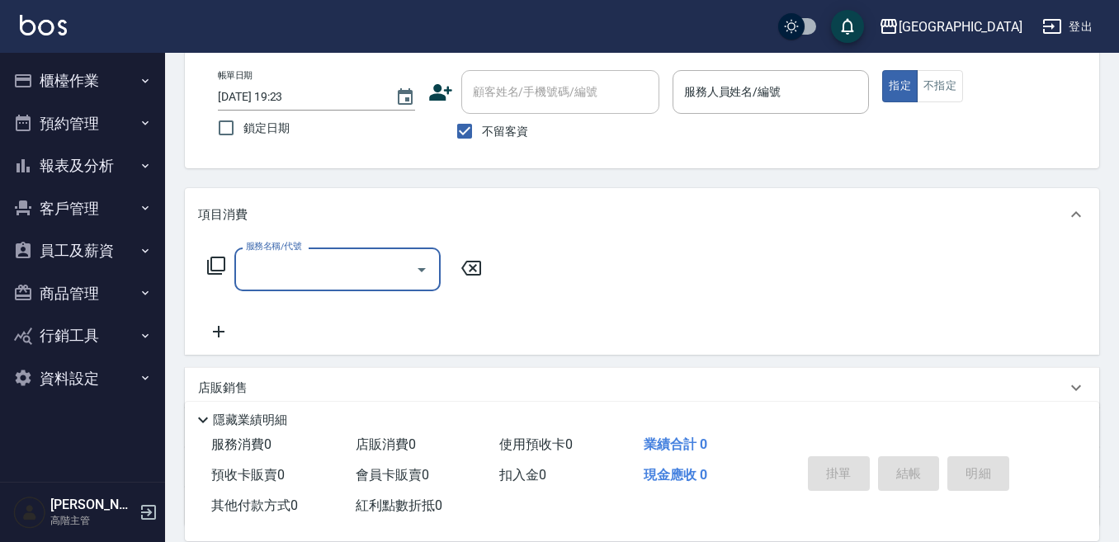
scroll to position [0, 0]
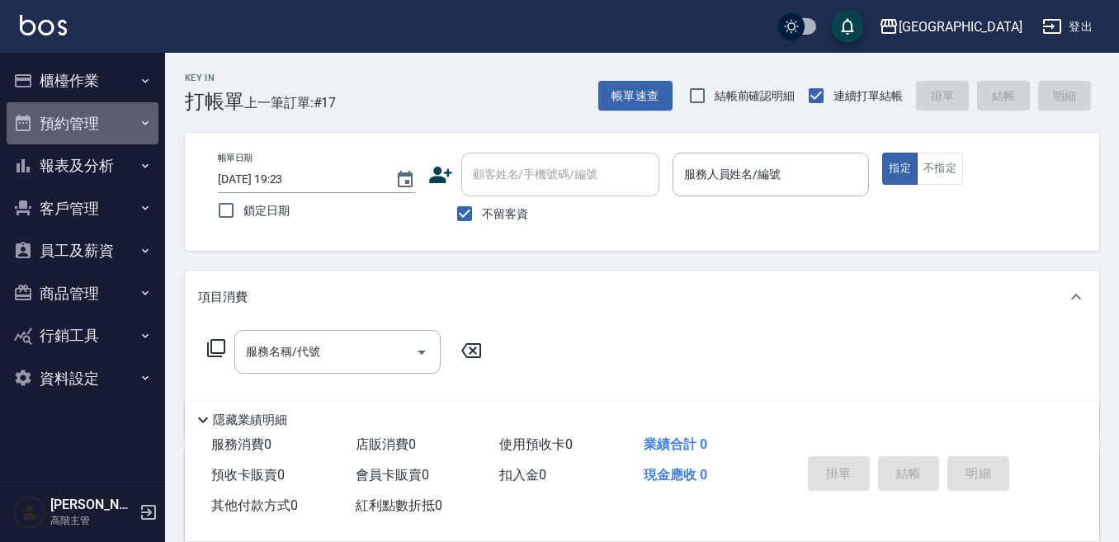
click at [97, 119] on button "預約管理" at bounding box center [83, 123] width 152 height 43
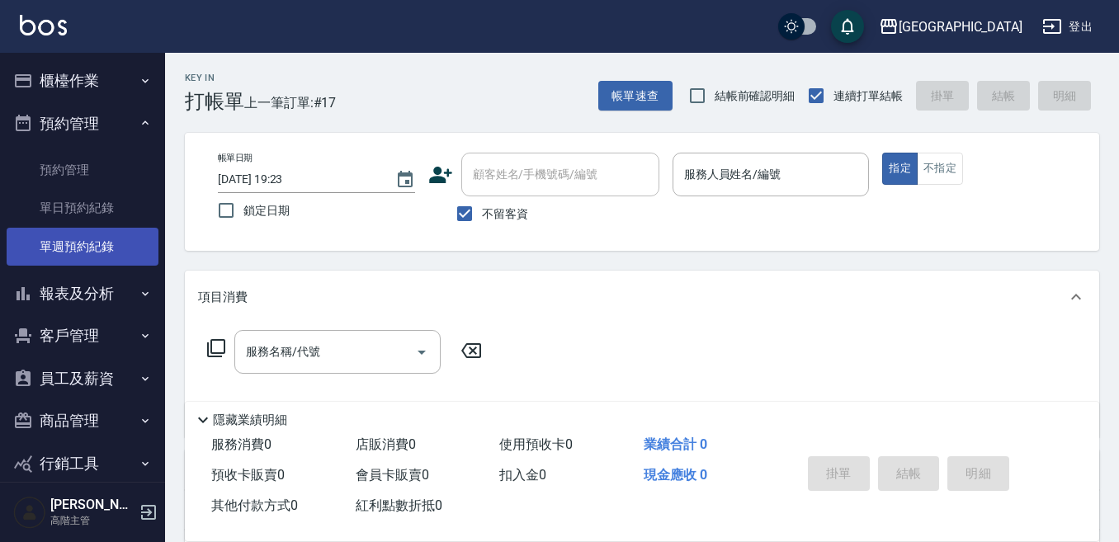
scroll to position [65, 0]
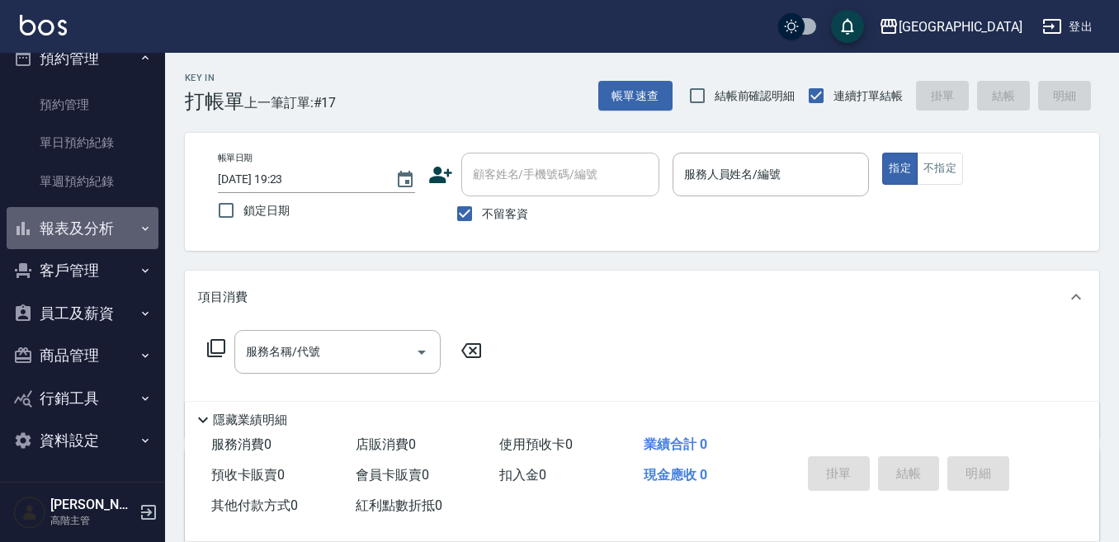
click at [91, 230] on button "報表及分析" at bounding box center [83, 228] width 152 height 43
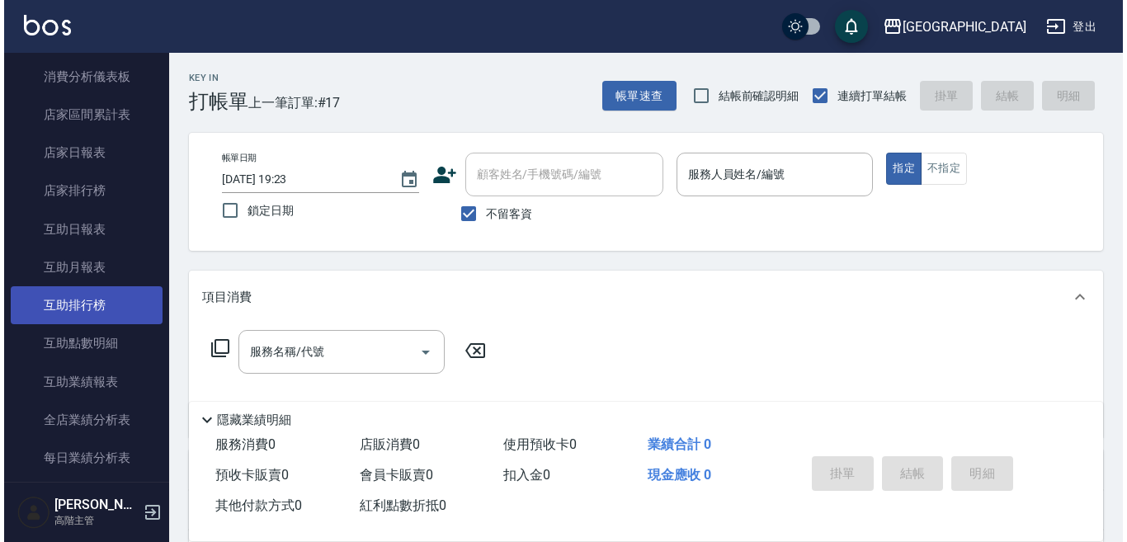
scroll to position [395, 0]
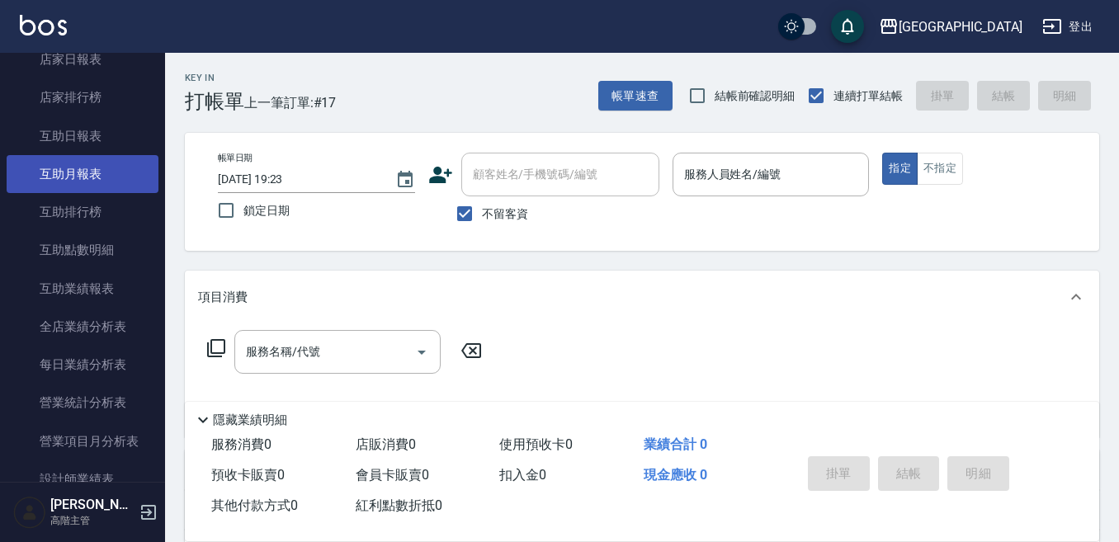
click at [85, 179] on link "互助月報表" at bounding box center [83, 174] width 152 height 38
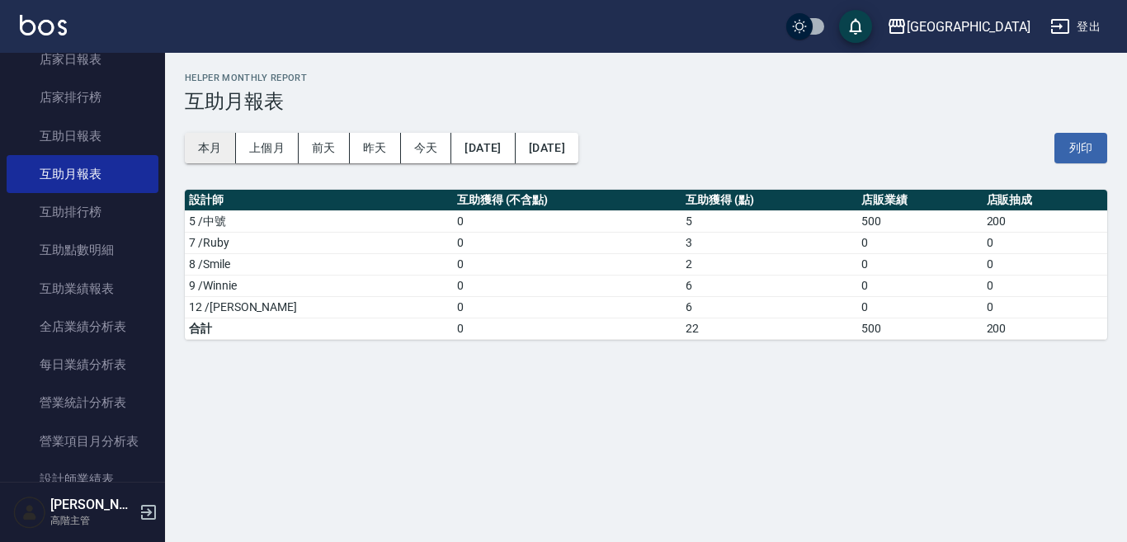
click at [199, 147] on button "本月" at bounding box center [210, 148] width 51 height 31
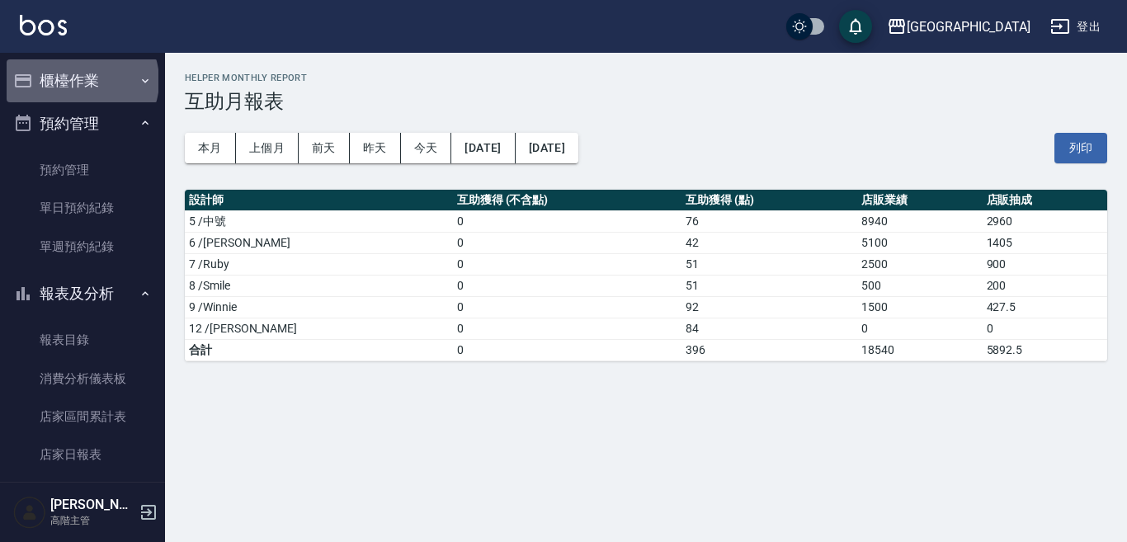
click at [83, 82] on button "櫃檯作業" at bounding box center [83, 80] width 152 height 43
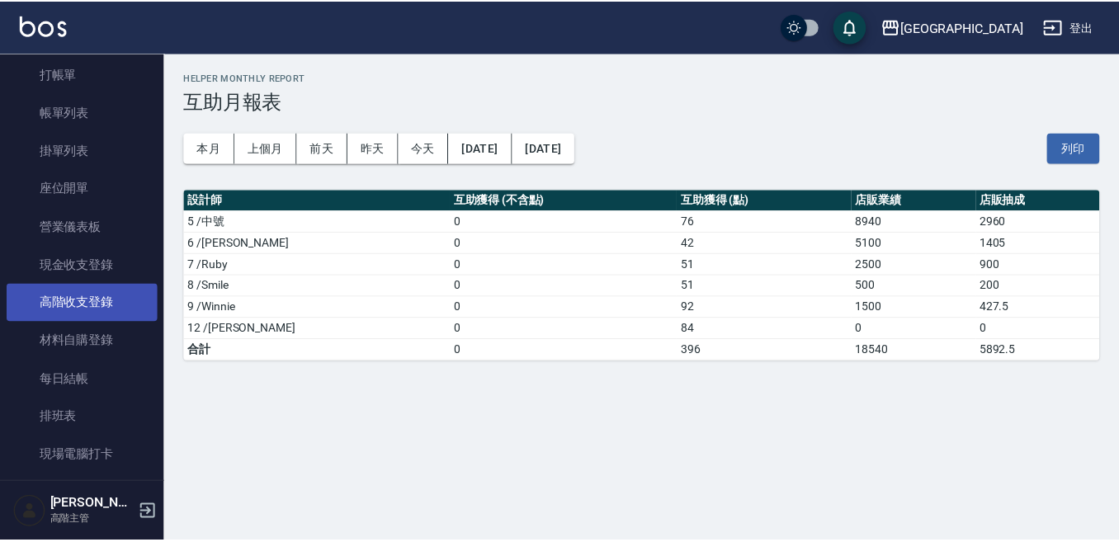
scroll to position [83, 0]
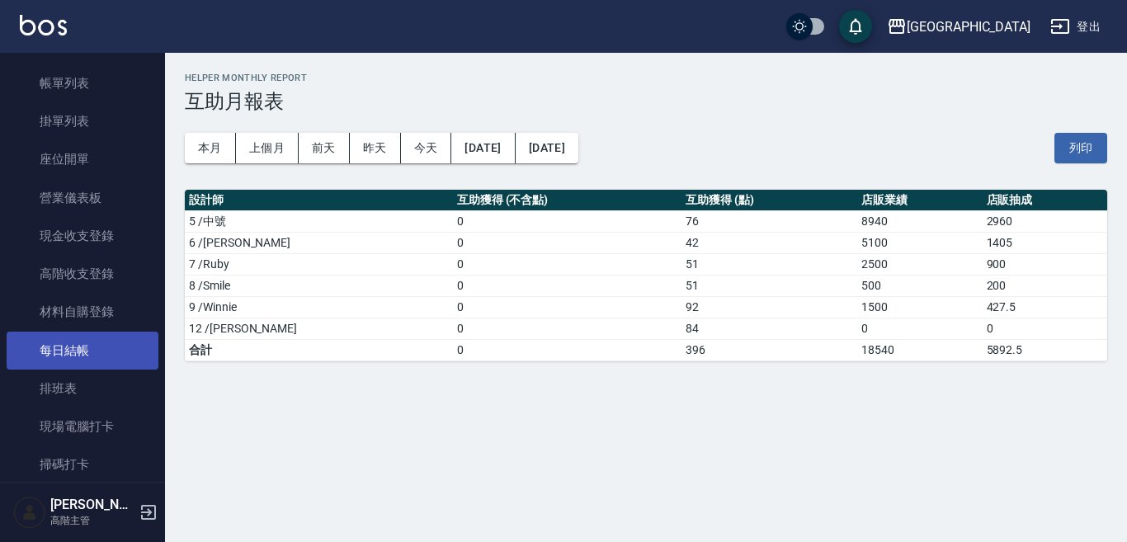
click at [101, 354] on link "每日結帳" at bounding box center [83, 351] width 152 height 38
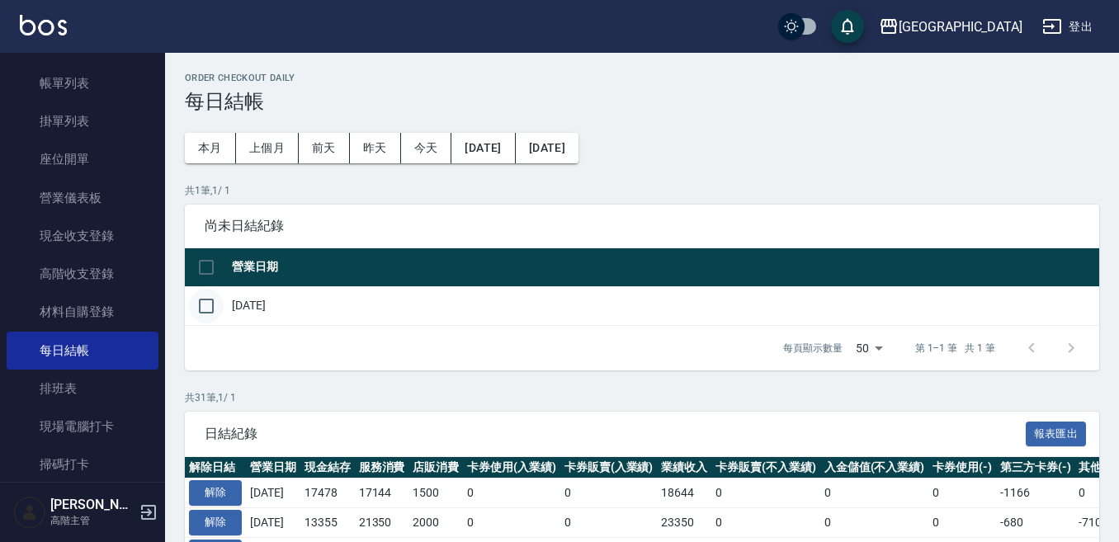
click at [200, 306] on input "checkbox" at bounding box center [206, 306] width 35 height 35
checkbox input "true"
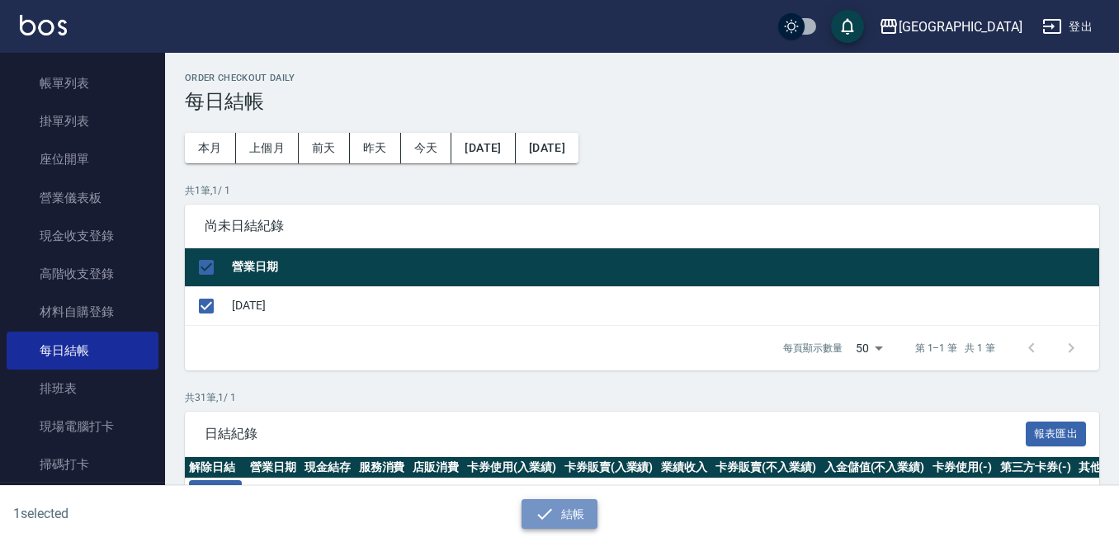
click at [569, 515] on button "結帳" at bounding box center [560, 514] width 77 height 31
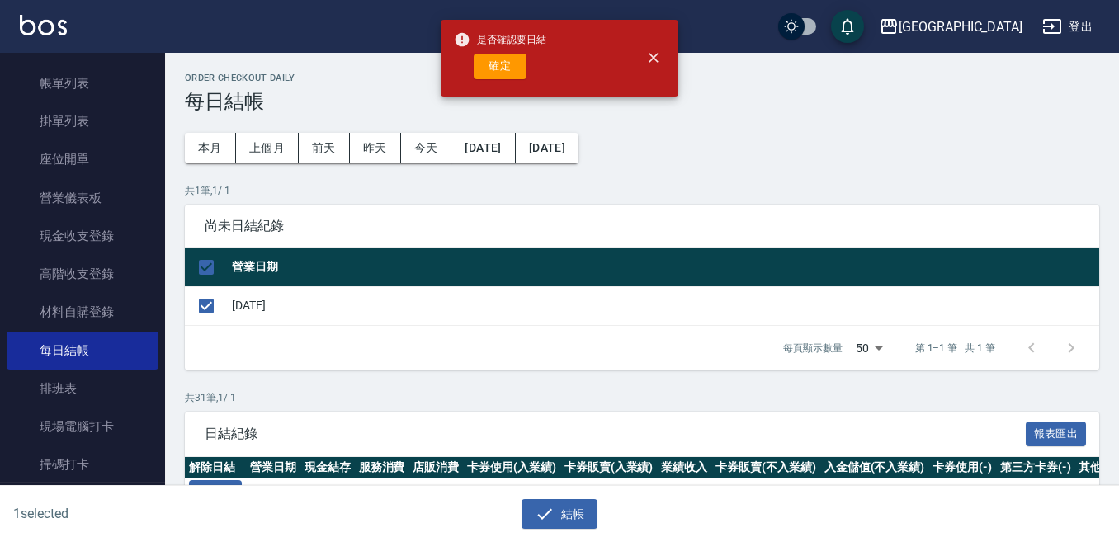
click at [506, 69] on button "確定" at bounding box center [500, 67] width 53 height 26
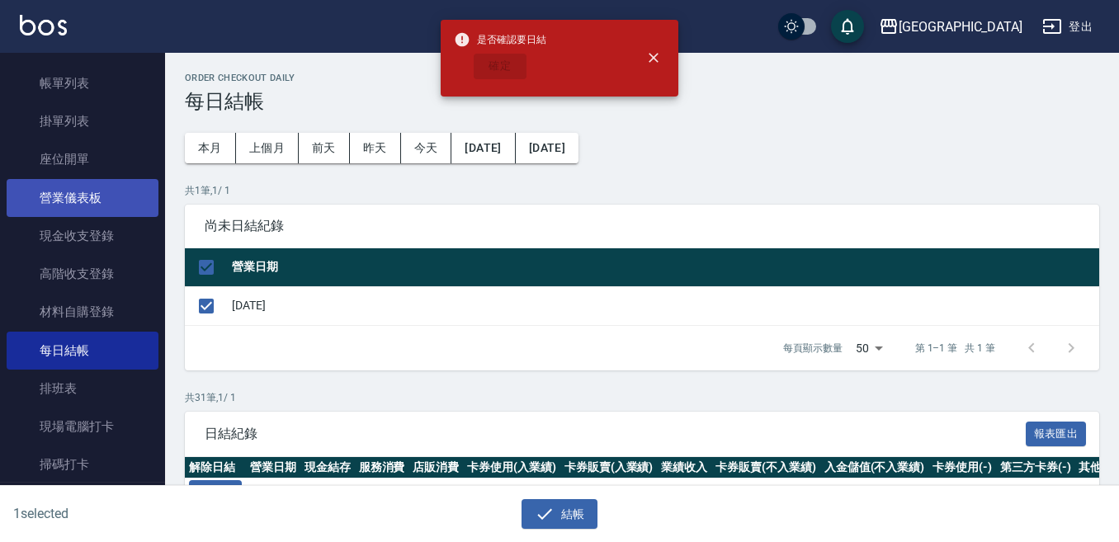
checkbox input "false"
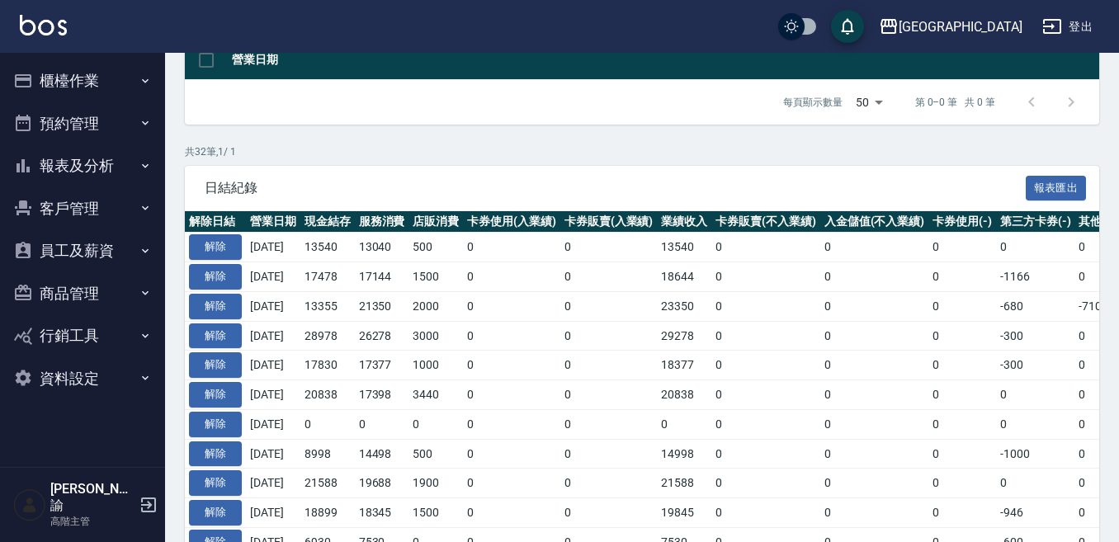
scroll to position [248, 0]
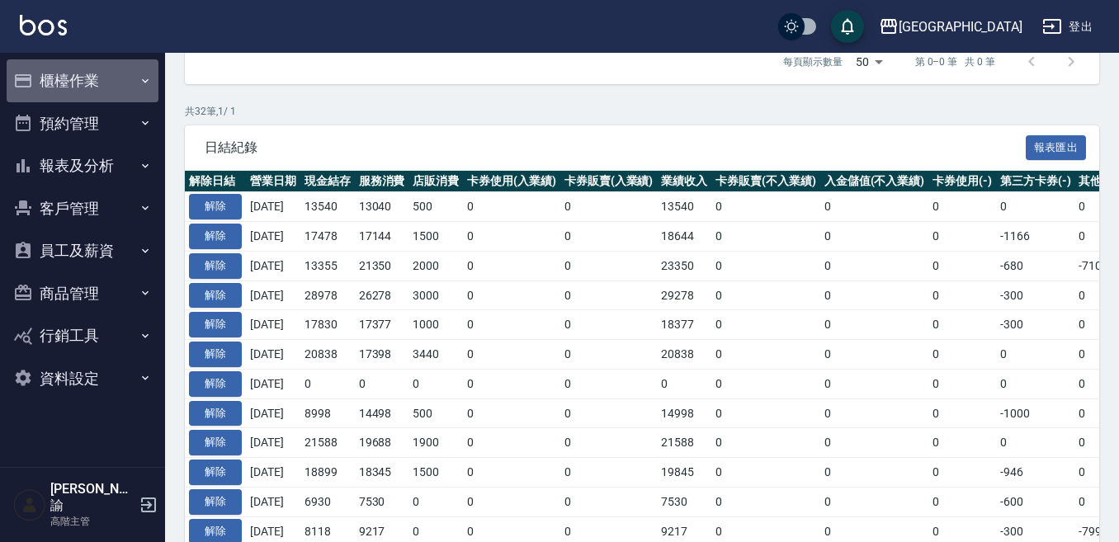
click at [66, 87] on button "櫃檯作業" at bounding box center [83, 80] width 152 height 43
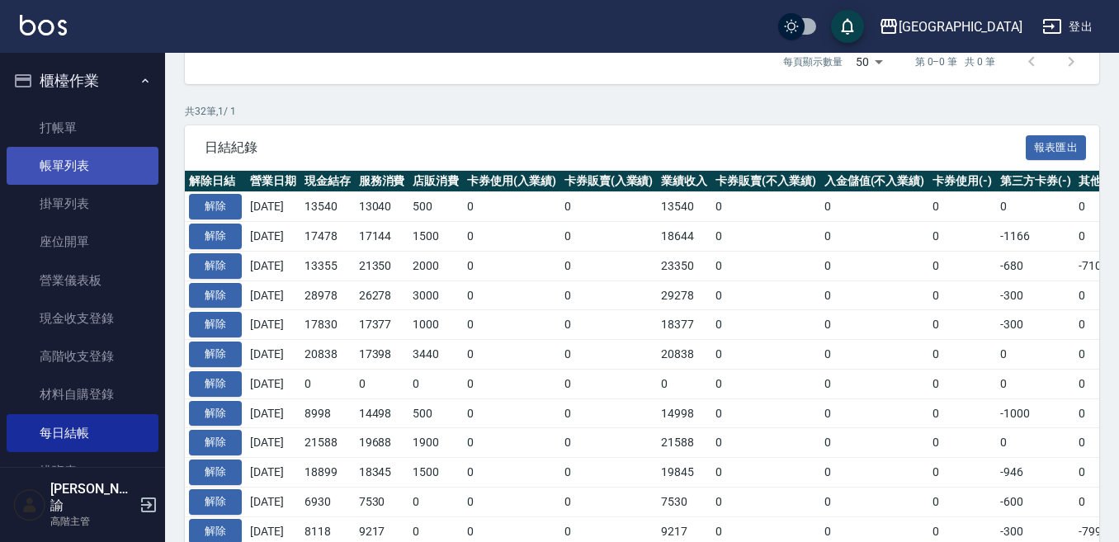
click at [78, 165] on link "帳單列表" at bounding box center [83, 166] width 152 height 38
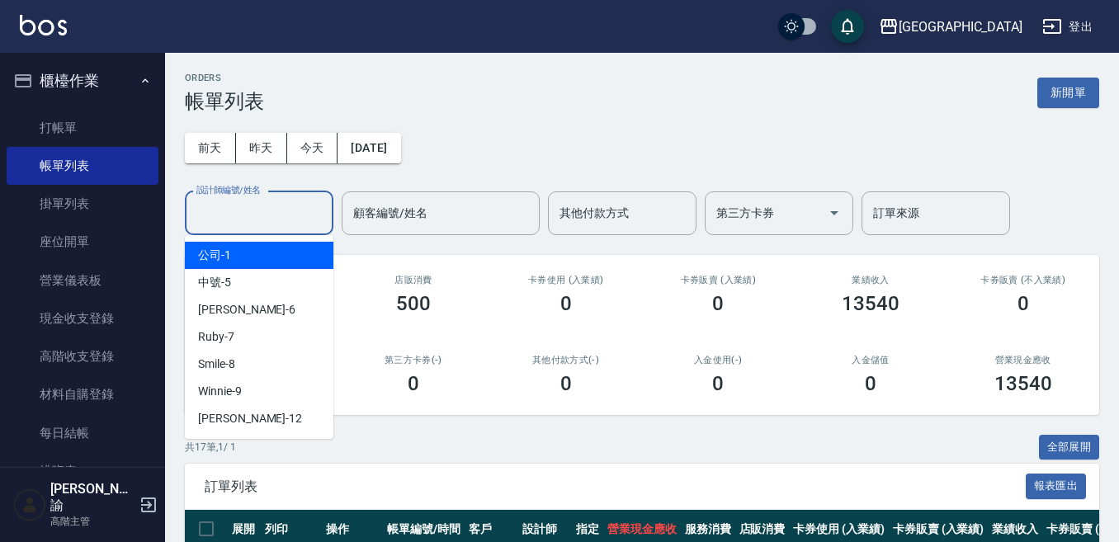
drag, startPoint x: 229, startPoint y: 208, endPoint x: 228, endPoint y: 220, distance: 12.5
click at [229, 208] on div "設計師編號/姓名 設計師編號/姓名" at bounding box center [259, 213] width 149 height 44
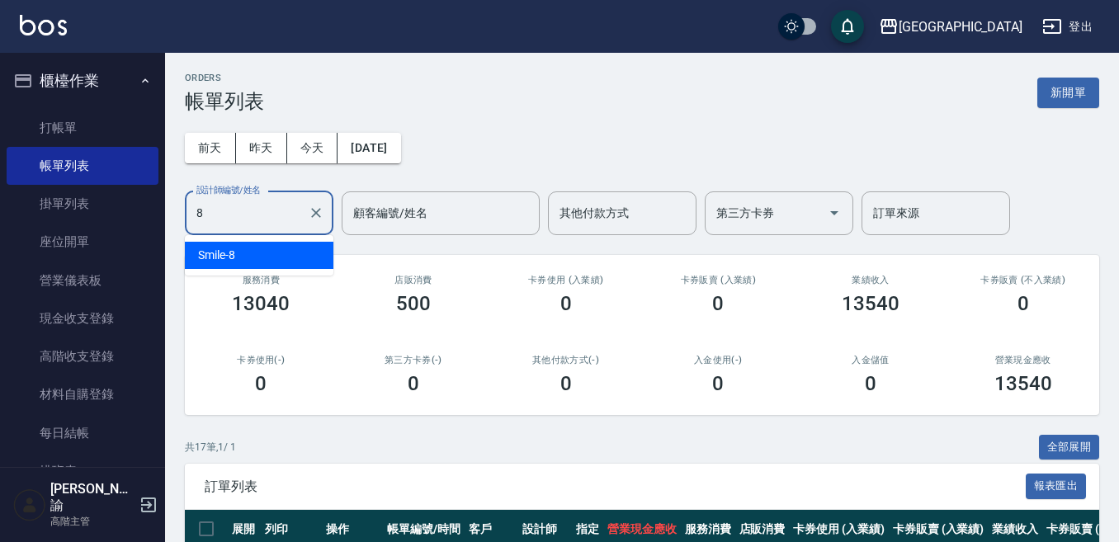
type input "Smile-8"
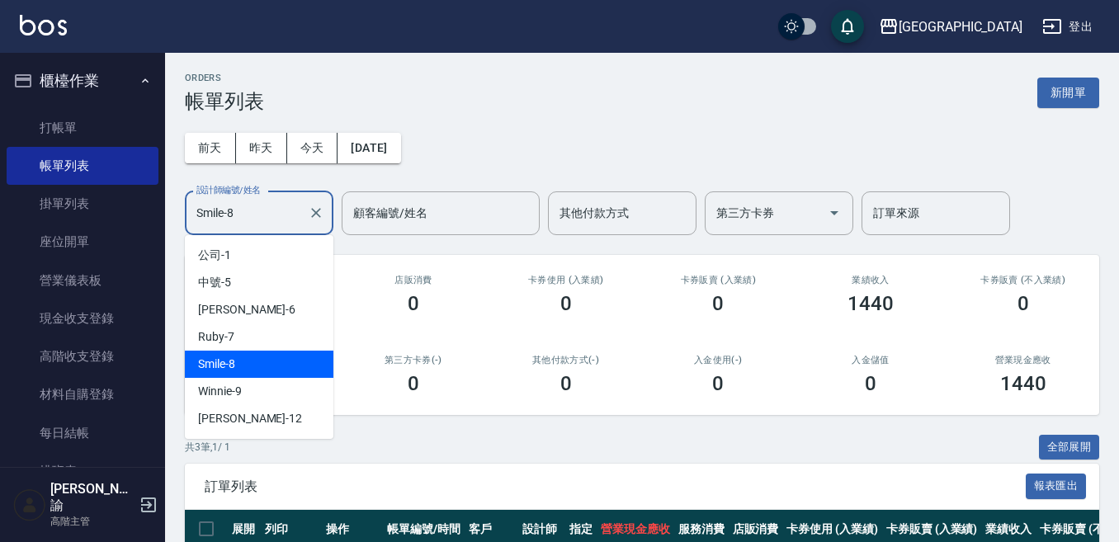
drag, startPoint x: 218, startPoint y: 214, endPoint x: 272, endPoint y: 224, distance: 55.4
click at [222, 214] on input "Smile-8" at bounding box center [246, 213] width 109 height 29
click at [315, 218] on icon "Clear" at bounding box center [316, 213] width 17 height 17
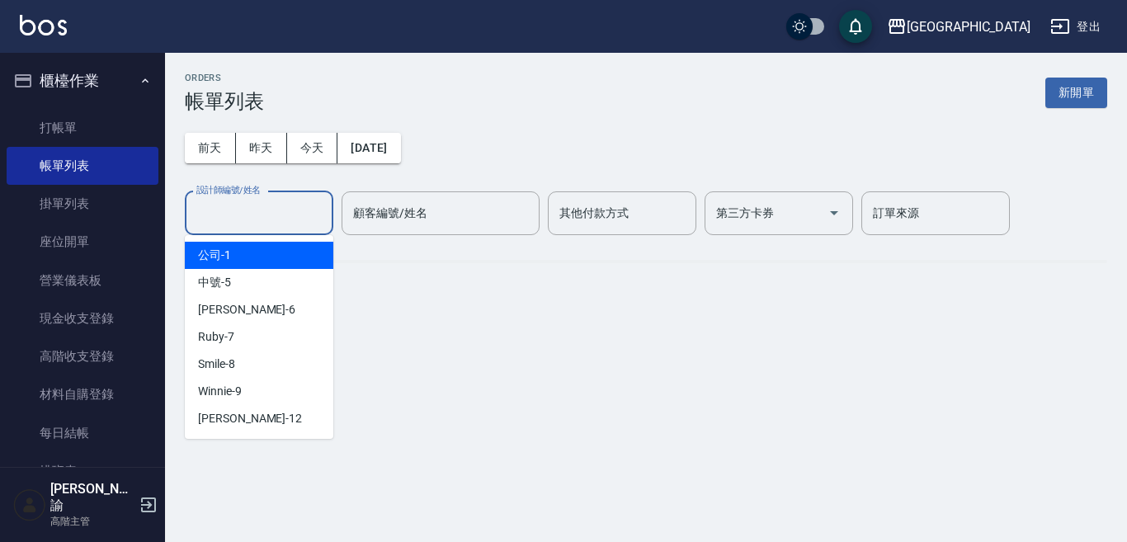
click at [264, 217] on input "設計師編號/姓名" at bounding box center [259, 213] width 134 height 29
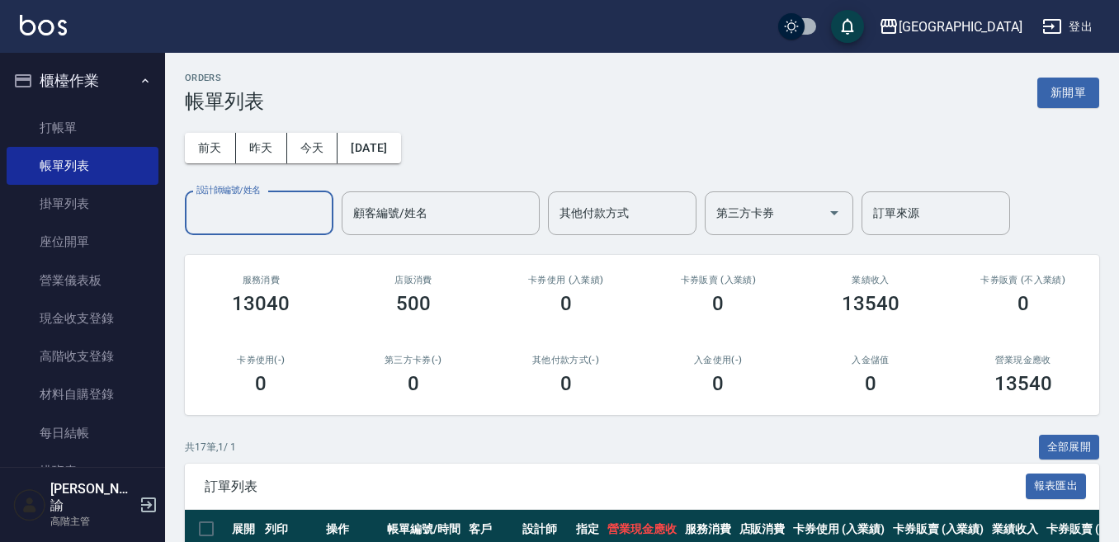
click at [232, 209] on input "設計師編號/姓名" at bounding box center [259, 213] width 134 height 29
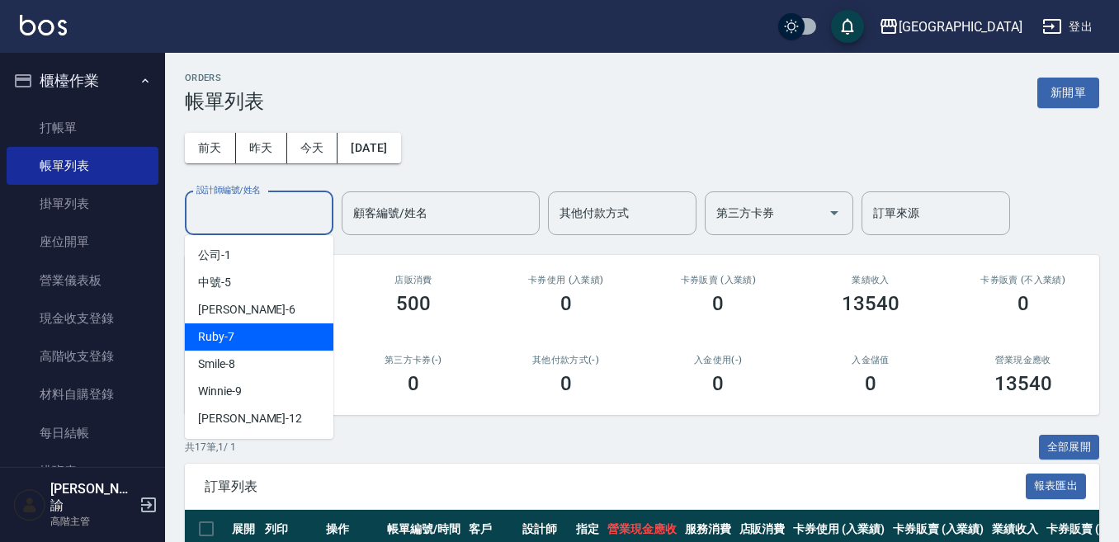
click at [236, 334] on div "Ruby -7" at bounding box center [259, 337] width 149 height 27
type input "Ruby-7"
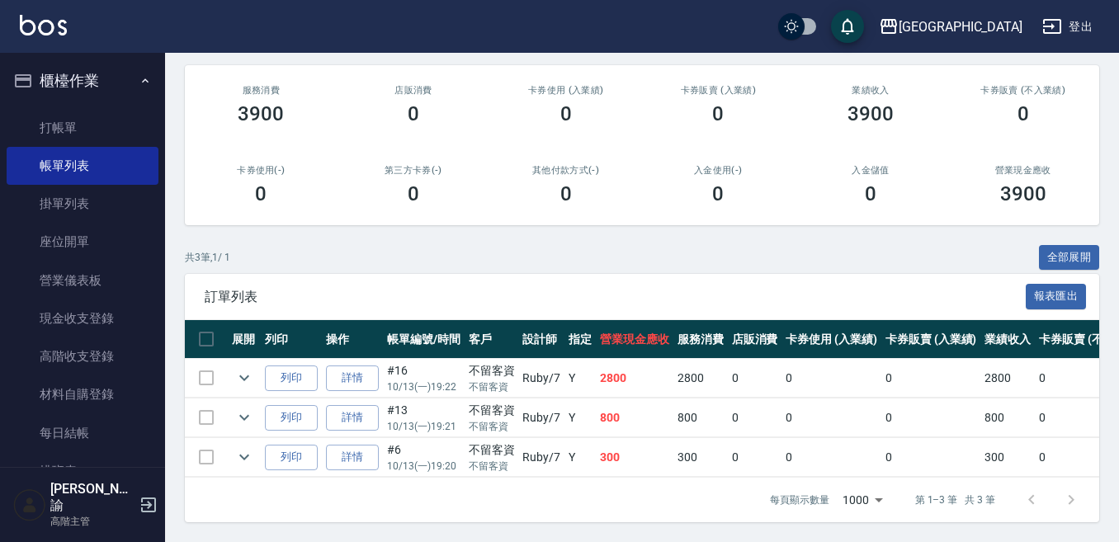
scroll to position [204, 0]
